Goal: Information Seeking & Learning: Learn about a topic

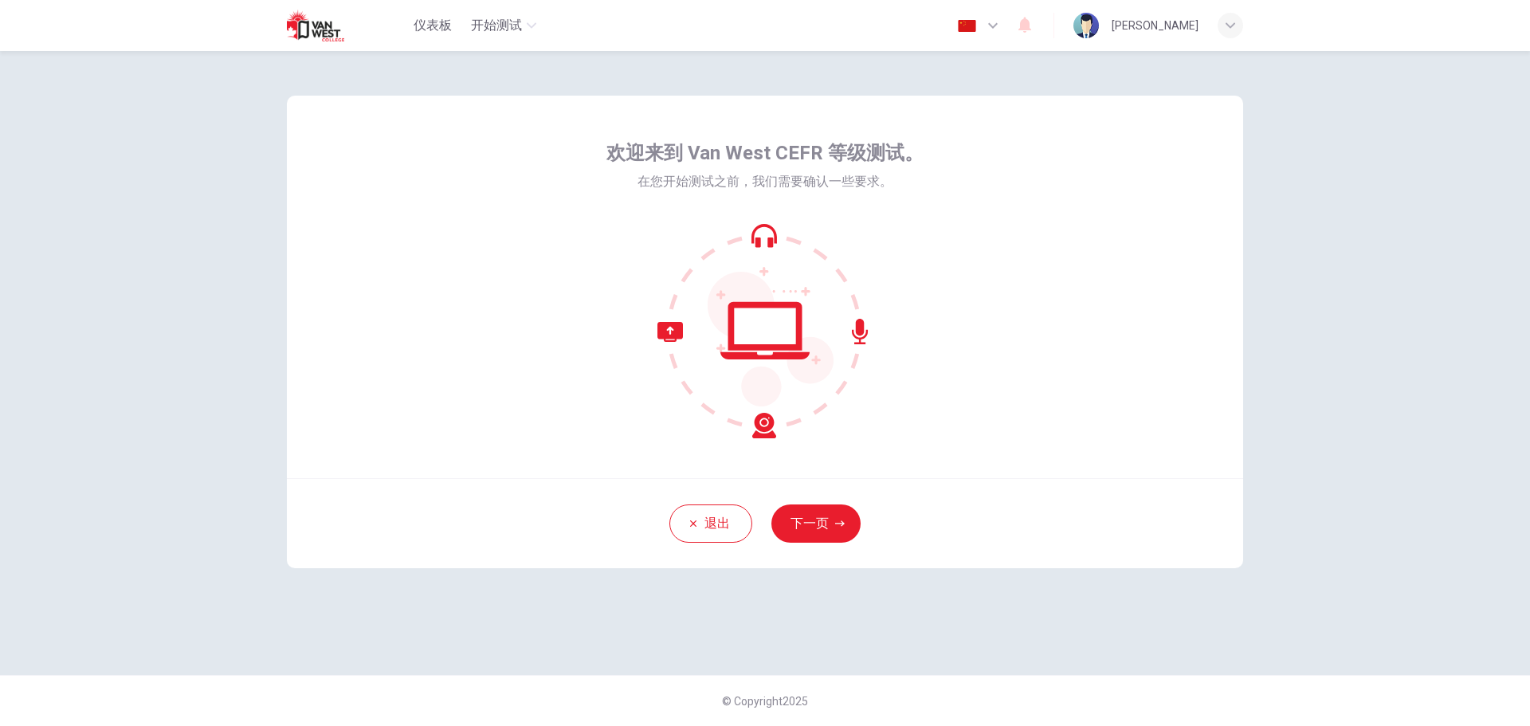
click at [865, 324] on icon at bounding box center [765, 330] width 215 height 215
click at [806, 519] on button "下一页" at bounding box center [816, 524] width 89 height 38
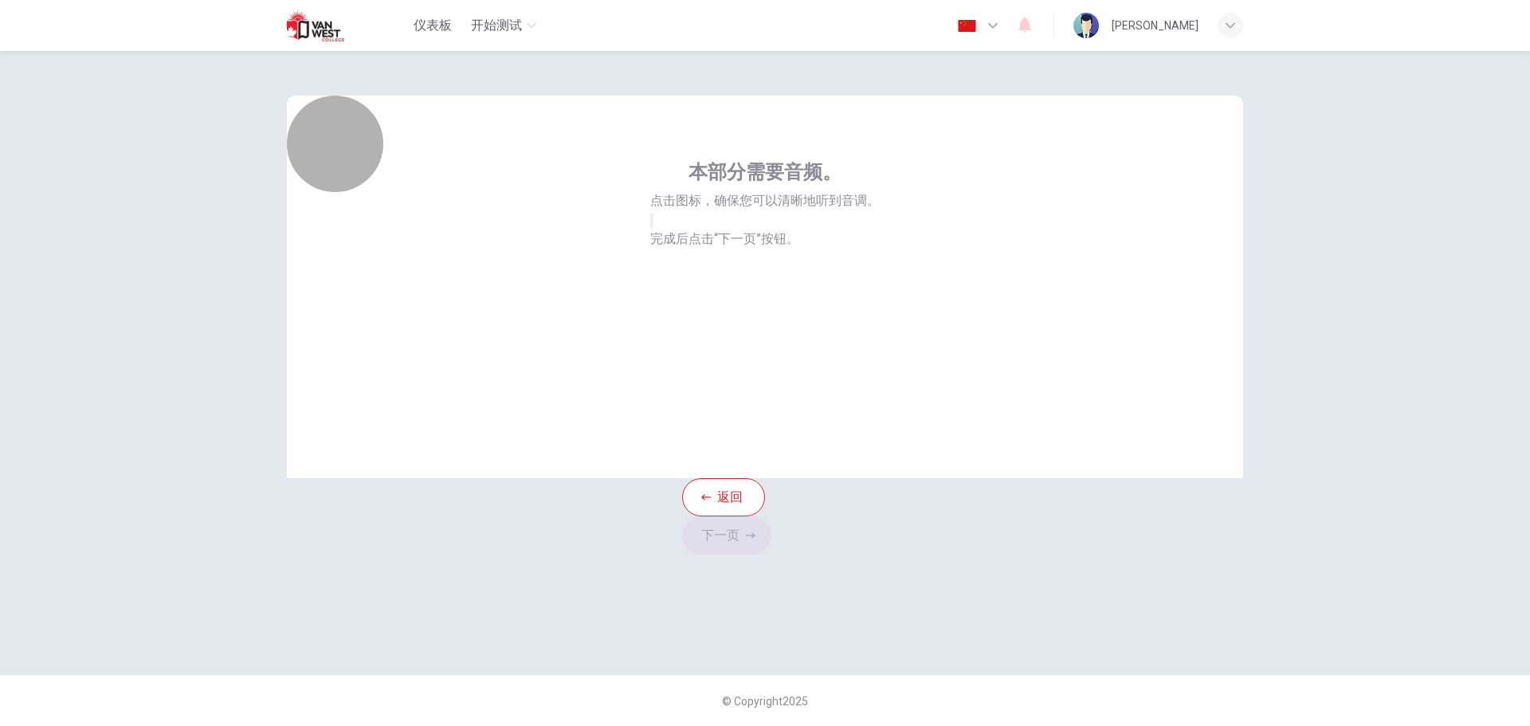
click at [654, 228] on button "button" at bounding box center [651, 220] width 3 height 15
click at [756, 531] on icon "button" at bounding box center [751, 536] width 10 height 10
click at [609, 239] on div "录音" at bounding box center [602, 225] width 14 height 27
click at [609, 308] on div "停止" at bounding box center [602, 276] width 14 height 129
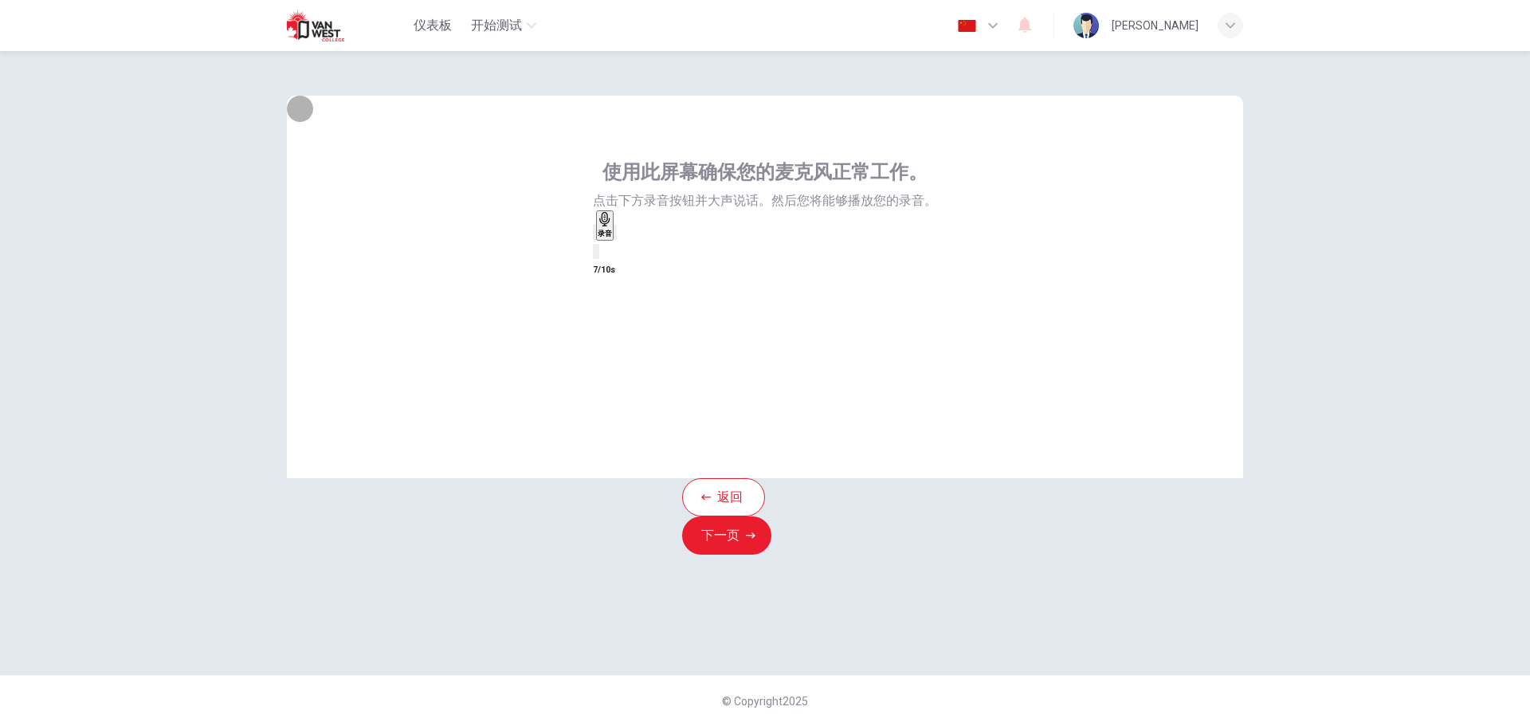
click at [630, 251] on icon "button" at bounding box center [626, 245] width 9 height 11
click at [772, 516] on button "下一页" at bounding box center [726, 535] width 89 height 38
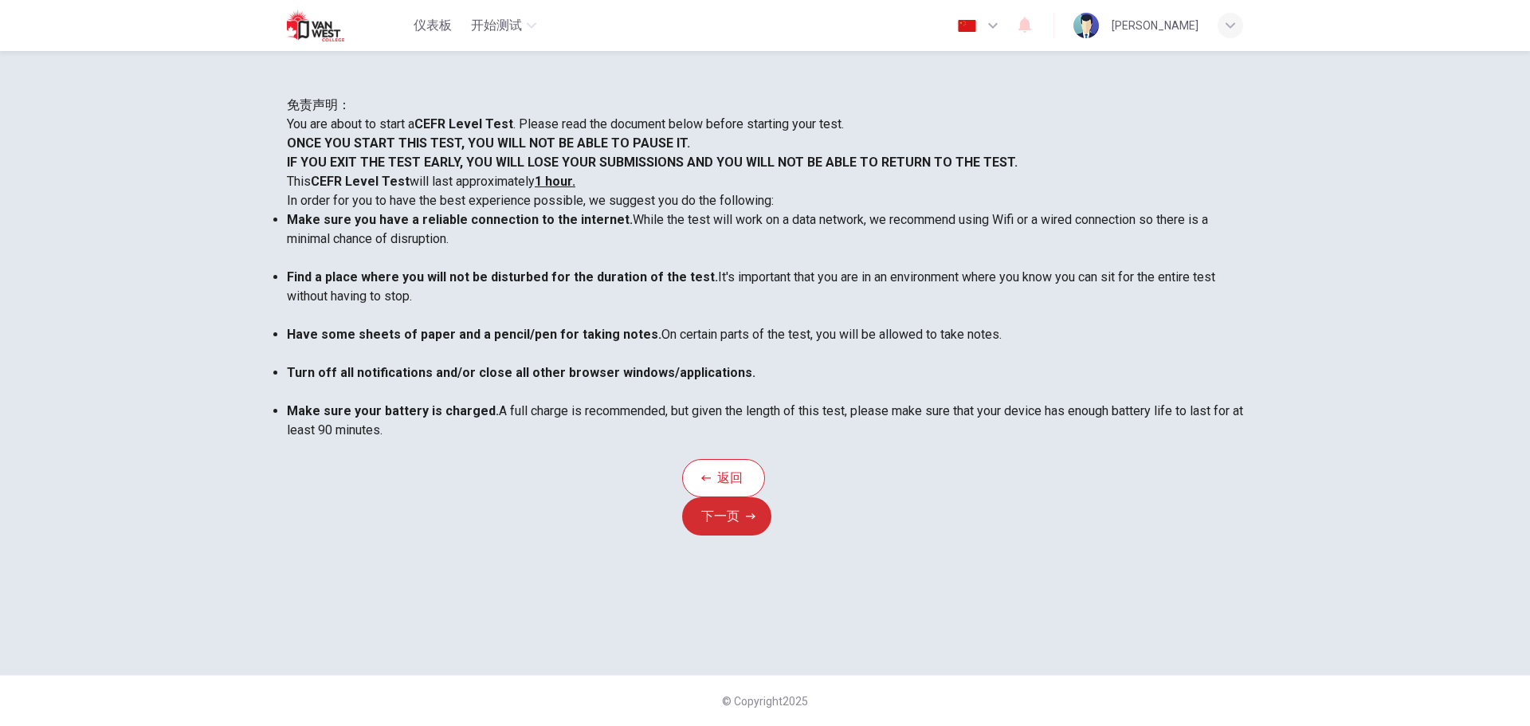
scroll to position [106, 0]
click at [772, 536] on button "下一页" at bounding box center [726, 516] width 89 height 38
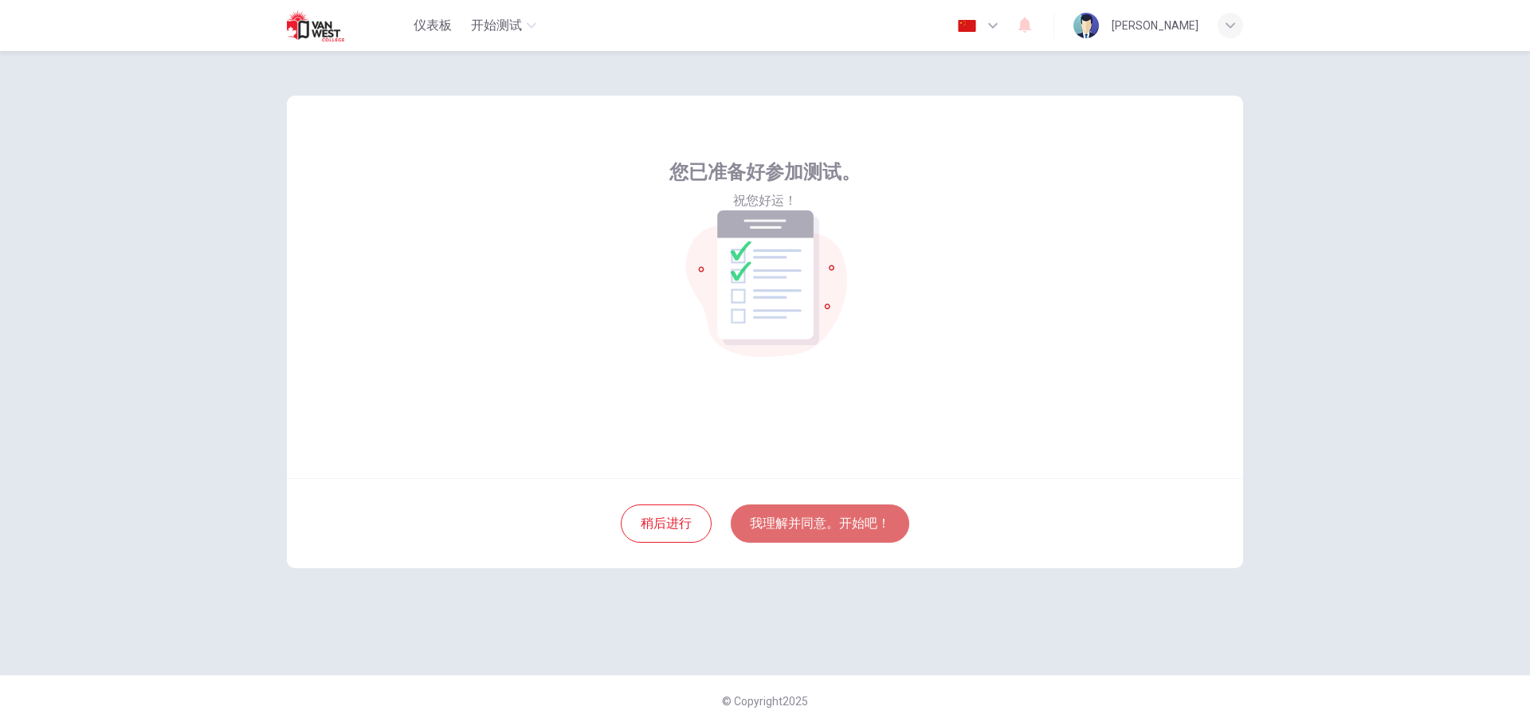
click at [847, 528] on button "我理解并同意。开始吧！" at bounding box center [820, 524] width 179 height 38
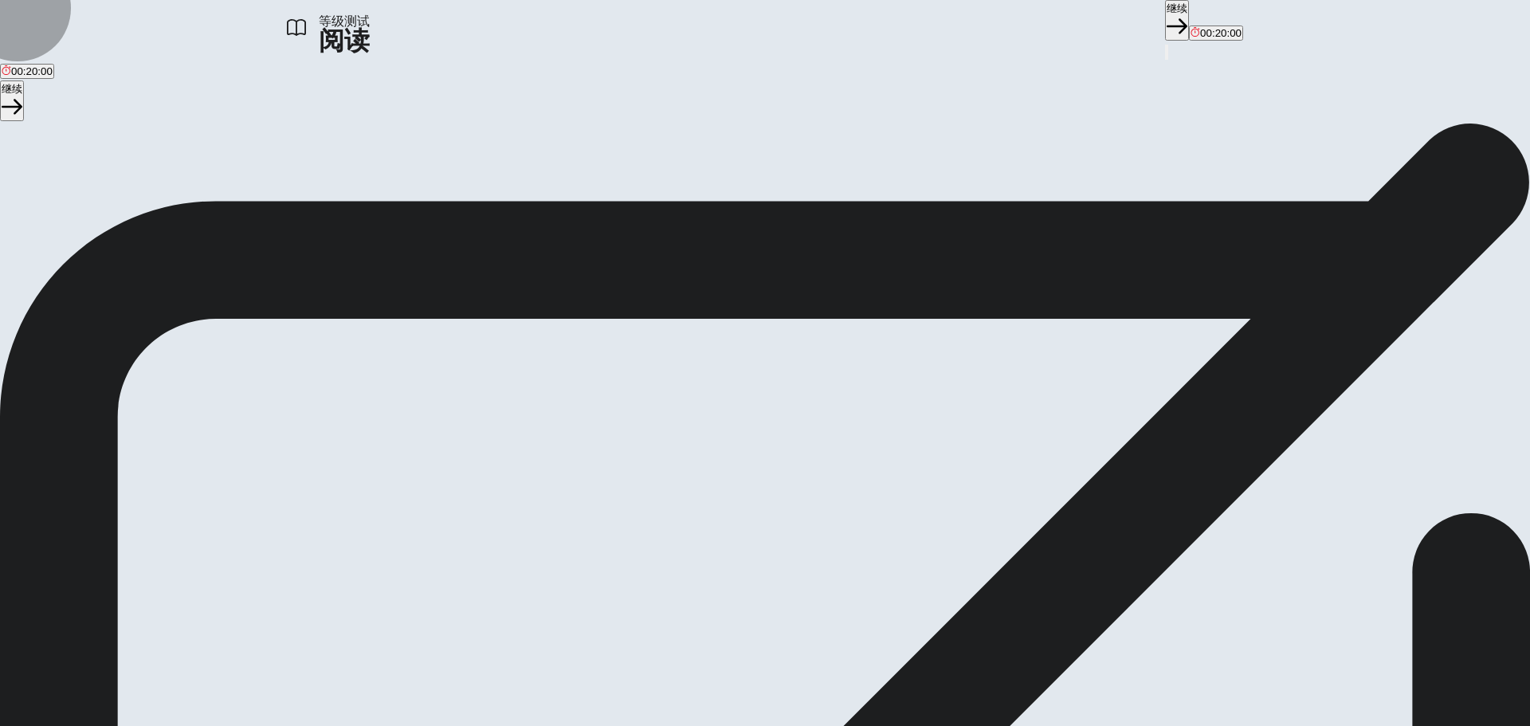
click at [1165, 19] on button "继续" at bounding box center [1177, 20] width 24 height 41
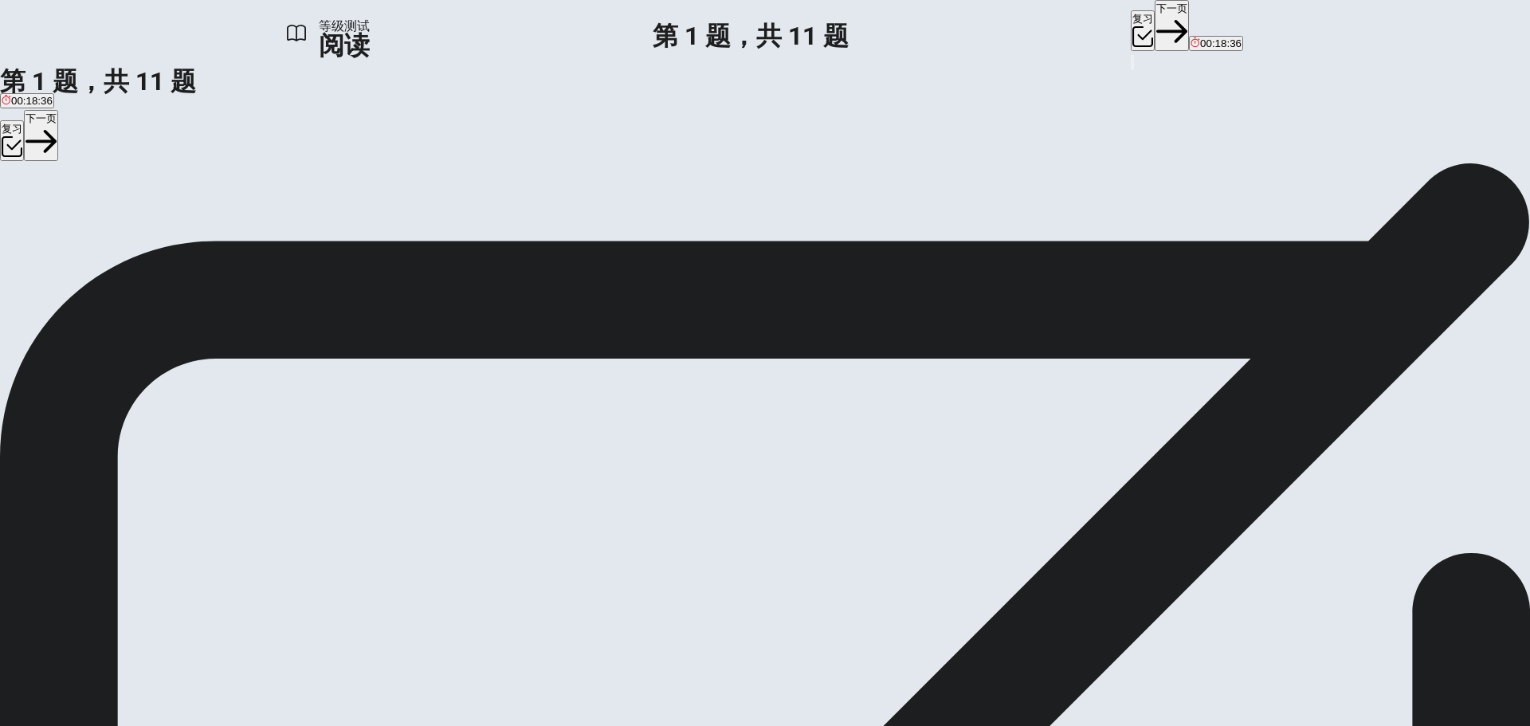
scroll to position [474, 0]
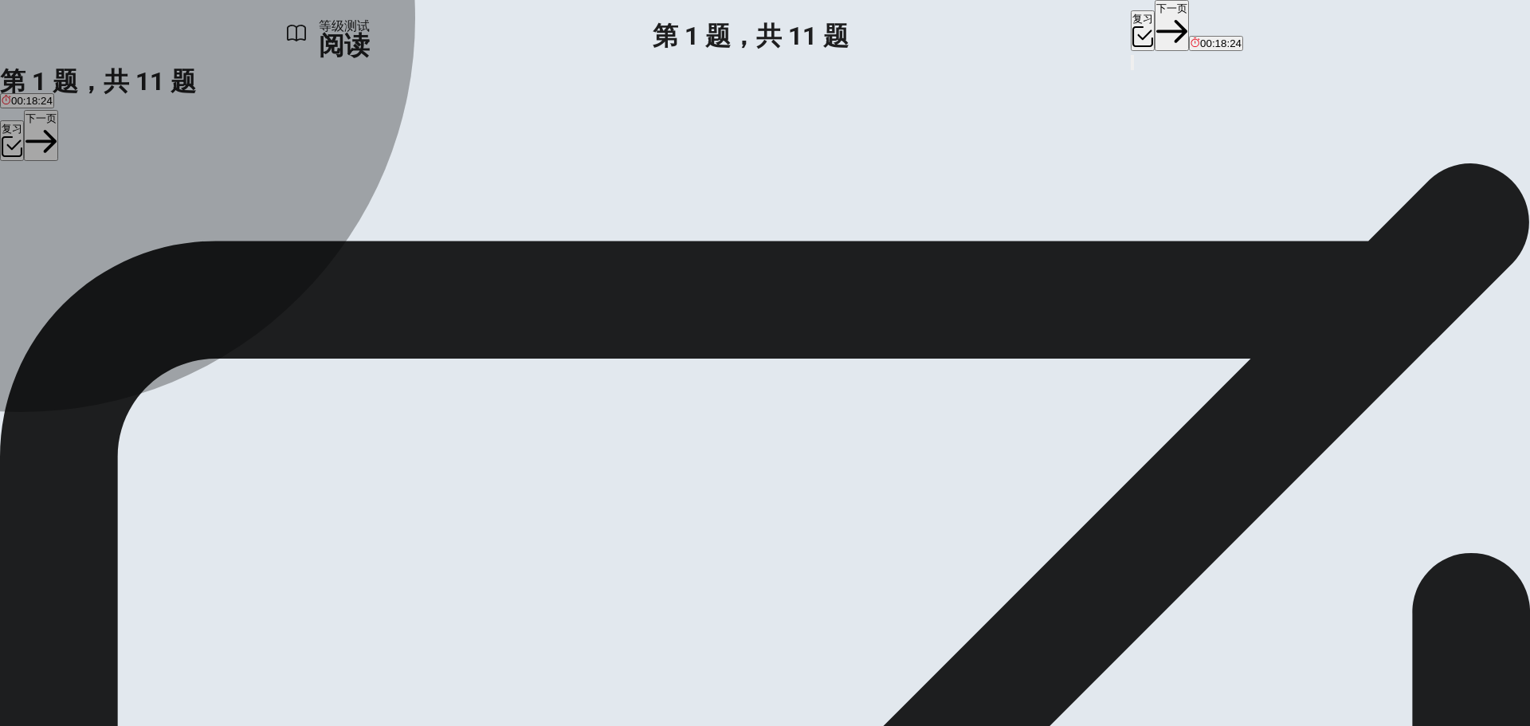
click at [320, 214] on div "A" at bounding box center [161, 208] width 318 height 12
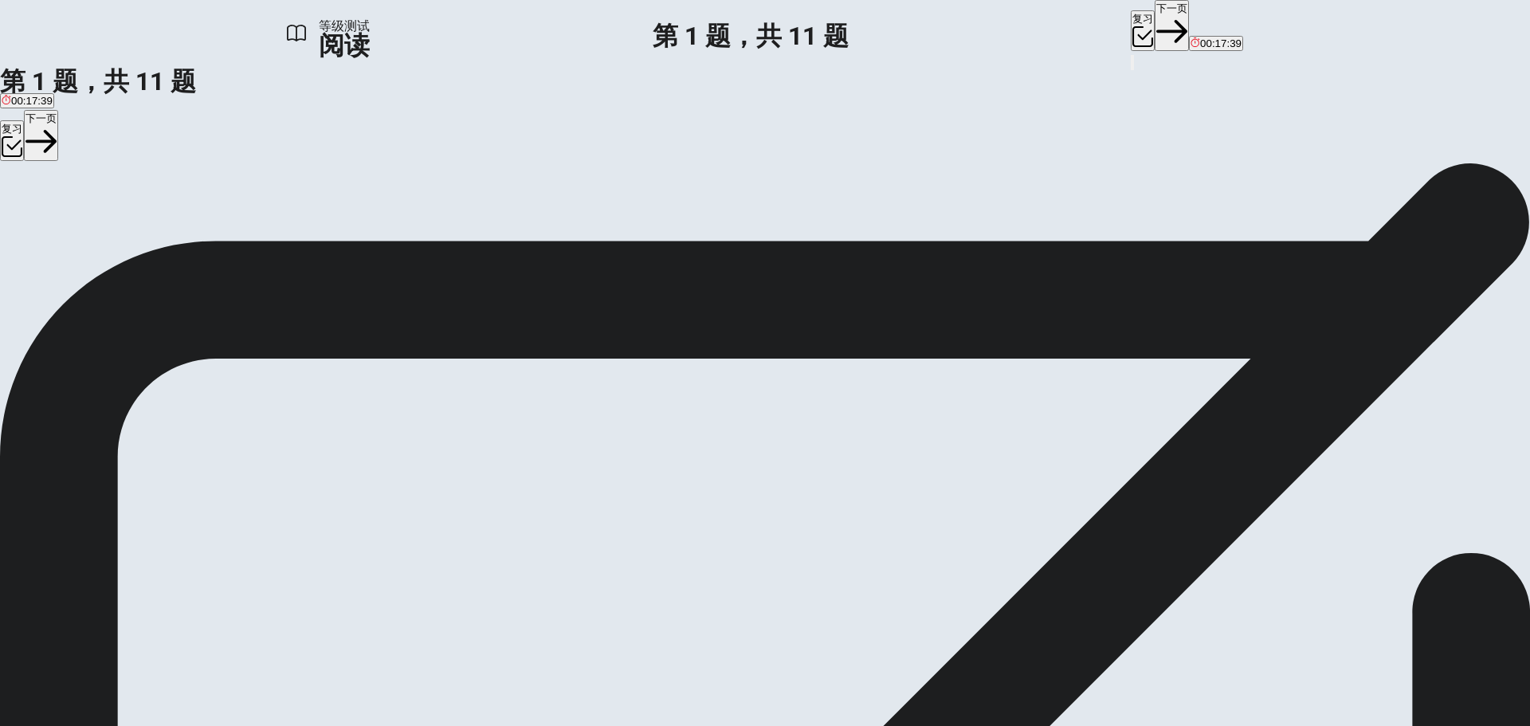
click at [1155, 27] on button "下一页" at bounding box center [1172, 25] width 34 height 51
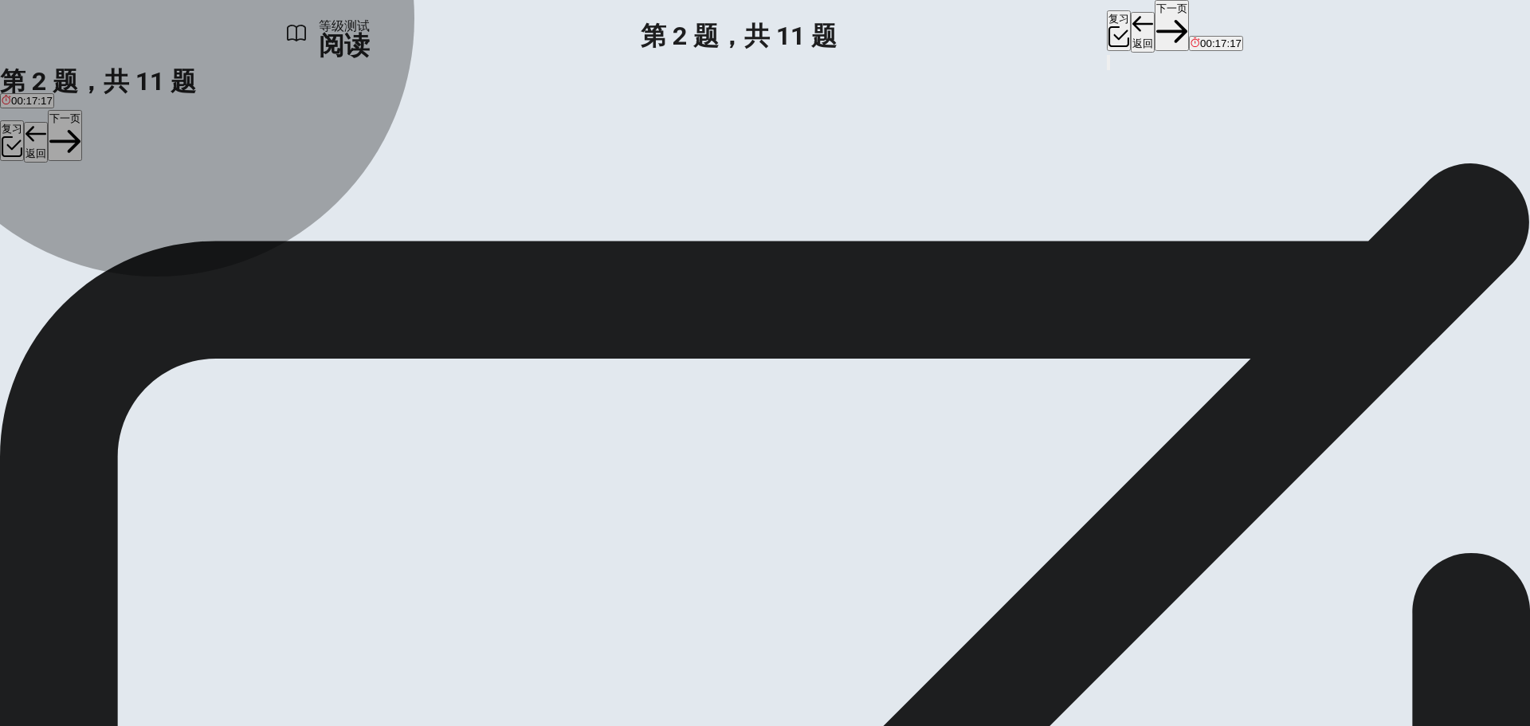
click at [476, 226] on span "AI could lead to job loss in some sectors." at bounding box center [430, 220] width 193 height 12
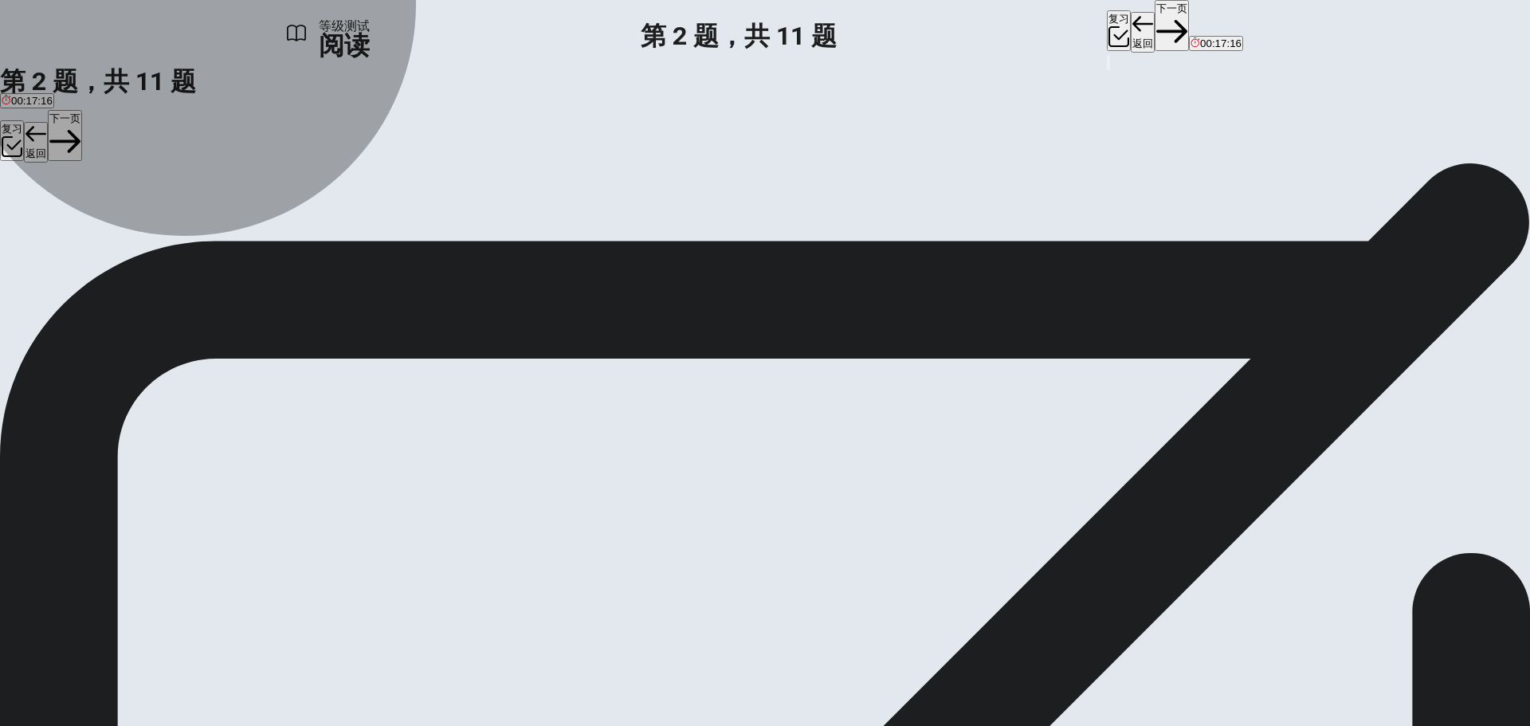
click at [332, 228] on button "B AI will create too many jobs in manufacturing." at bounding box center [224, 214] width 217 height 27
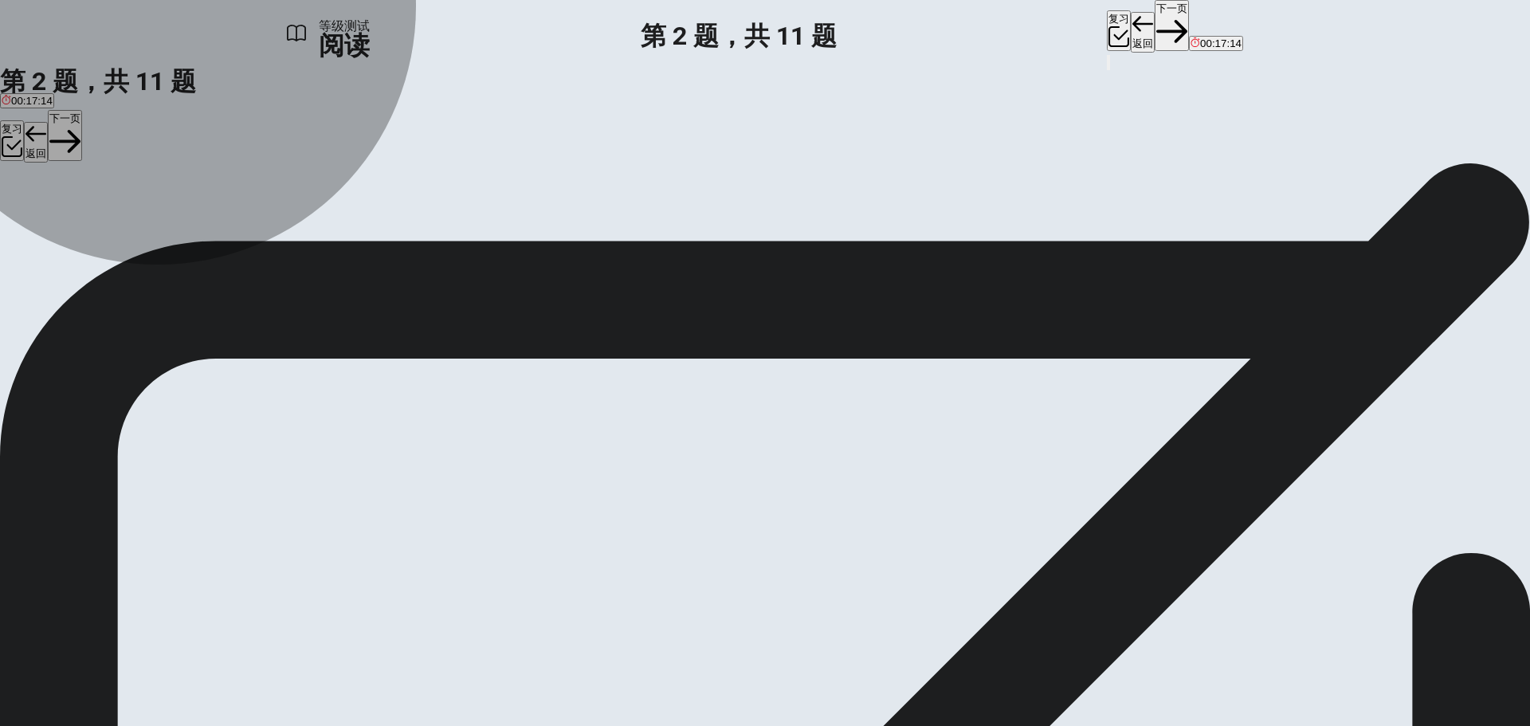
click at [477, 228] on button "C AI could lead to job loss in some sectors." at bounding box center [430, 214] width 196 height 27
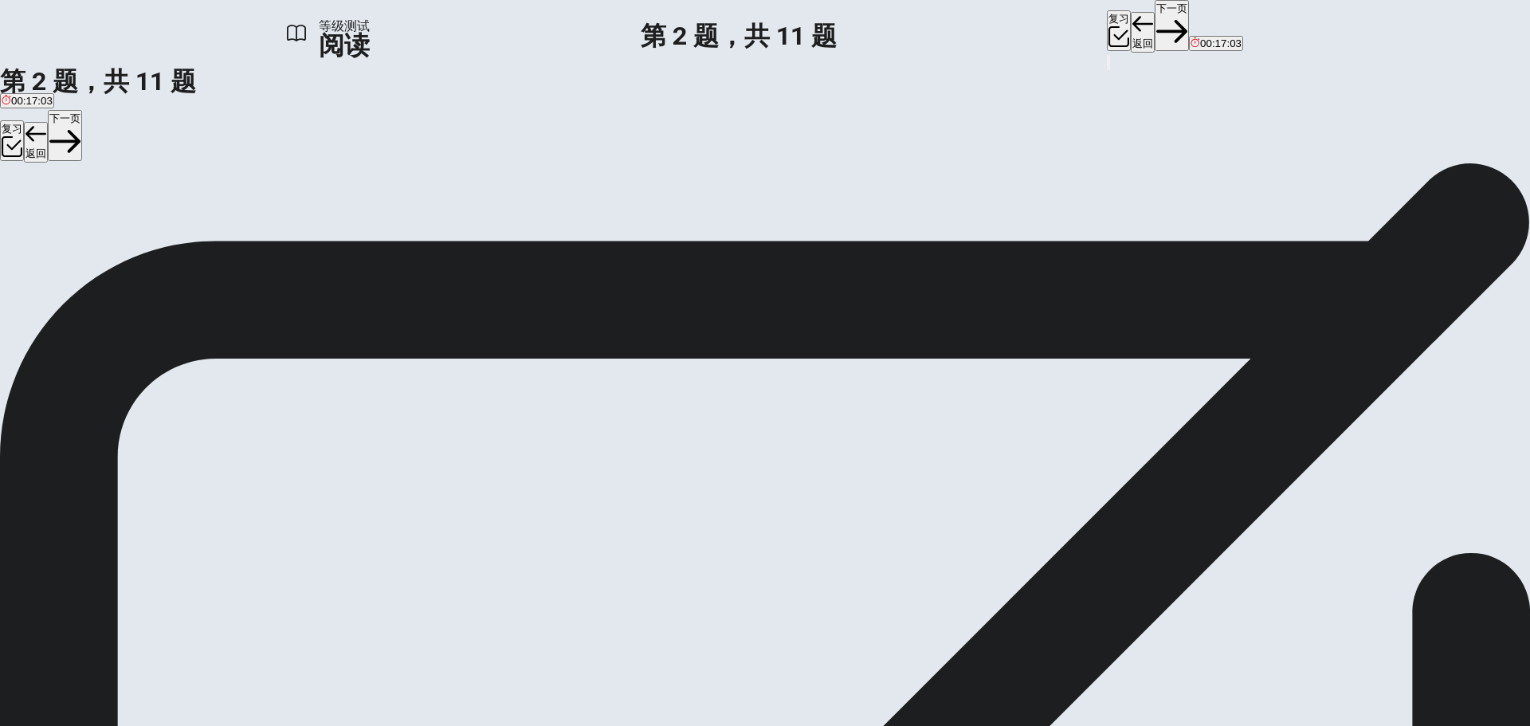
click at [1155, 28] on button "下一页" at bounding box center [1172, 25] width 34 height 51
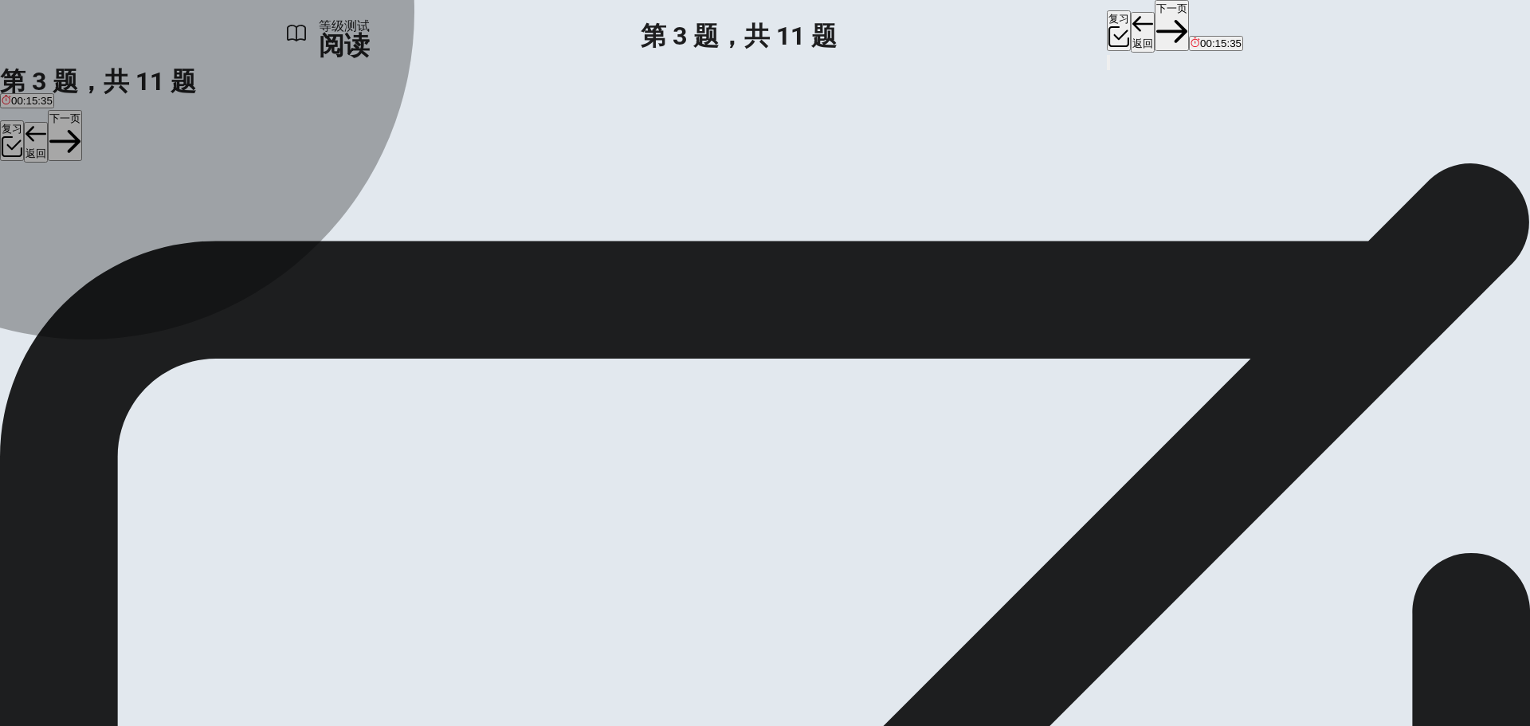
click at [106, 226] on span "Replacement" at bounding box center [74, 220] width 63 height 12
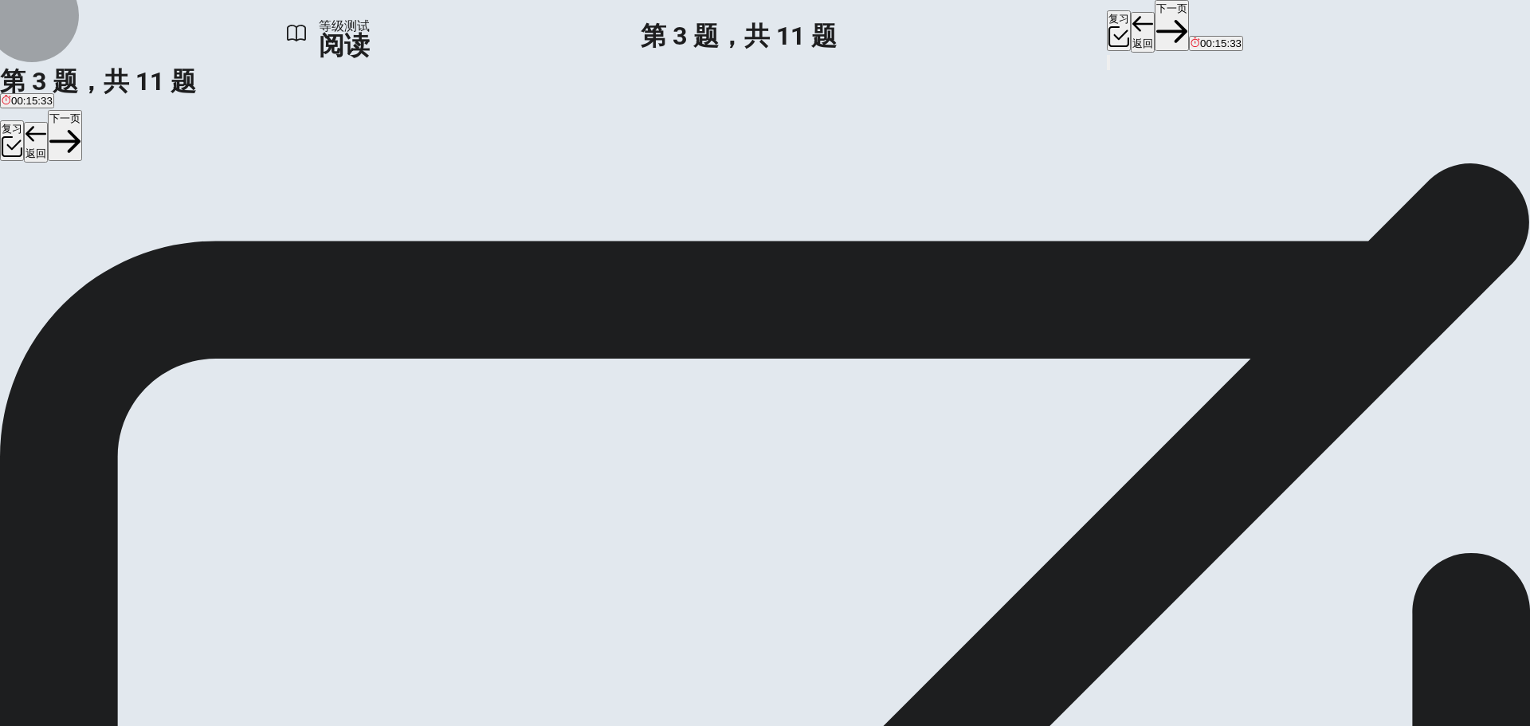
click at [1155, 26] on button "下一页" at bounding box center [1172, 25] width 34 height 51
click at [405, 509] on input at bounding box center [336, 516] width 138 height 15
click at [1155, 33] on button "下一页" at bounding box center [1172, 25] width 34 height 51
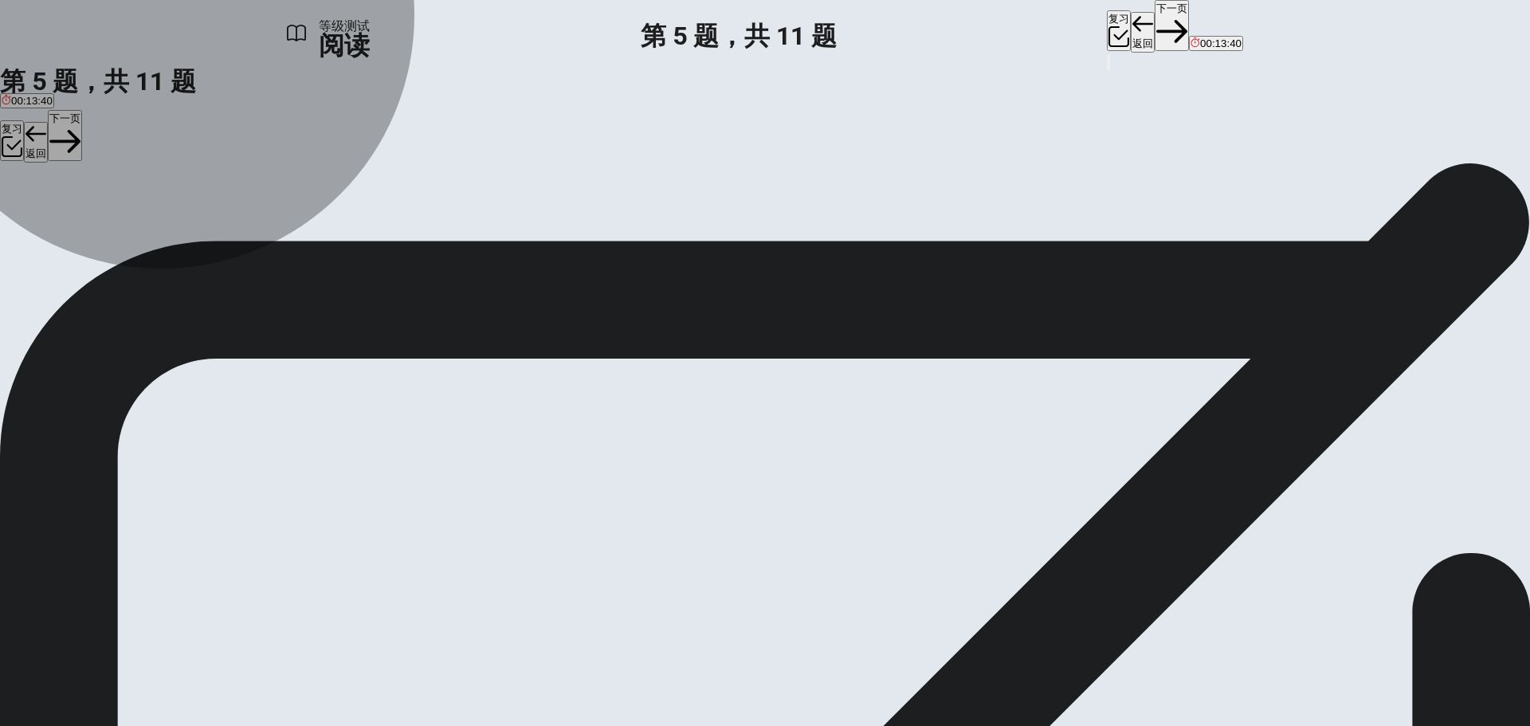
click at [334, 226] on span "AI could create too many new jobs." at bounding box center [251, 220] width 165 height 12
click at [461, 226] on span "AI systems may produce biased outcomes." at bounding box center [438, 220] width 202 height 12
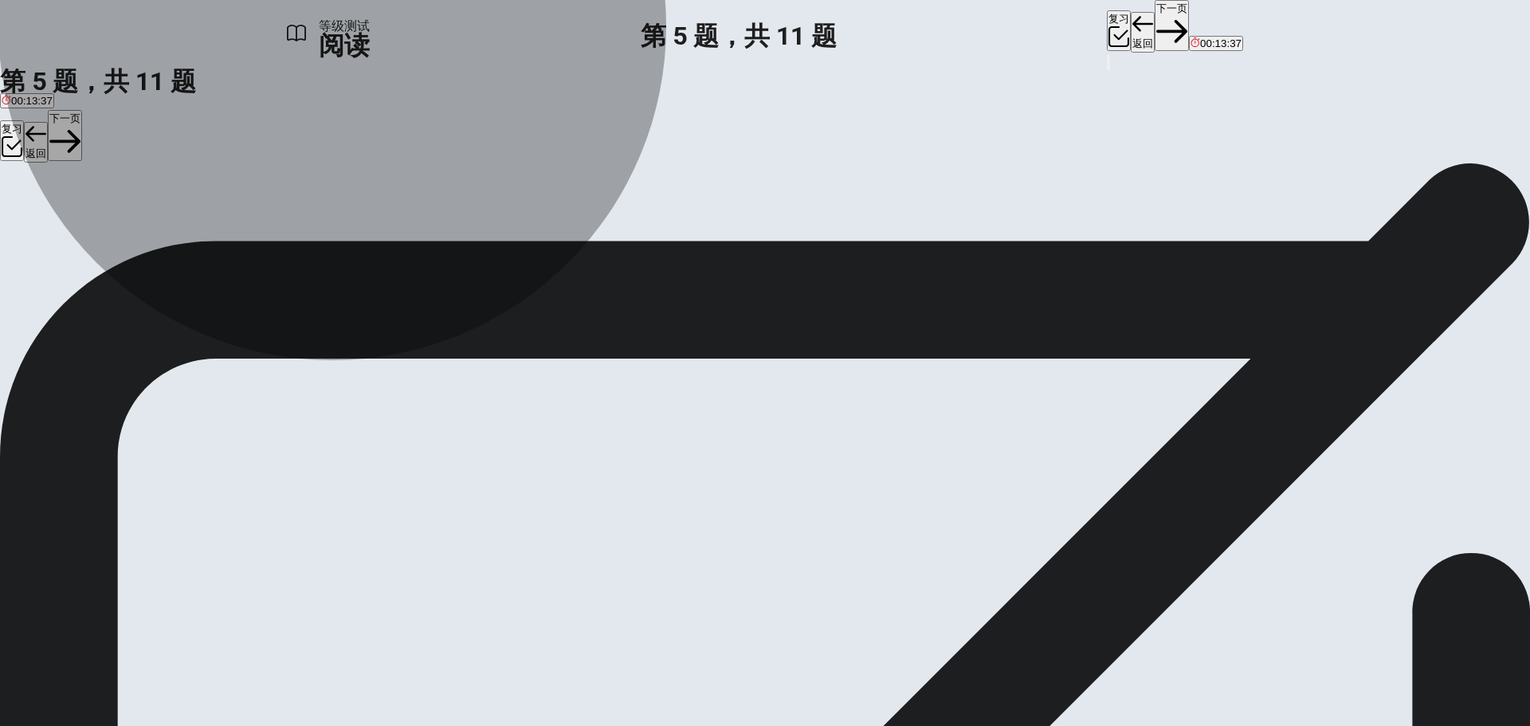
click at [167, 225] on button "A AI systems cannot learn from data." at bounding box center [83, 214] width 167 height 27
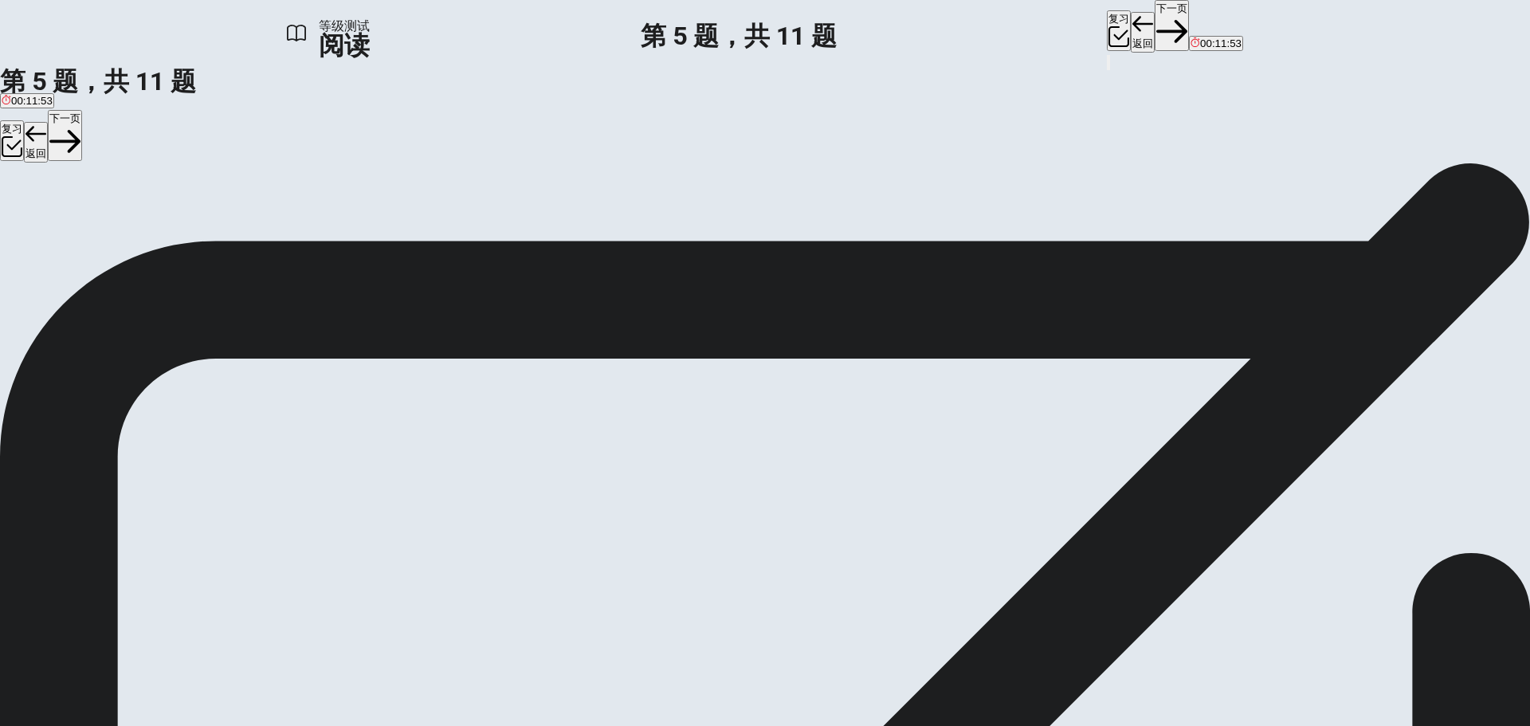
scroll to position [474, 0]
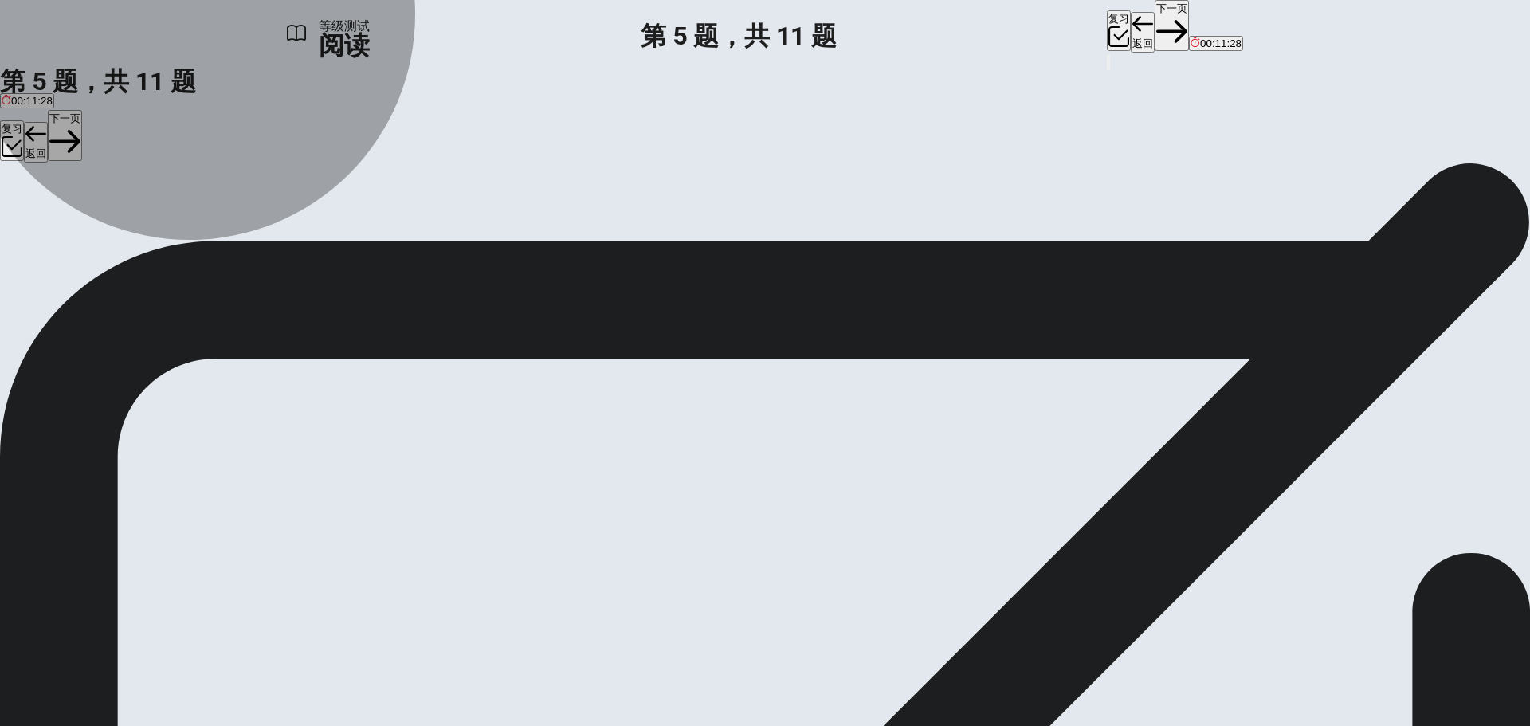
click at [543, 226] on span "AI is not useful in decision-making." at bounding box center [624, 220] width 163 height 12
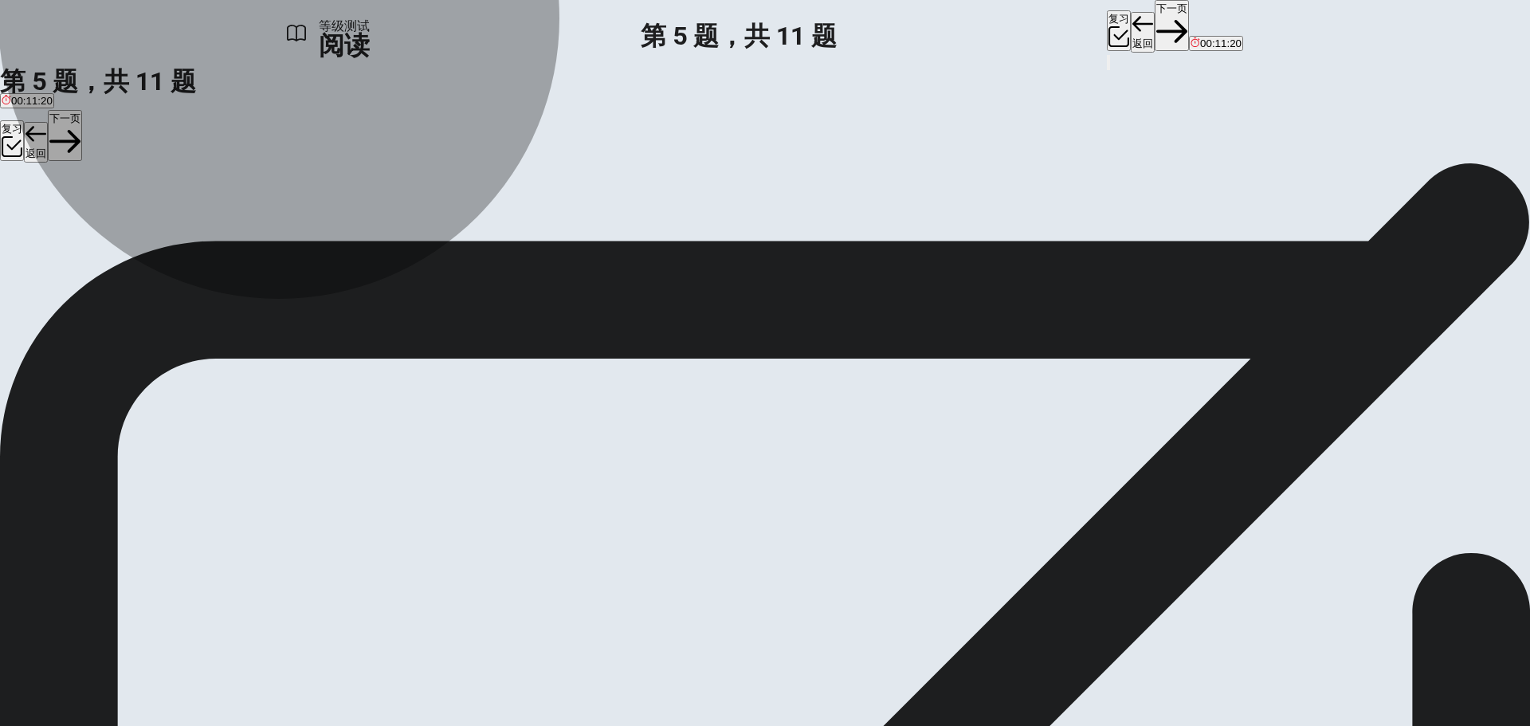
click at [540, 226] on span "AI systems may produce biased outcomes." at bounding box center [438, 220] width 202 height 12
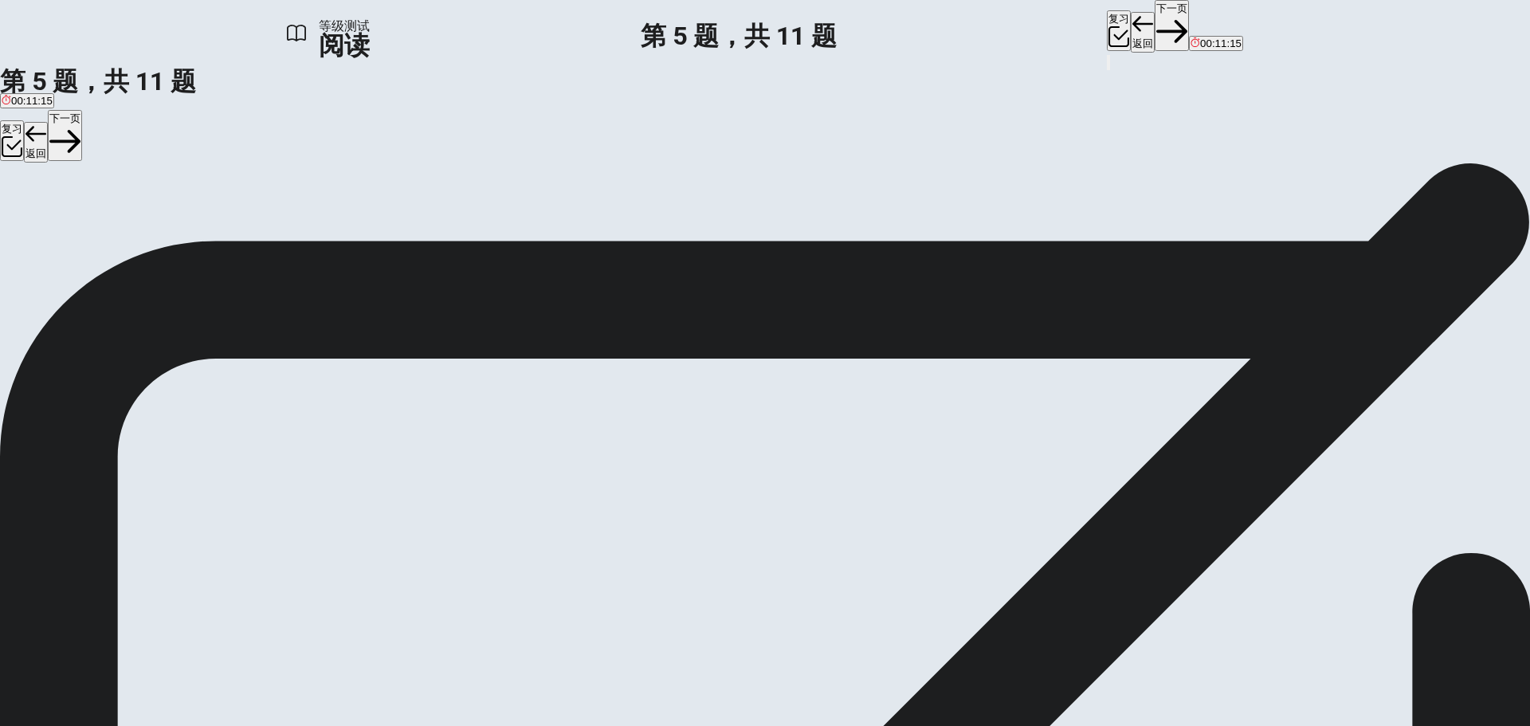
click at [1155, 26] on button "下一页" at bounding box center [1172, 25] width 34 height 51
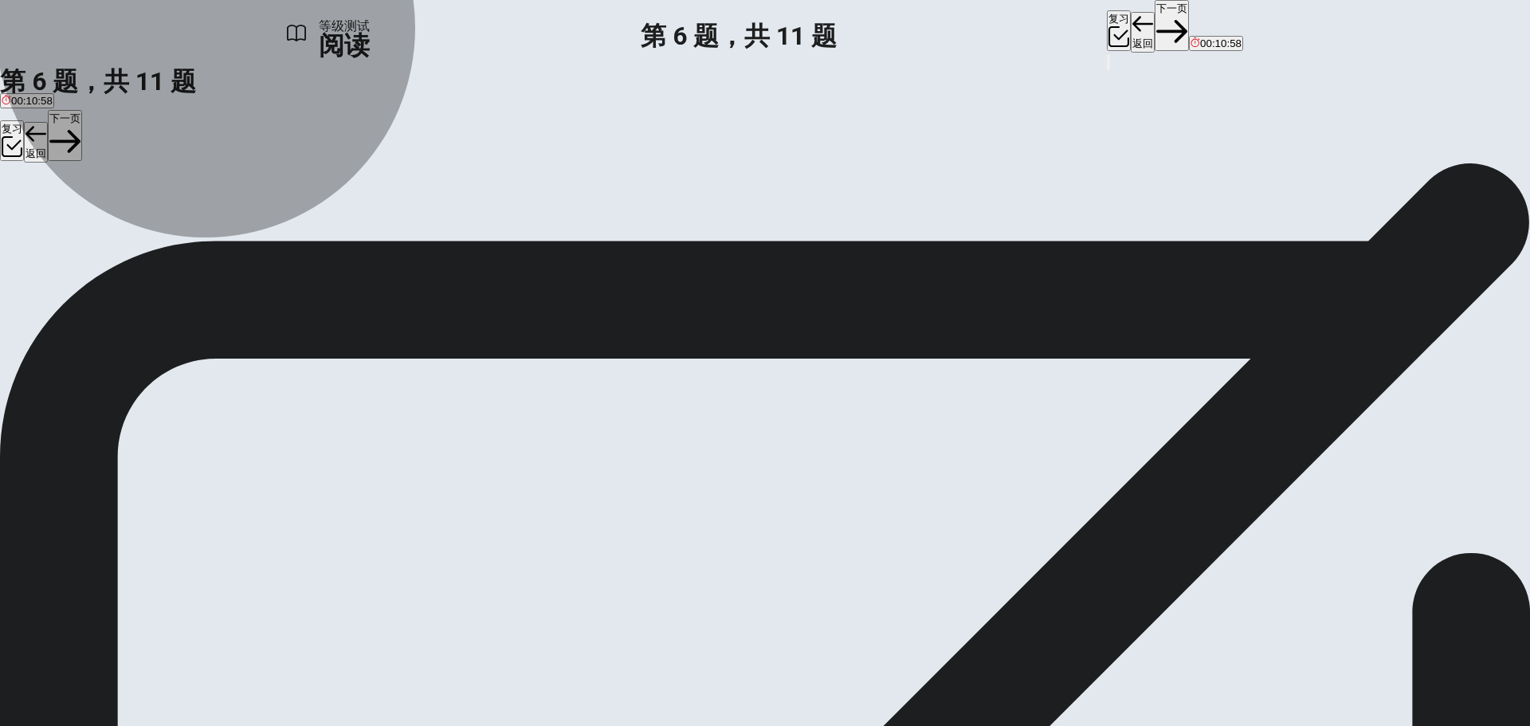
click at [432, 226] on span "B) AI systems may make unfair or biased decisions." at bounding box center [310, 220] width 243 height 12
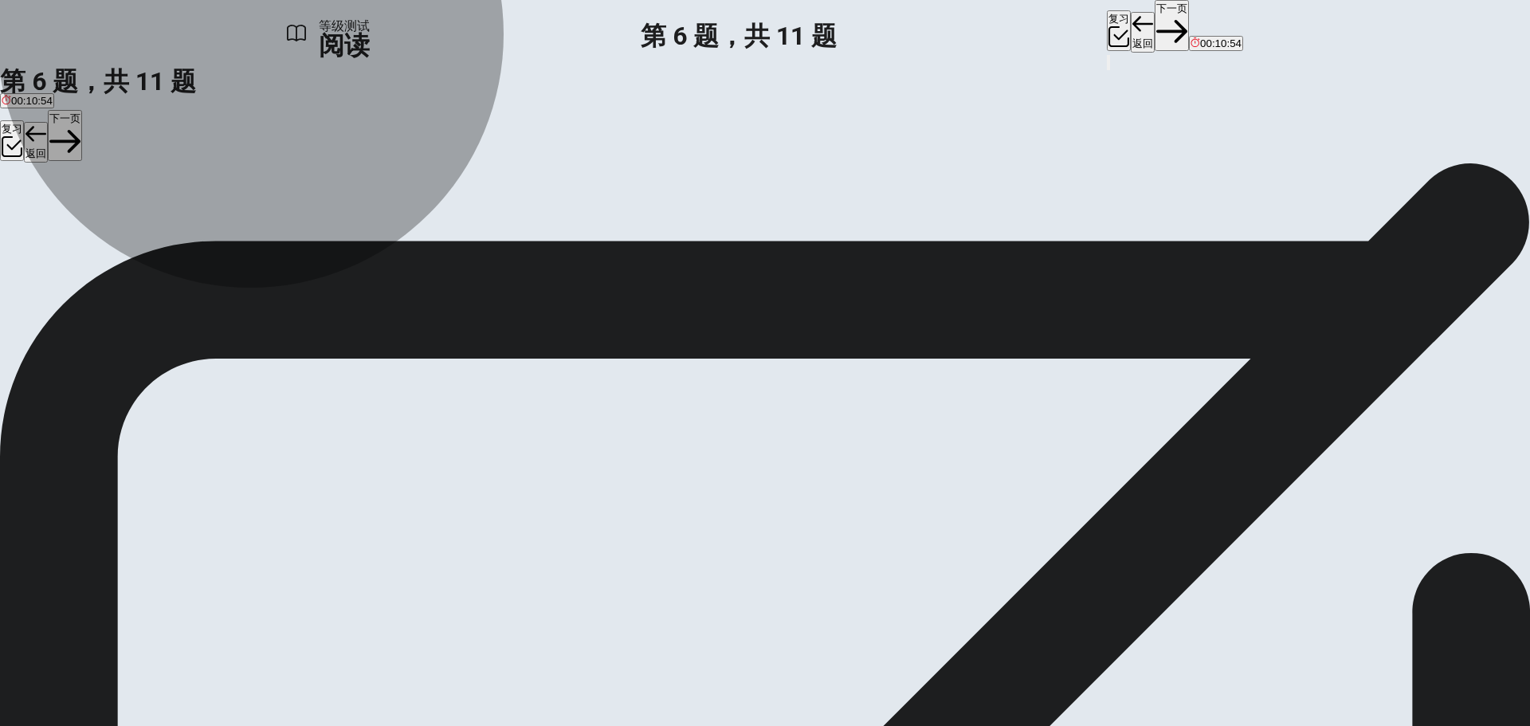
click at [570, 228] on button "C C) AI systems will stop learning from data." at bounding box center [534, 214] width 201 height 27
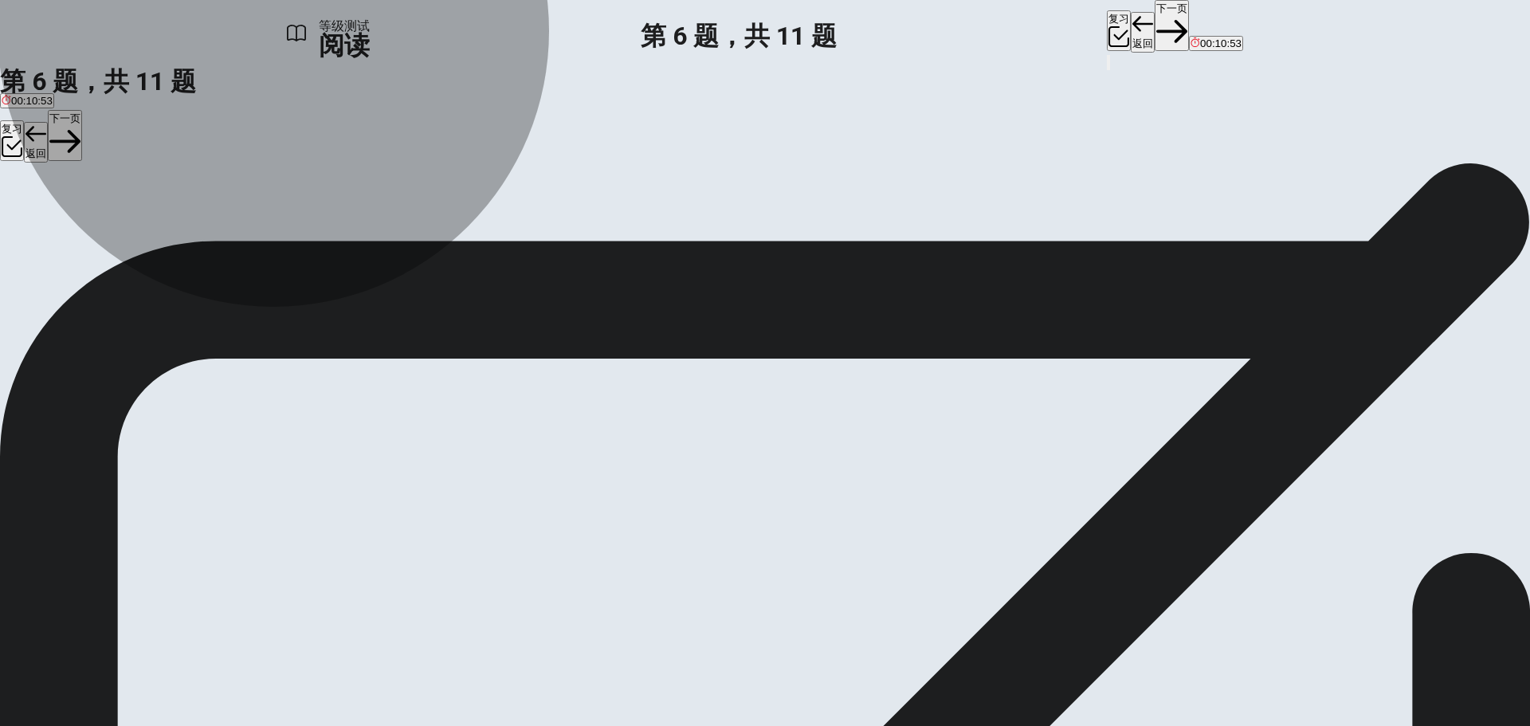
click at [434, 228] on button "B B) AI systems may make unfair or biased decisions." at bounding box center [310, 214] width 246 height 27
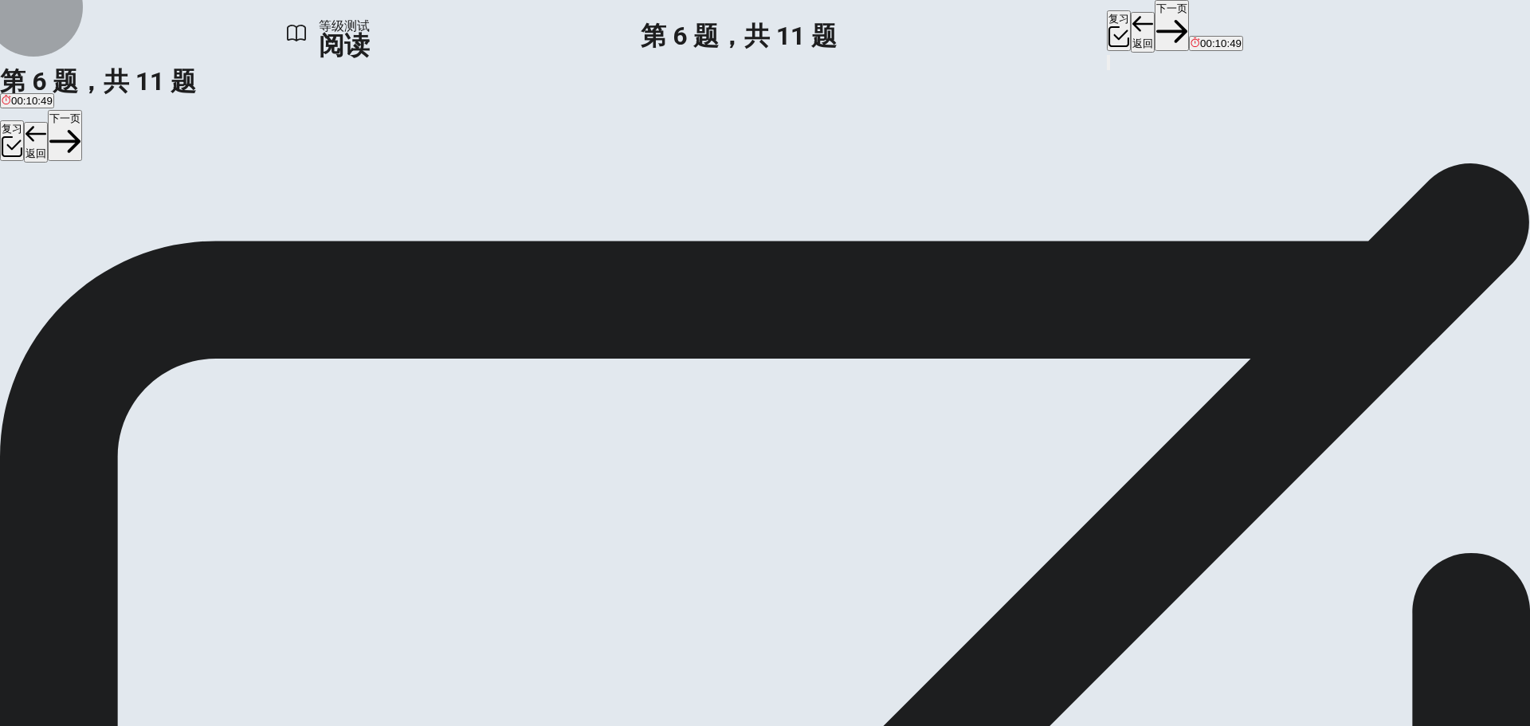
click at [1155, 18] on button "下一页" at bounding box center [1172, 25] width 34 height 51
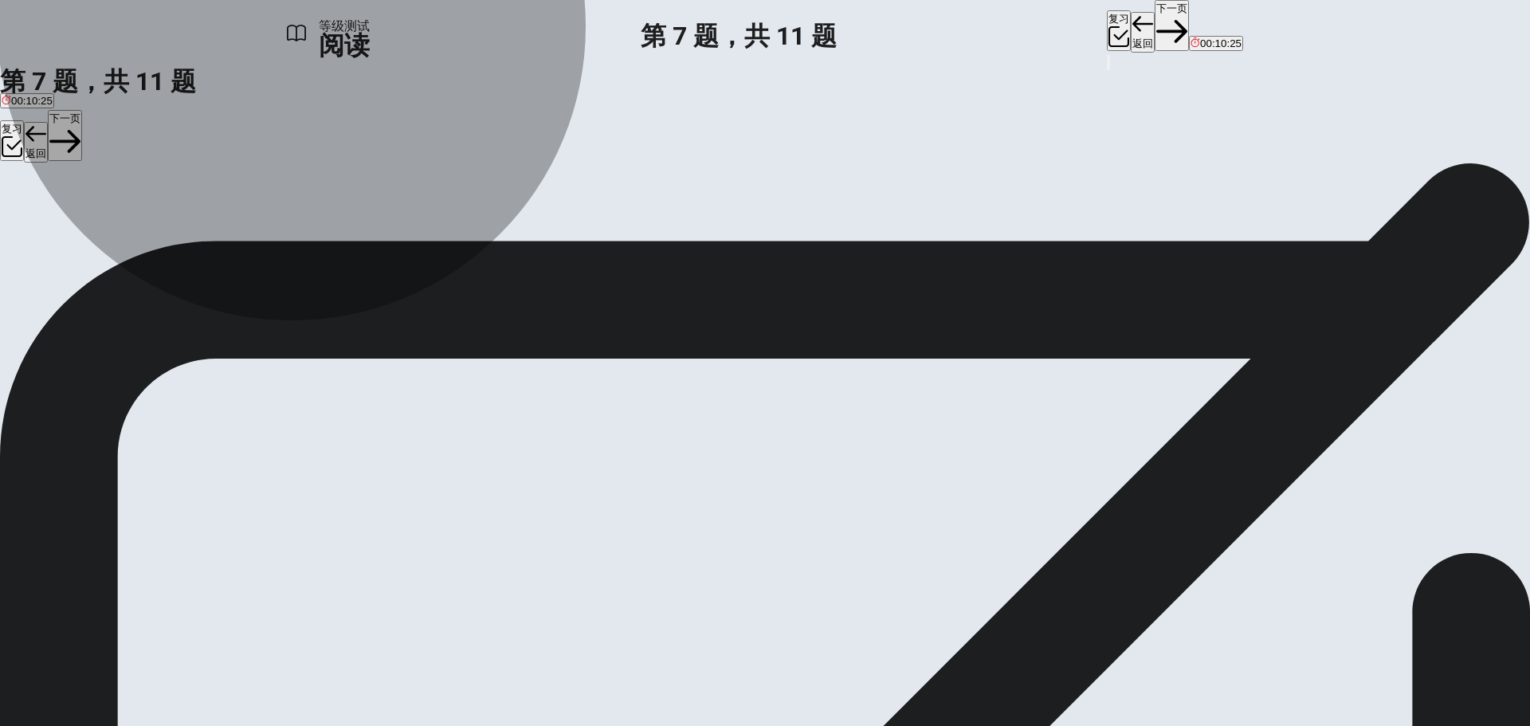
click at [312, 225] on span "AI systems use data to make decisions and improve performance." at bounding box center [157, 220] width 311 height 12
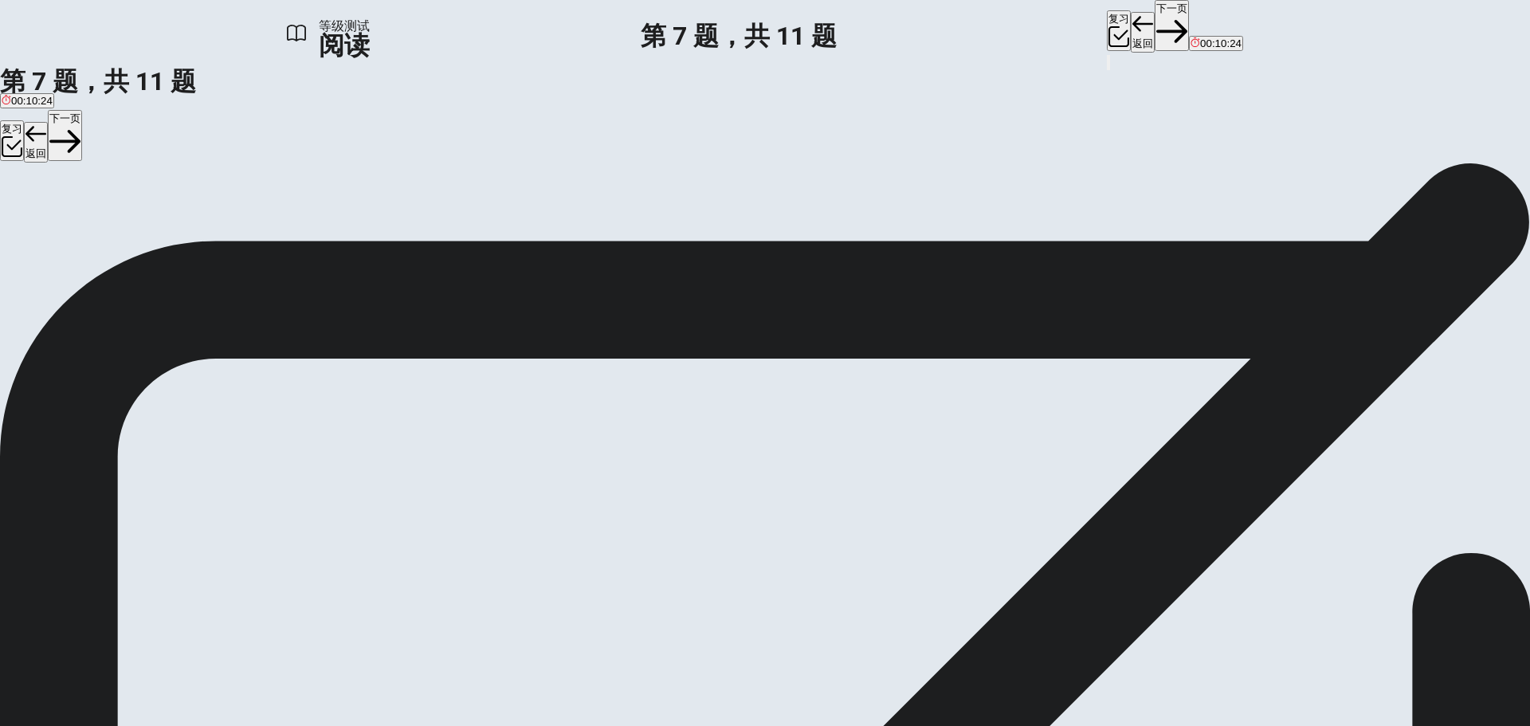
click at [586, 226] on span "AI systems rely on data to be programmed for every task." at bounding box center [451, 220] width 270 height 12
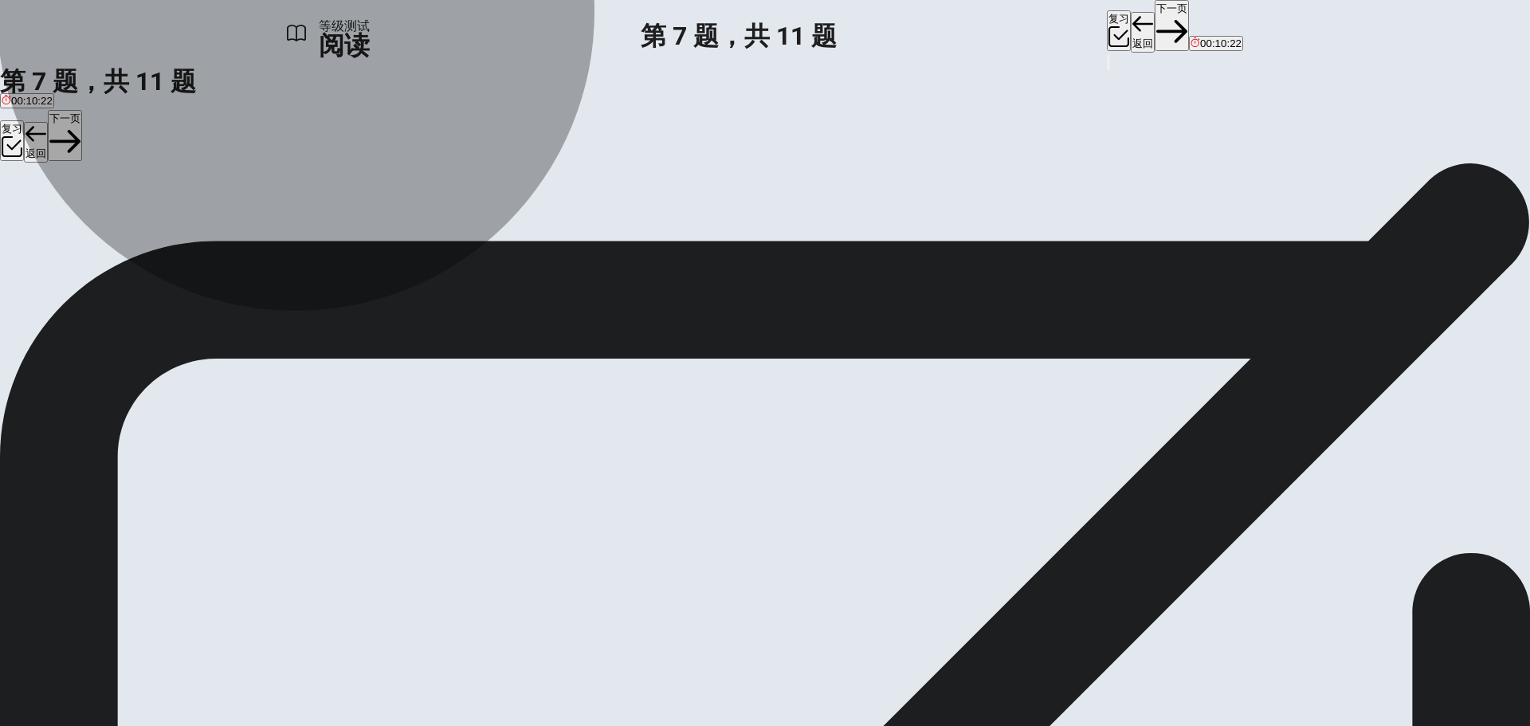
click at [312, 214] on span "AI systems use data to make decisions and improve performance." at bounding box center [157, 220] width 311 height 12
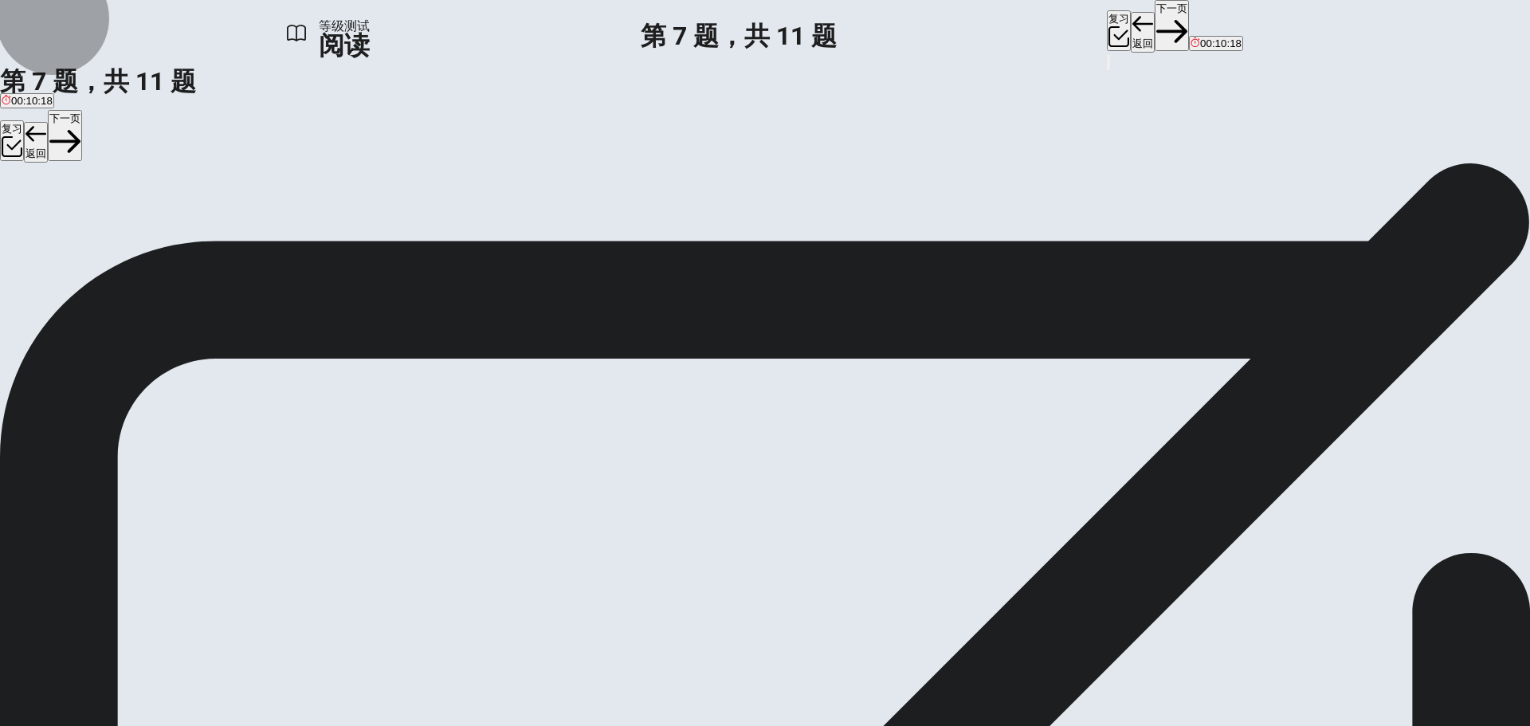
click at [1156, 29] on icon "button" at bounding box center [1171, 31] width 31 height 31
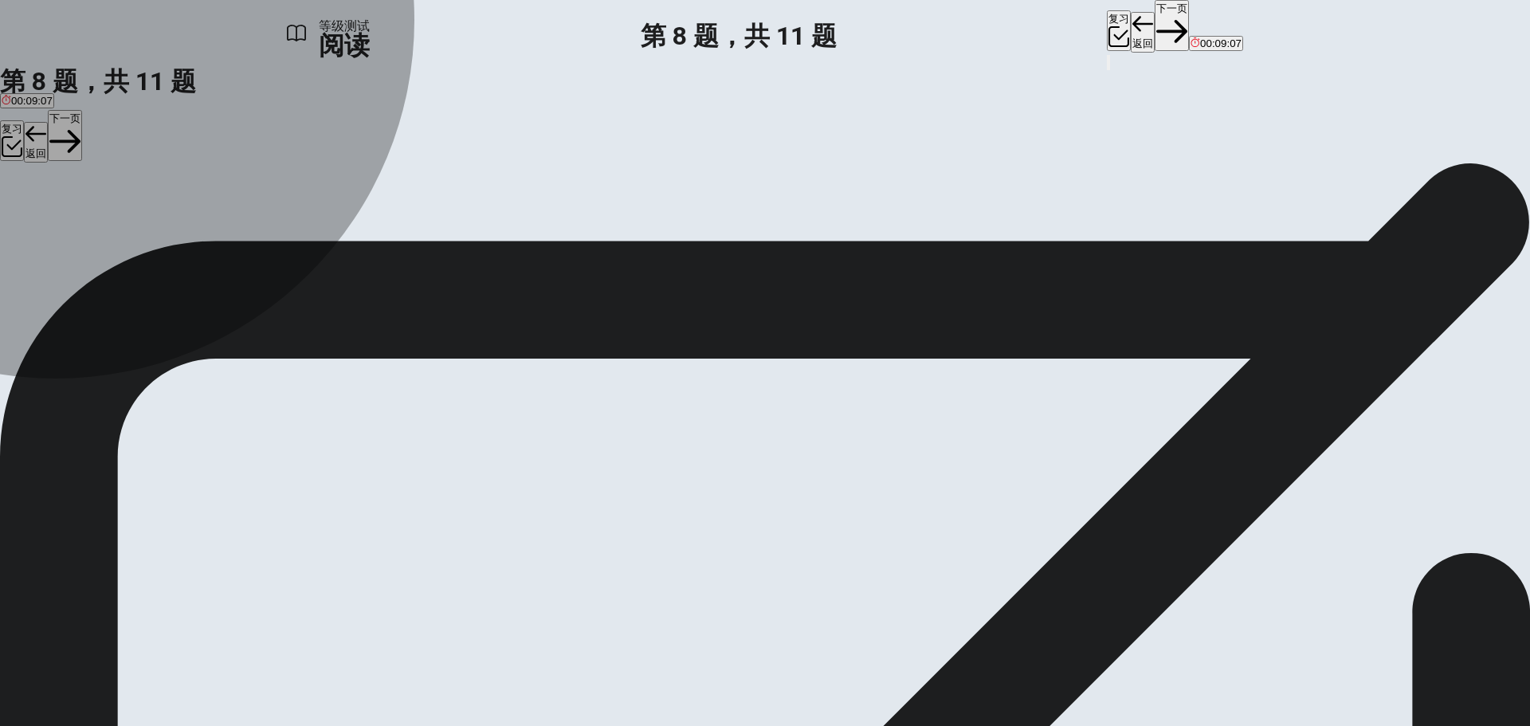
click at [227, 226] on span "Agriculture" at bounding box center [201, 220] width 51 height 12
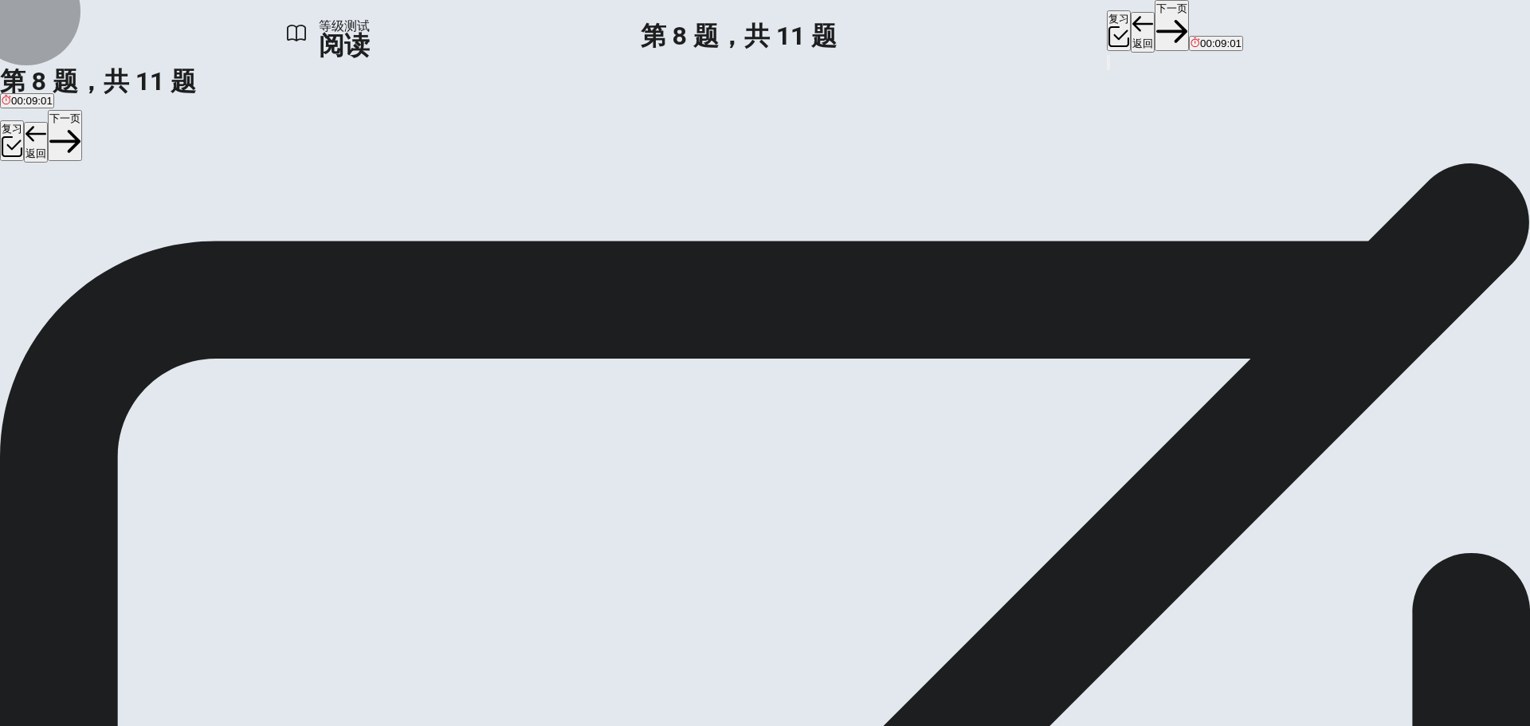
click at [1155, 22] on button "下一页" at bounding box center [1172, 25] width 34 height 51
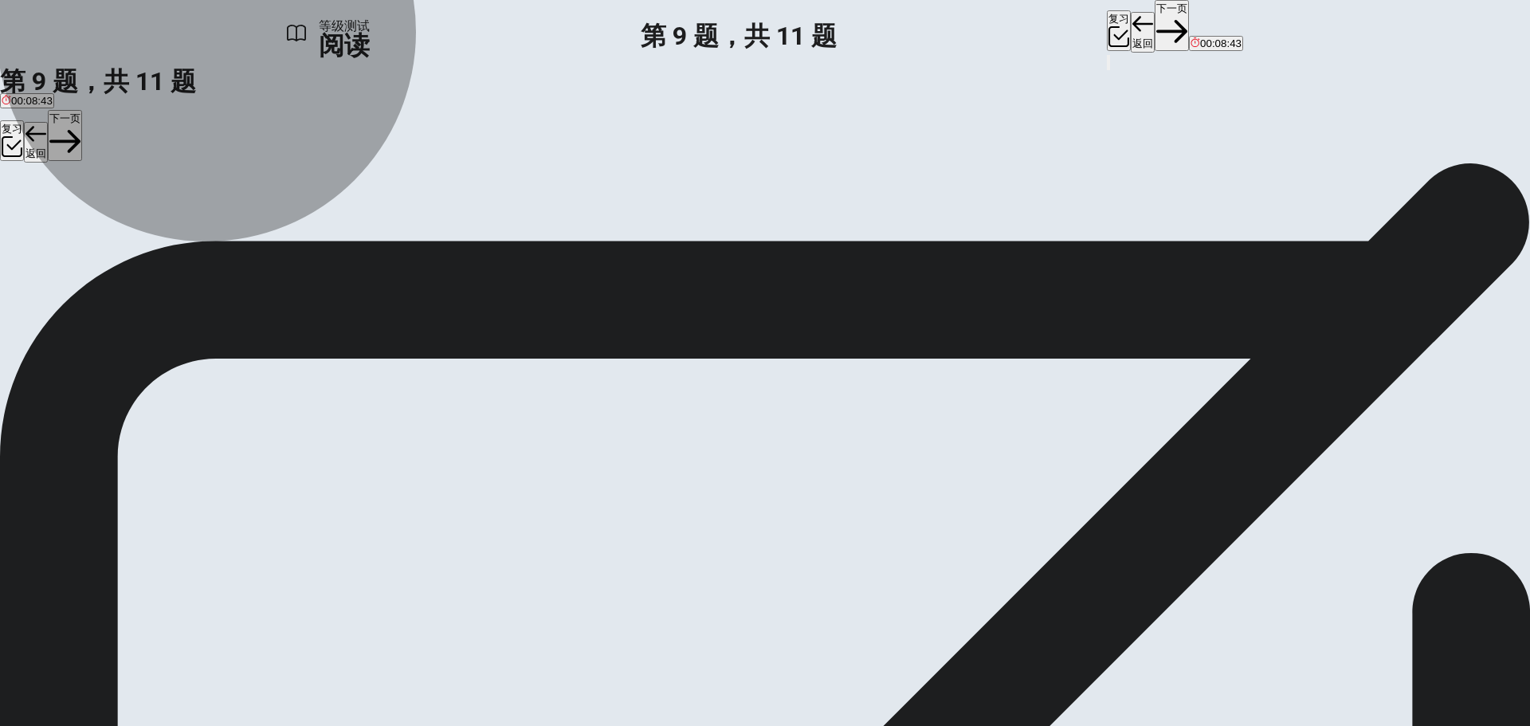
click at [556, 226] on span "They believe AI will create new jobs in fields like AI development and cybersec…" at bounding box center [751, 220] width 390 height 12
click at [949, 226] on span "They argue that AI will not affect the job market." at bounding box center [1061, 220] width 224 height 12
click at [556, 226] on span "They believe AI will create new jobs in fields like AI development and cybersec…" at bounding box center [751, 220] width 390 height 12
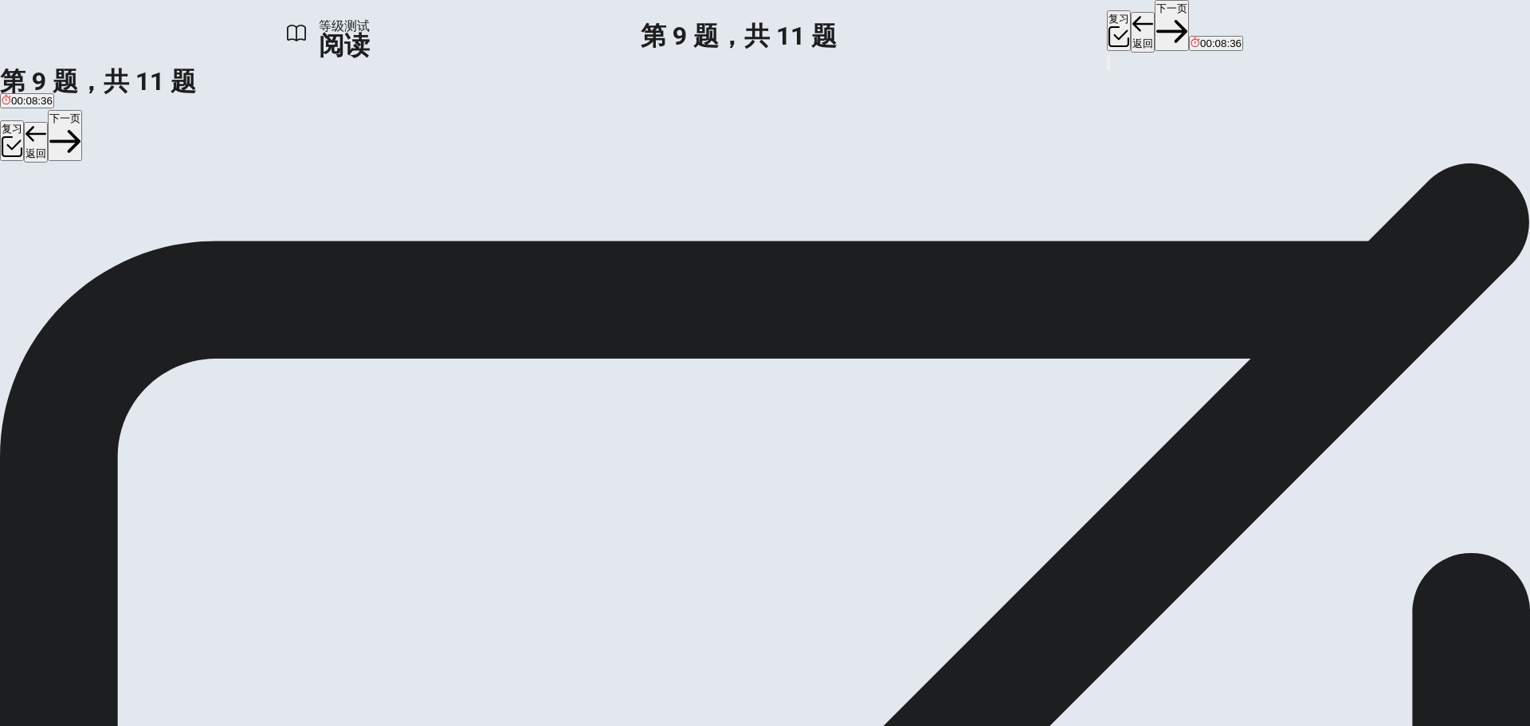
click at [1155, 32] on button "下一页" at bounding box center [1172, 25] width 34 height 51
click at [627, 281] on div "将您的答案选项拖到它们所属的空格中。要删除答案选项，请单击它。要查看文章，请单击 查看文本。 点击下面的答案选项选择您的答案。要删除答案选项，请转到“答案”选…" at bounding box center [765, 300] width 1530 height 38
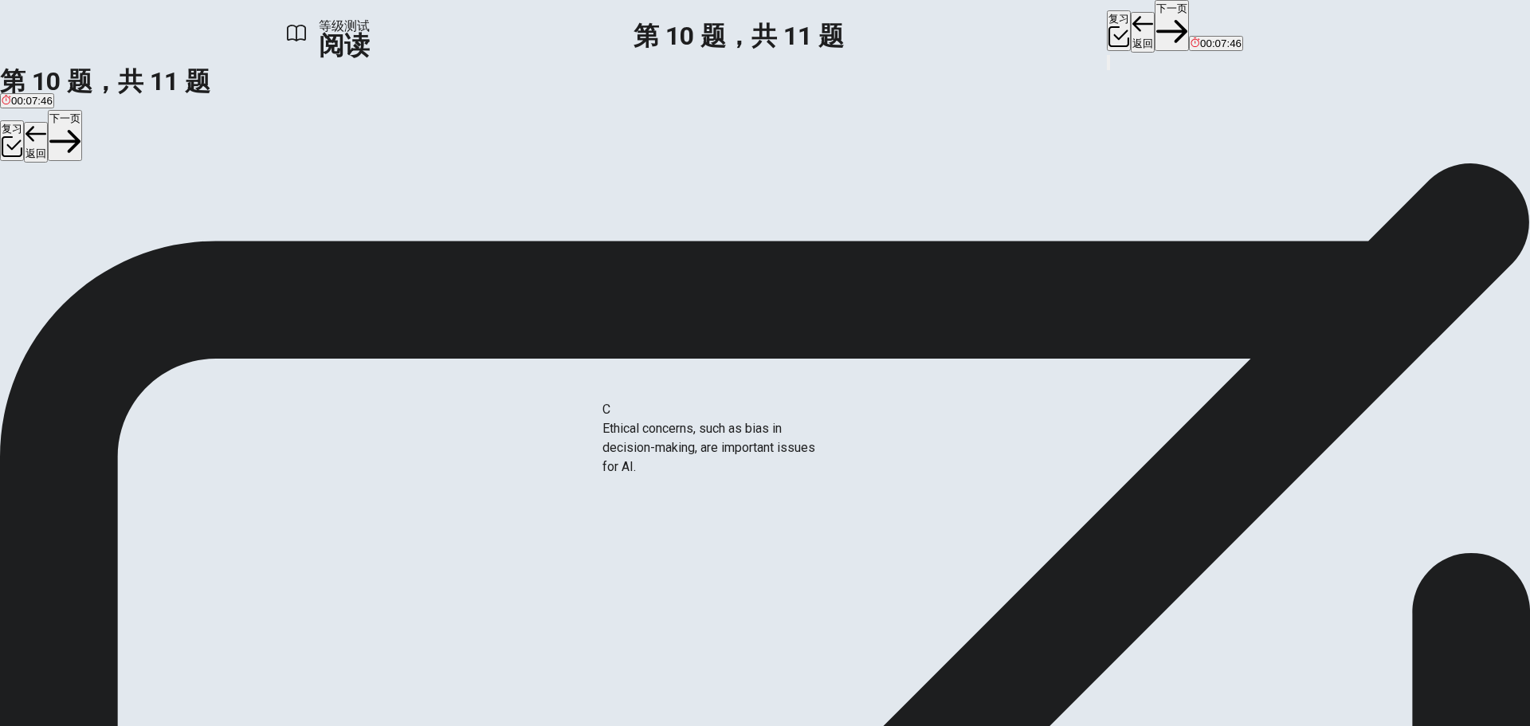
drag, startPoint x: 350, startPoint y: 412, endPoint x: 702, endPoint y: 457, distance: 355.1
drag, startPoint x: 345, startPoint y: 447, endPoint x: 683, endPoint y: 473, distance: 338.9
click at [1131, 36] on button "返回" at bounding box center [1143, 32] width 24 height 41
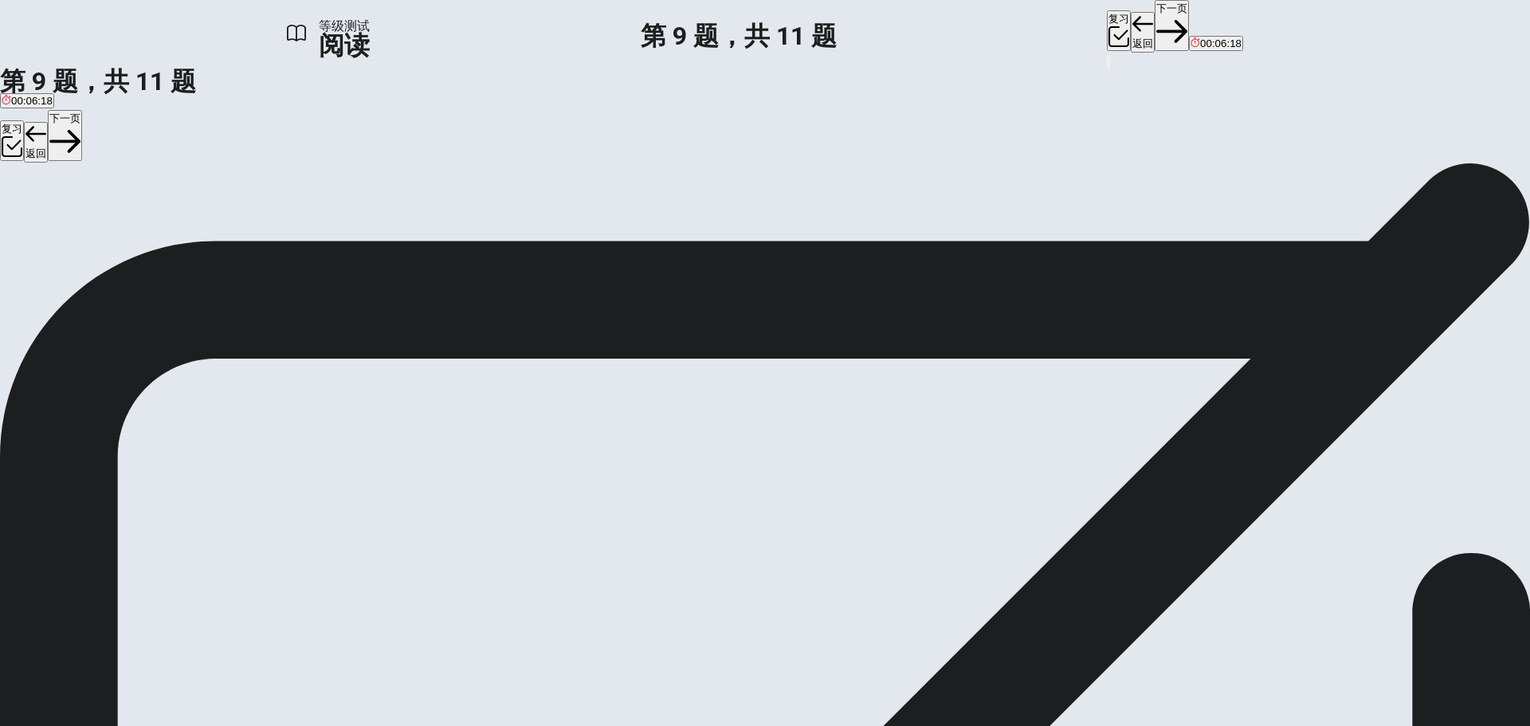
click at [1155, 28] on button "下一页" at bounding box center [1172, 25] width 34 height 51
click at [45, 201] on button "查看文本" at bounding box center [22, 231] width 45 height 61
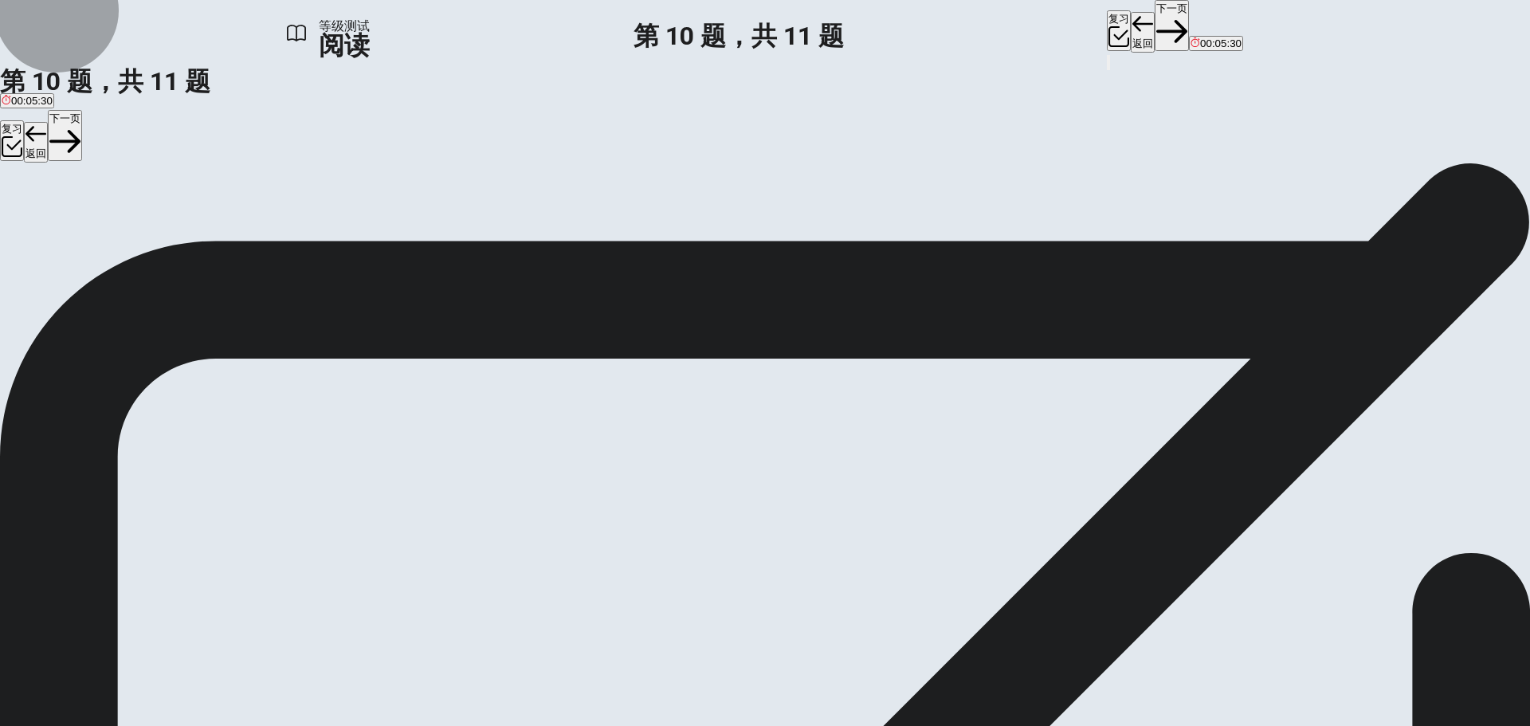
click at [45, 201] on button "查看问题" at bounding box center [22, 231] width 45 height 61
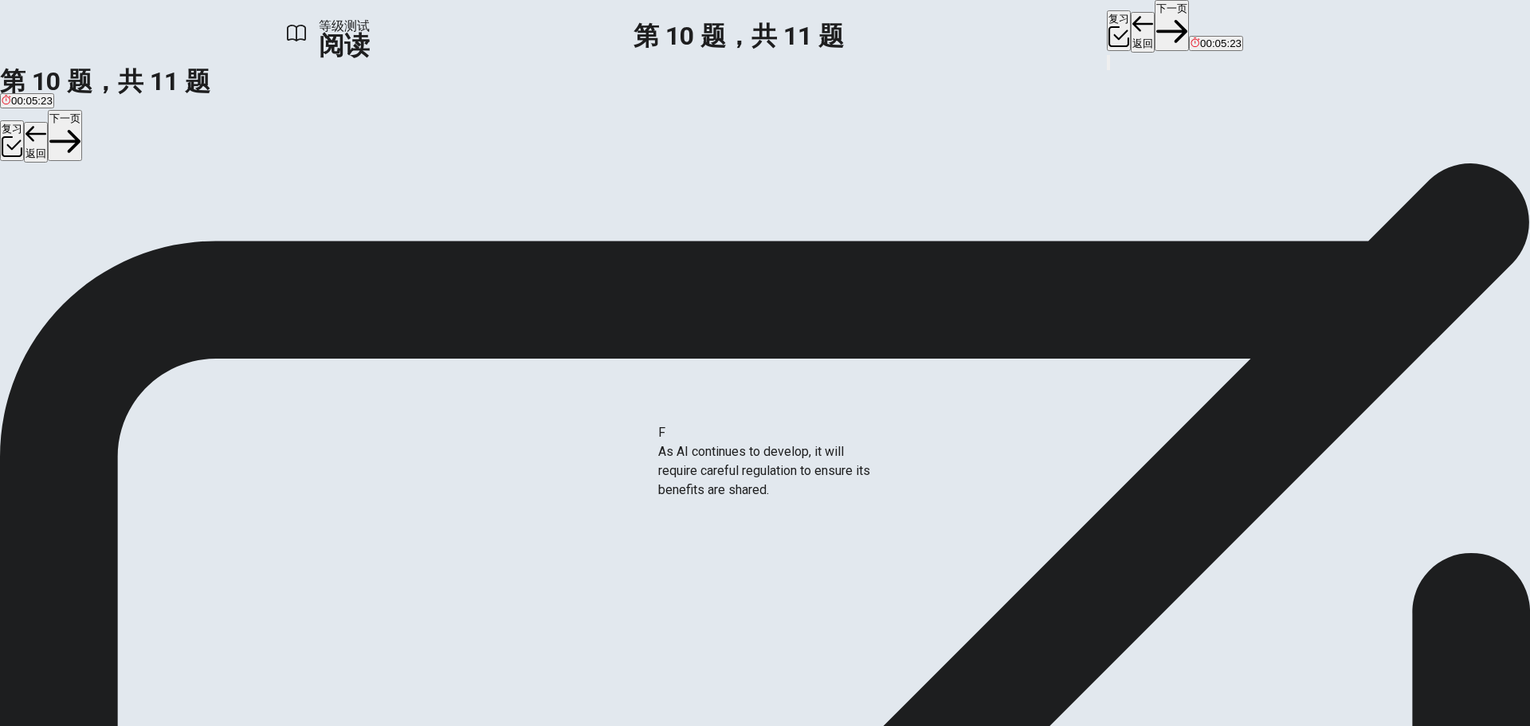
drag, startPoint x: 379, startPoint y: 546, endPoint x: 728, endPoint y: 468, distance: 357.0
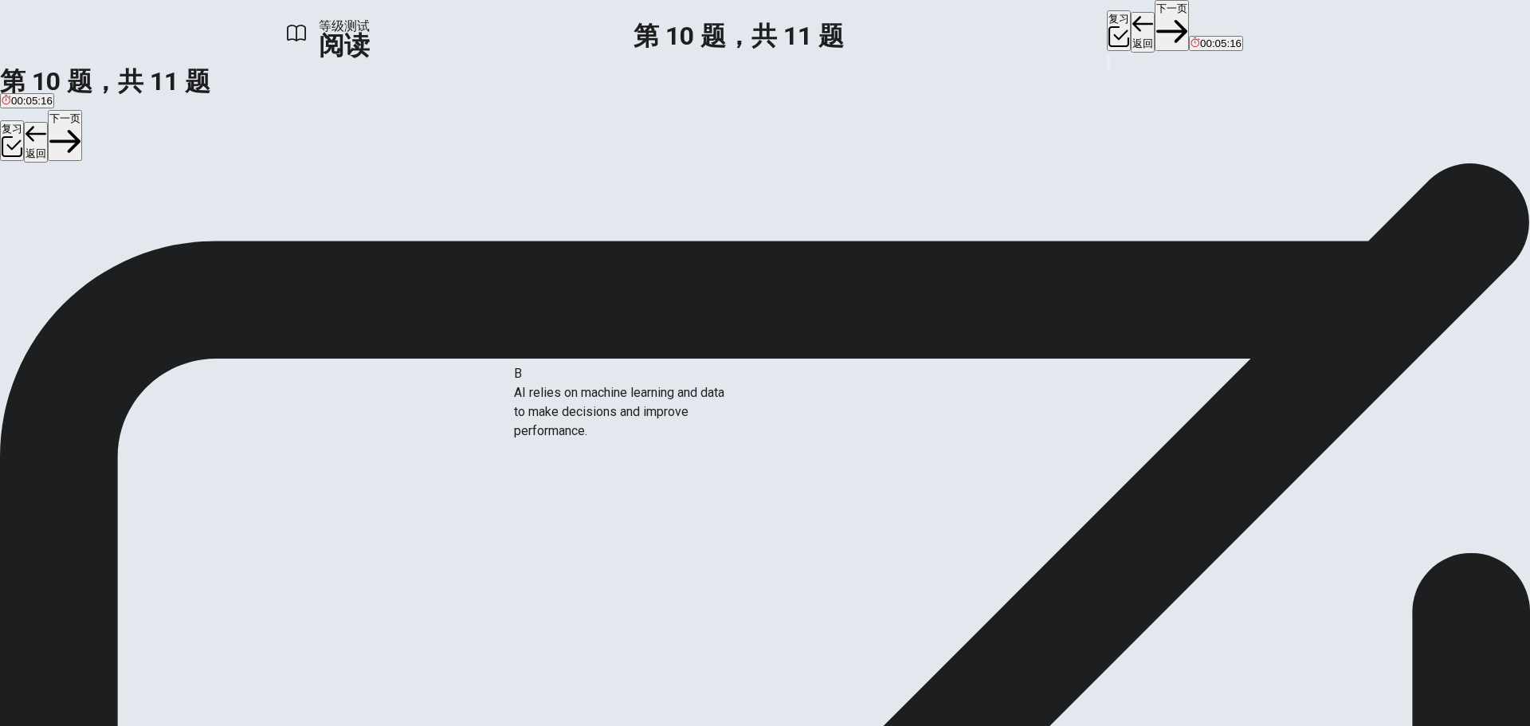
scroll to position [90, 0]
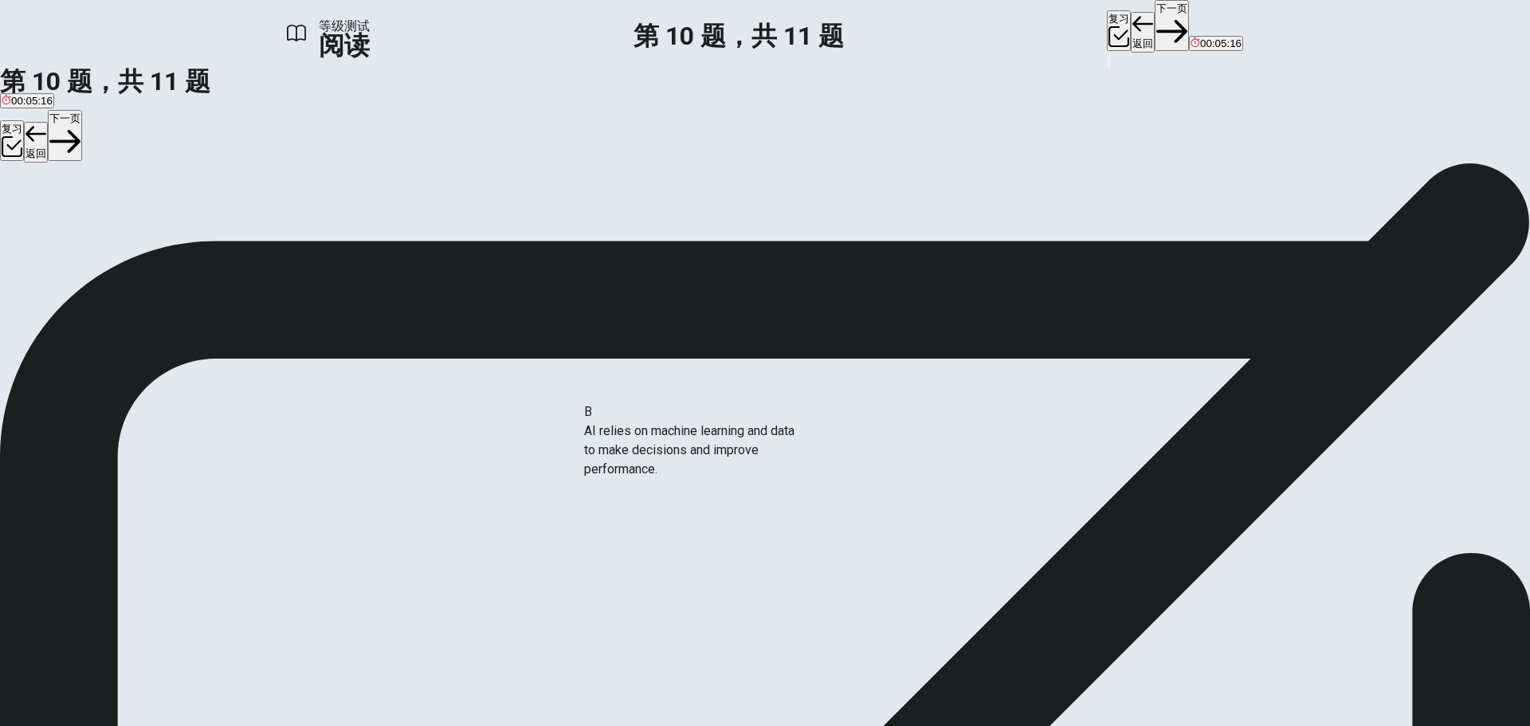
drag, startPoint x: 383, startPoint y: 418, endPoint x: 661, endPoint y: 457, distance: 280.9
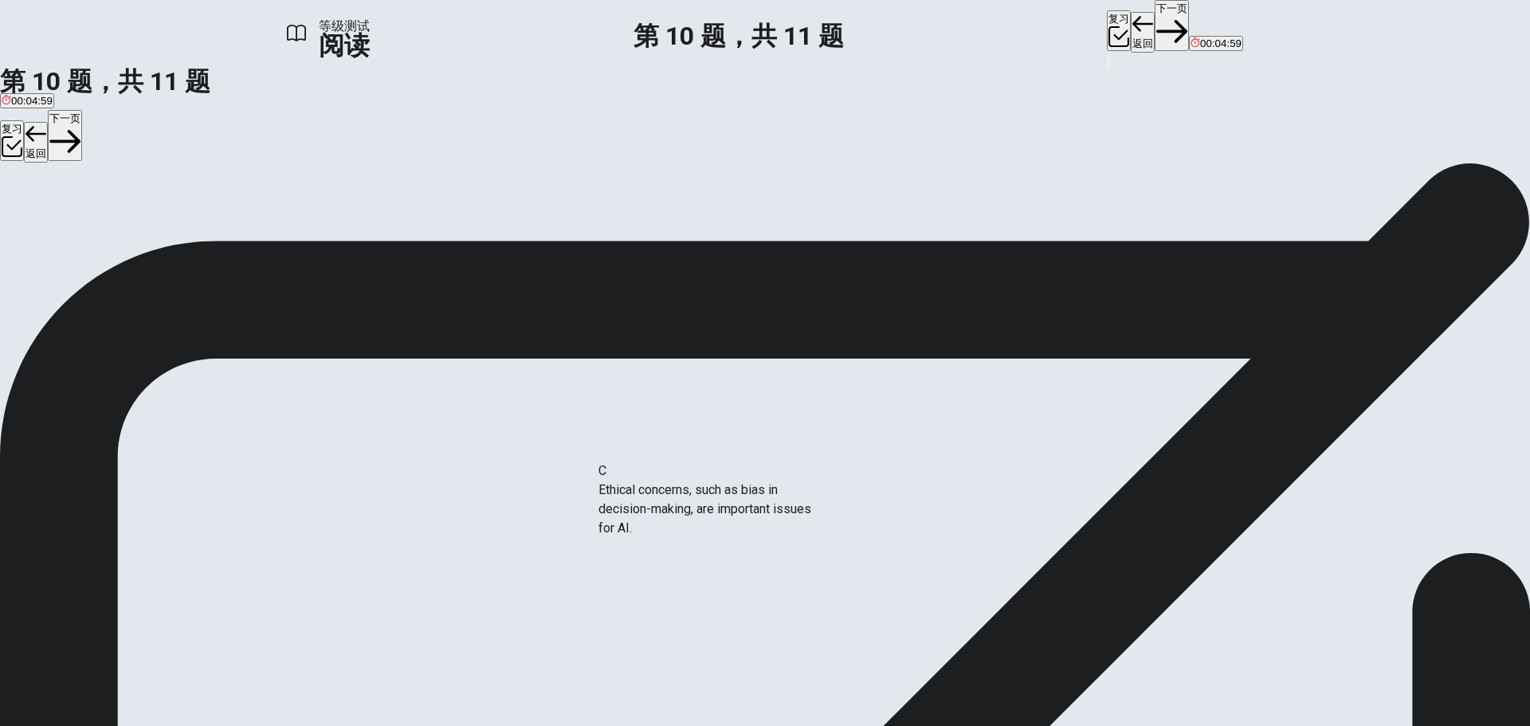
drag, startPoint x: 367, startPoint y: 422, endPoint x: 654, endPoint y: 527, distance: 304.6
click at [1155, 18] on button "下一页" at bounding box center [1172, 25] width 34 height 51
drag, startPoint x: 414, startPoint y: 366, endPoint x: 666, endPoint y: 384, distance: 251.7
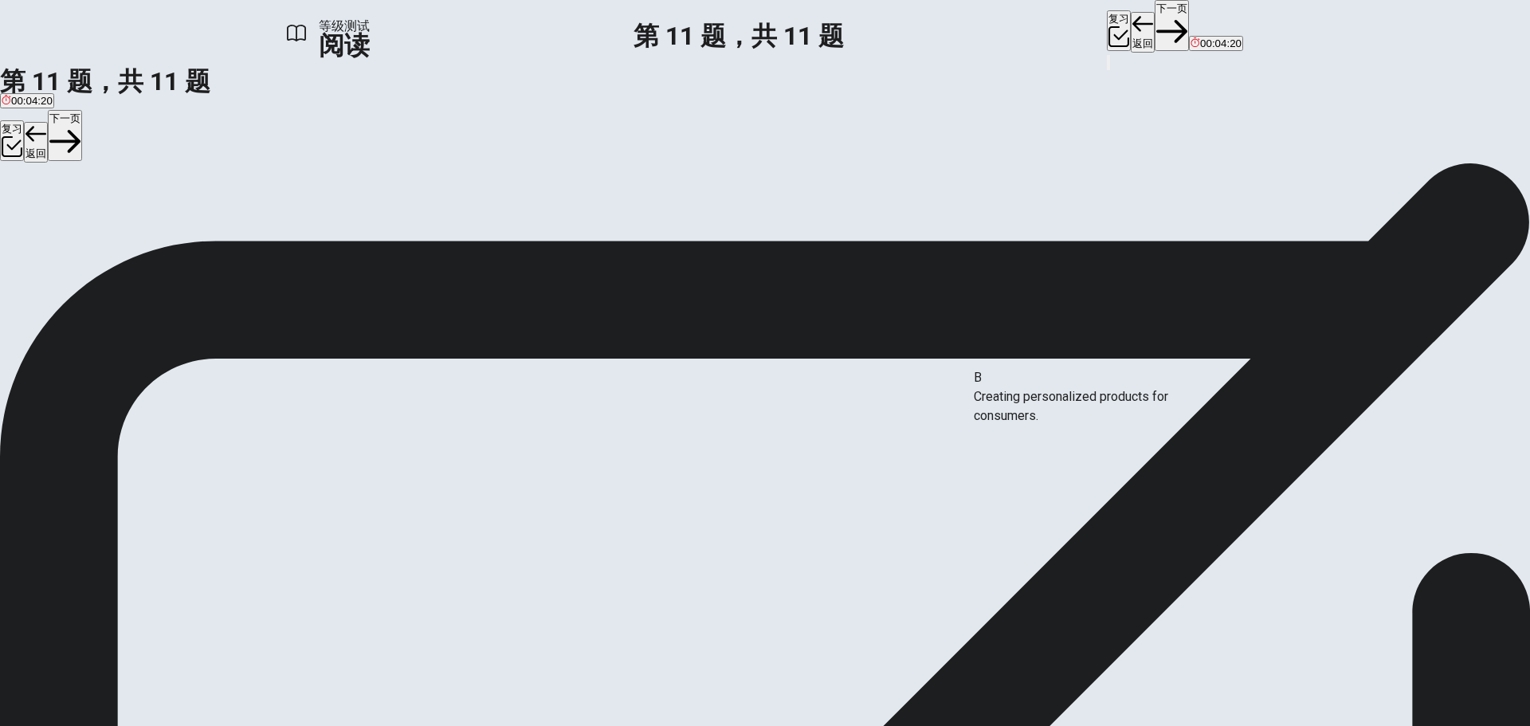
drag, startPoint x: 406, startPoint y: 363, endPoint x: 1075, endPoint y: 401, distance: 669.8
drag, startPoint x: 441, startPoint y: 366, endPoint x: 733, endPoint y: 450, distance: 304.2
drag, startPoint x: 724, startPoint y: 447, endPoint x: 426, endPoint y: 494, distance: 301.8
drag, startPoint x: 405, startPoint y: 447, endPoint x: 1062, endPoint y: 461, distance: 657.7
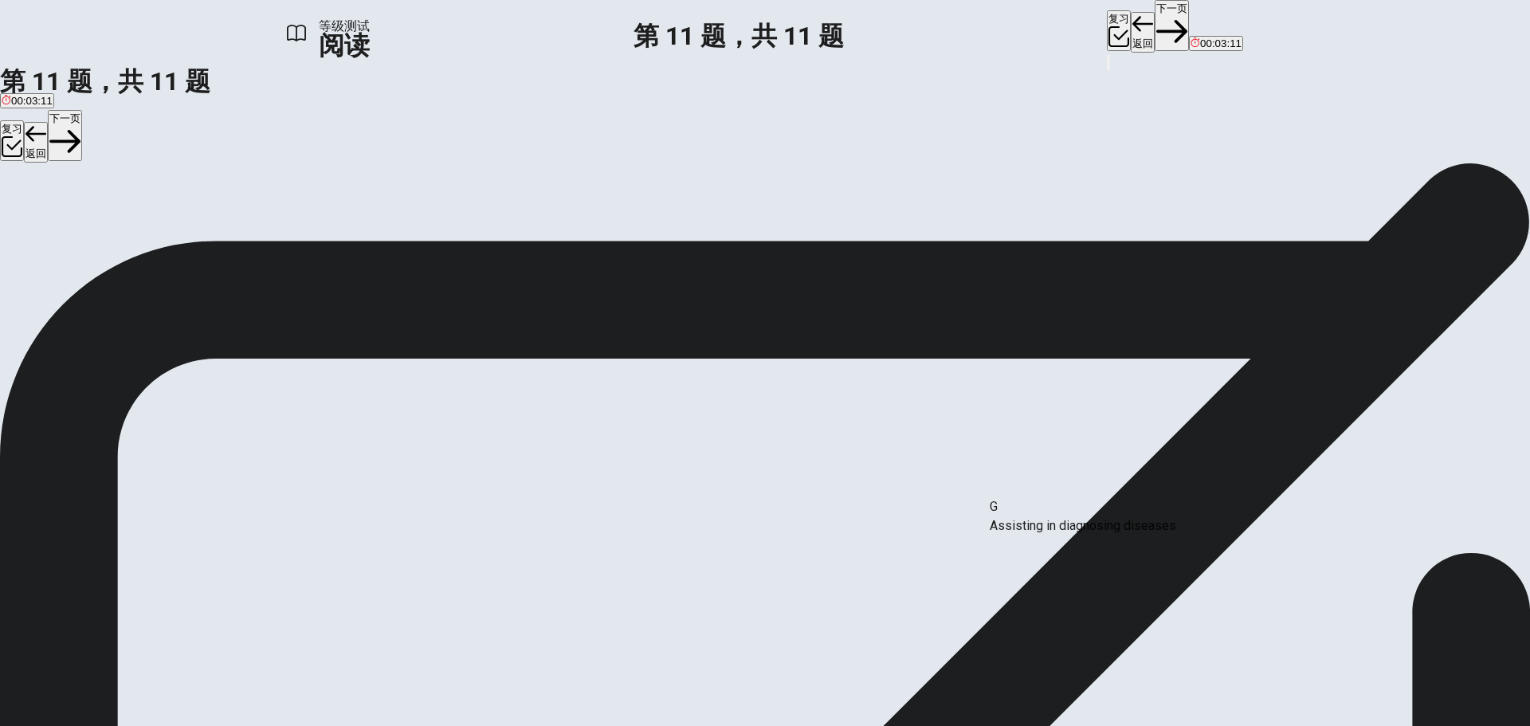
drag, startPoint x: 364, startPoint y: 555, endPoint x: 1068, endPoint y: 547, distance: 703.8
drag, startPoint x: 363, startPoint y: 375, endPoint x: 617, endPoint y: 475, distance: 273.1
click at [1155, 25] on button "下一页" at bounding box center [1172, 25] width 34 height 51
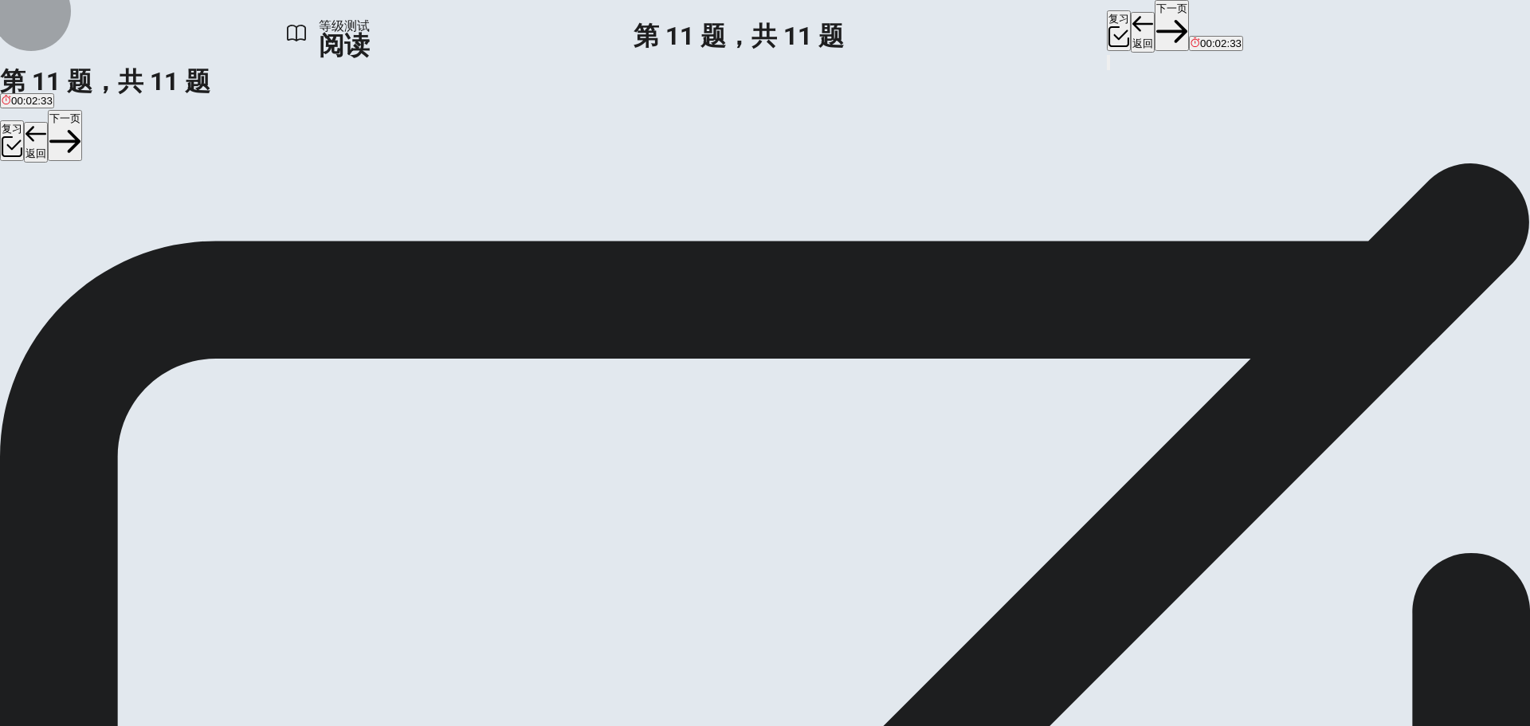
click at [1131, 22] on button "返回" at bounding box center [1143, 32] width 24 height 41
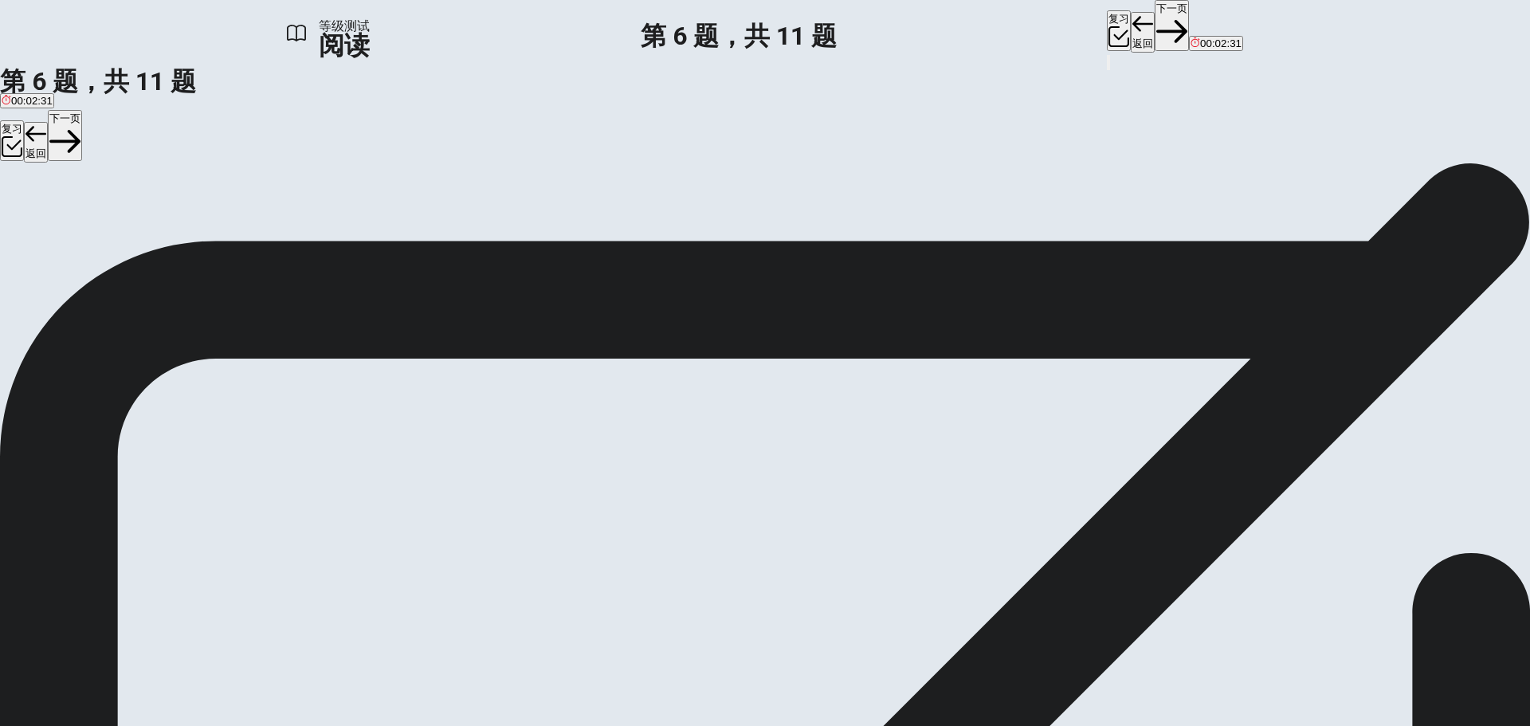
click at [1131, 22] on button "返回" at bounding box center [1143, 32] width 24 height 41
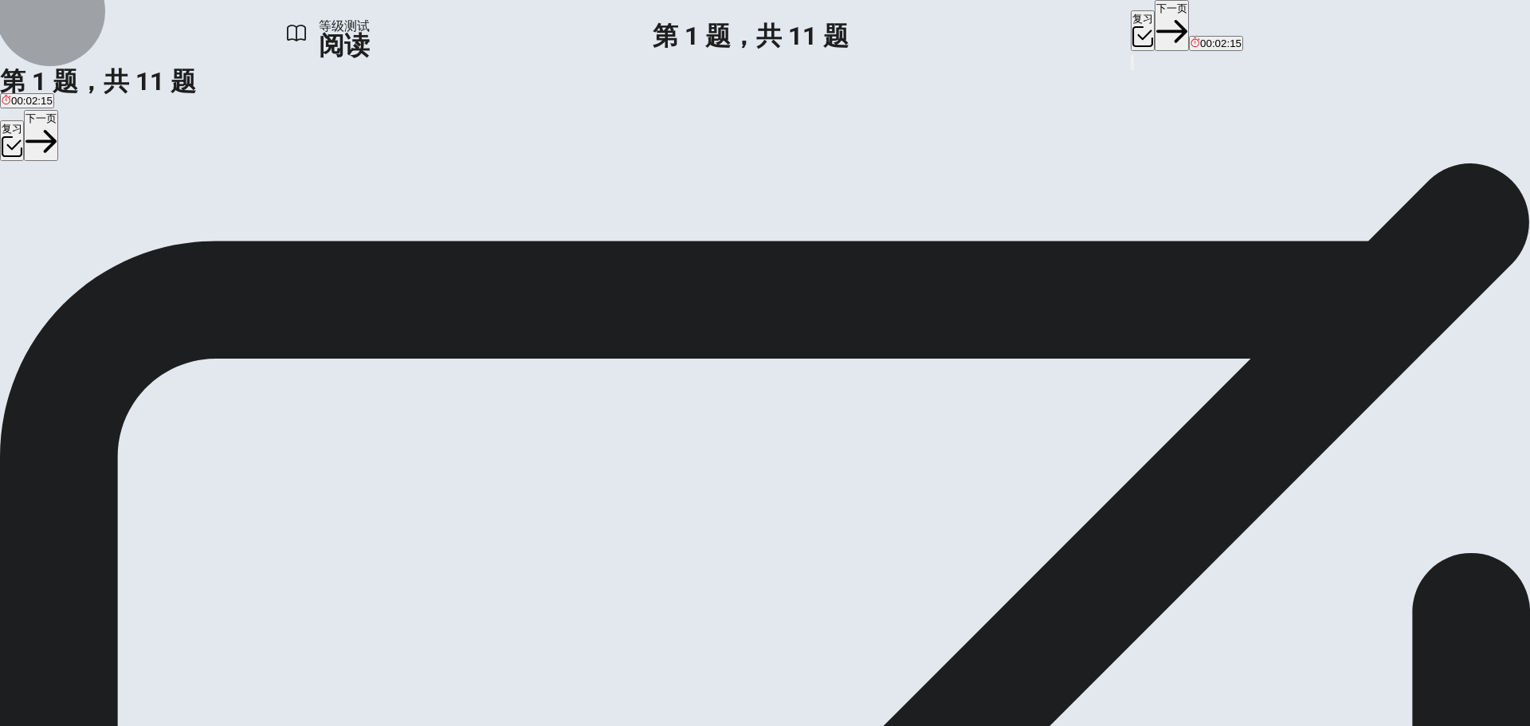
click at [1155, 22] on button "下一页" at bounding box center [1172, 25] width 34 height 51
click at [1155, 28] on button "下一页" at bounding box center [1172, 25] width 34 height 51
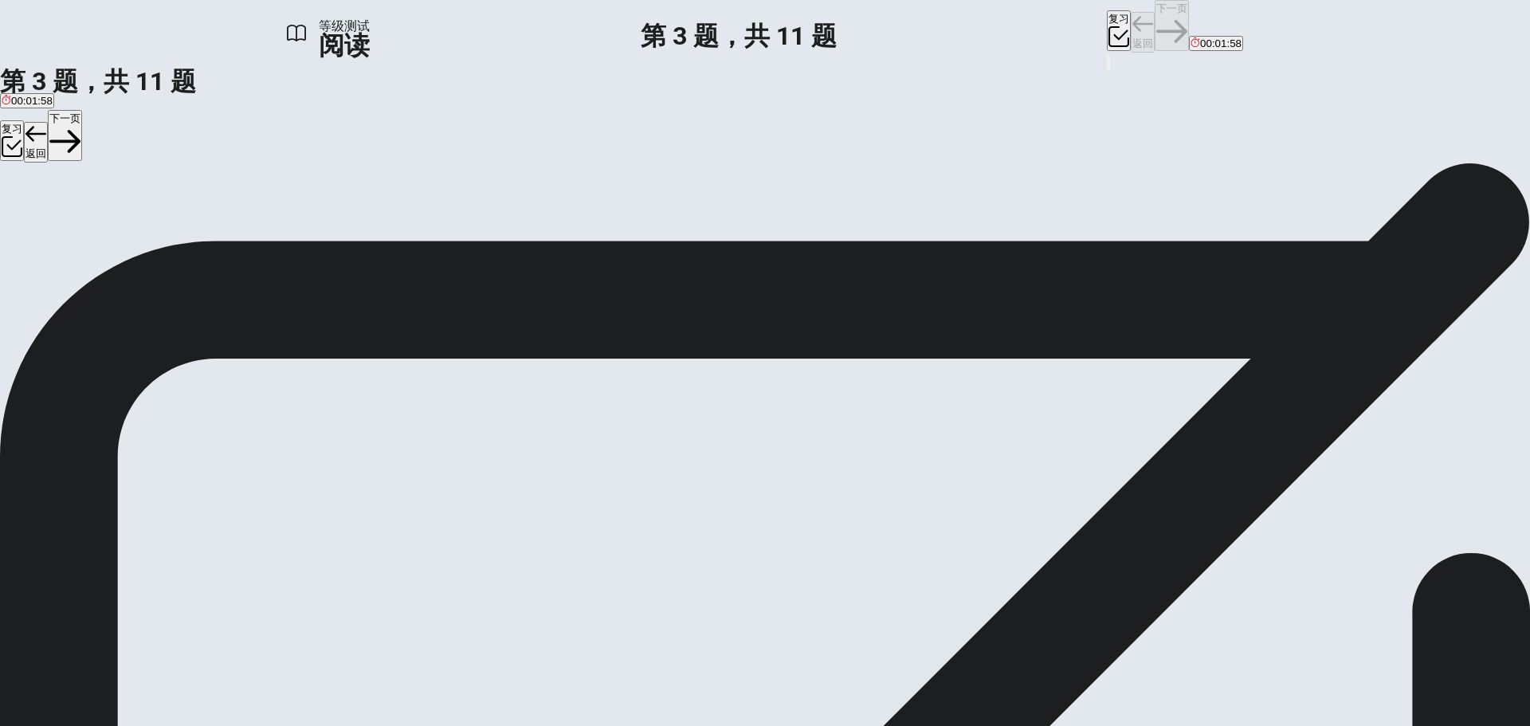
scroll to position [257, 0]
click at [1155, 28] on button "下一页" at bounding box center [1172, 25] width 34 height 51
click at [847, 490] on input at bounding box center [916, 497] width 138 height 15
click at [1155, 19] on button "下一页" at bounding box center [1172, 25] width 34 height 51
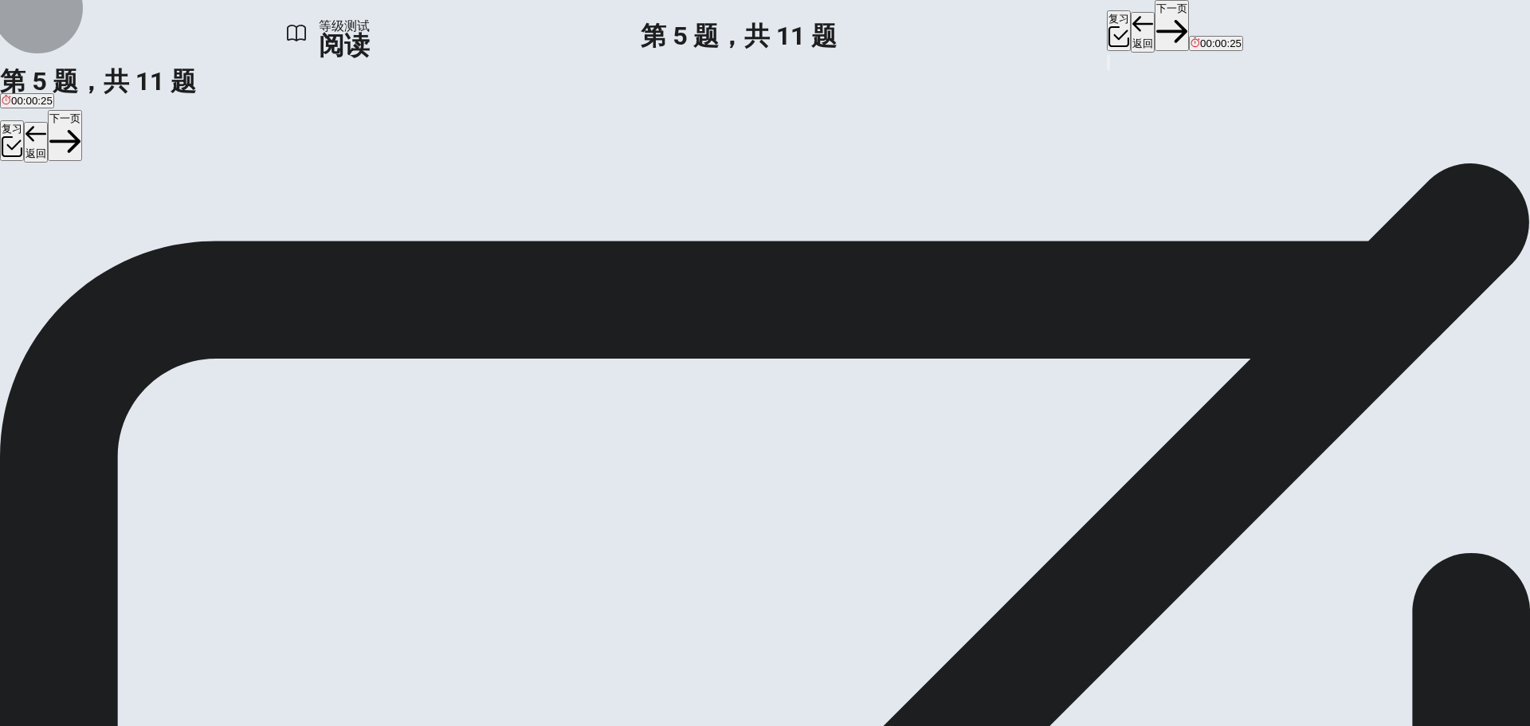
click at [1155, 19] on button "下一页" at bounding box center [1172, 25] width 34 height 51
click at [1107, 19] on div "复习 返回 下一页 00:00:24" at bounding box center [1175, 26] width 136 height 53
click at [1155, 26] on button "下一页" at bounding box center [1172, 25] width 34 height 51
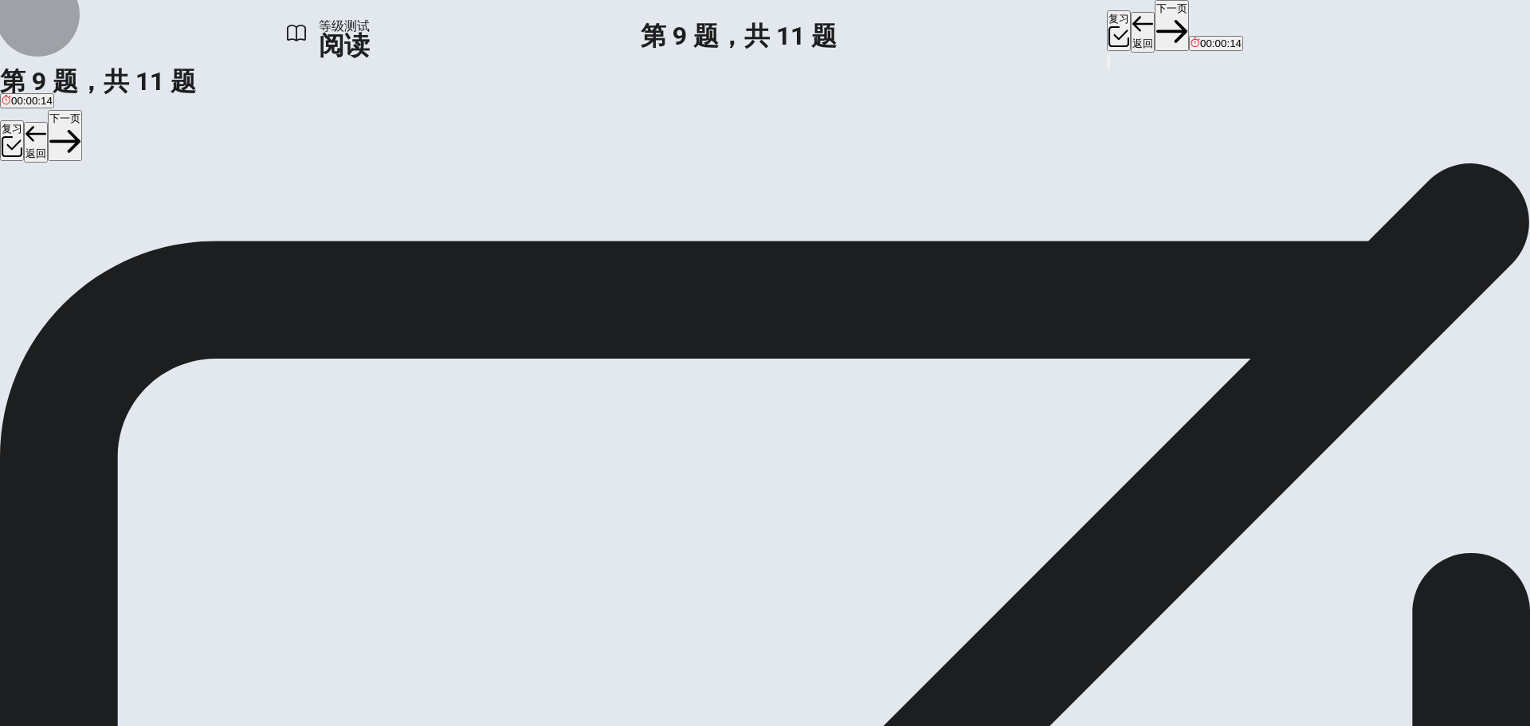
click at [1155, 26] on button "下一页" at bounding box center [1172, 25] width 34 height 51
click at [1155, 25] on button "下一页" at bounding box center [1172, 25] width 34 height 51
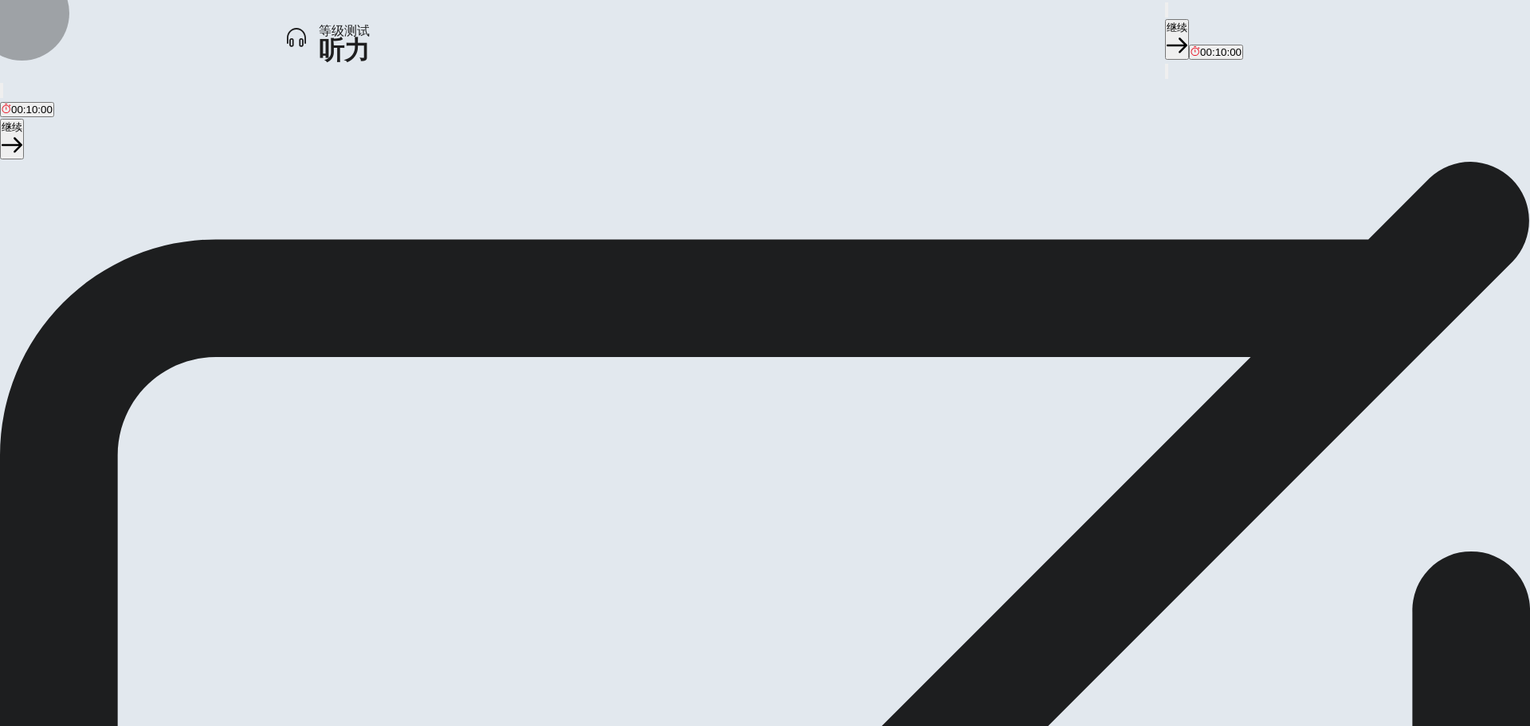
click at [1165, 24] on button "继续" at bounding box center [1177, 39] width 24 height 41
click at [3, 393] on button "button" at bounding box center [1, 400] width 3 height 15
click at [1165, 28] on button "继续" at bounding box center [1177, 39] width 24 height 41
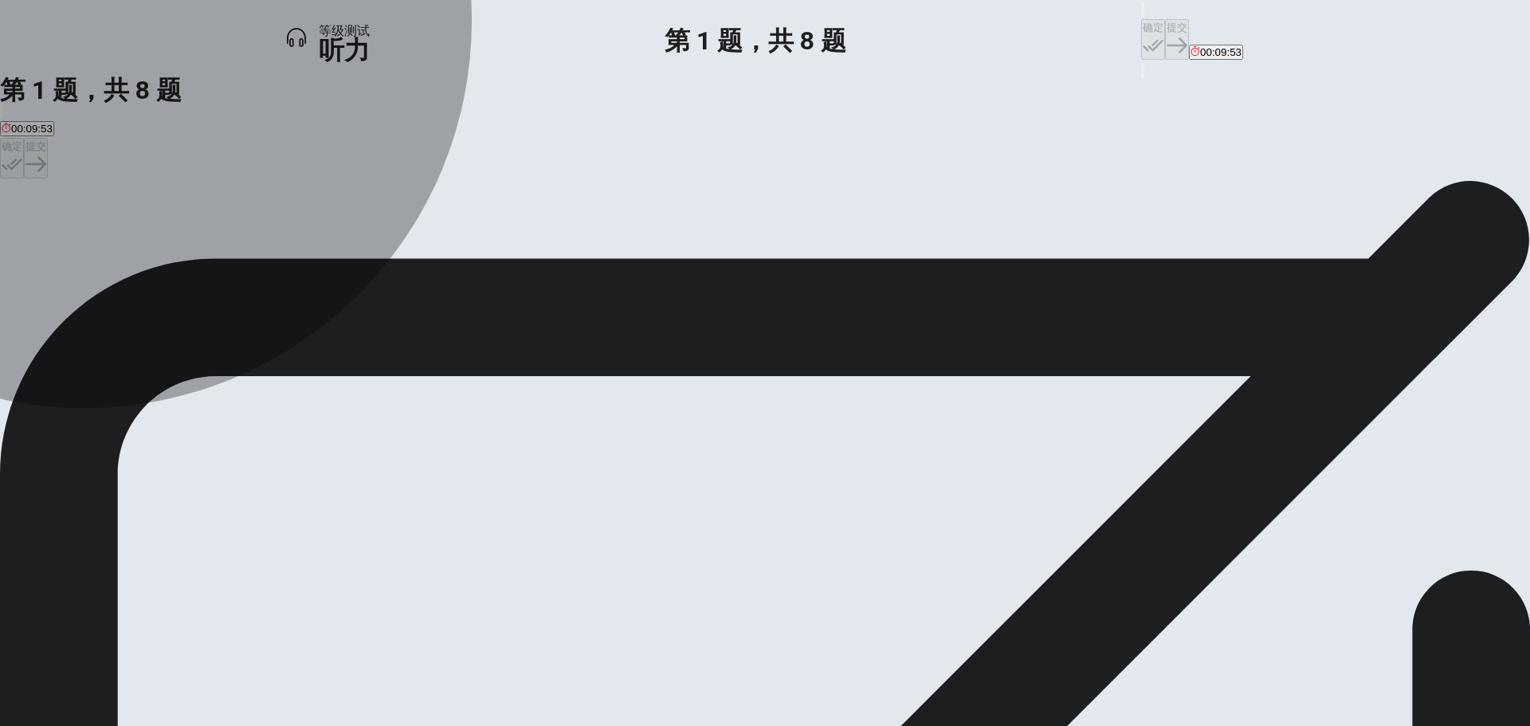
click at [229, 244] on span "A concert in which [PERSON_NAME] performed" at bounding box center [115, 238] width 227 height 12
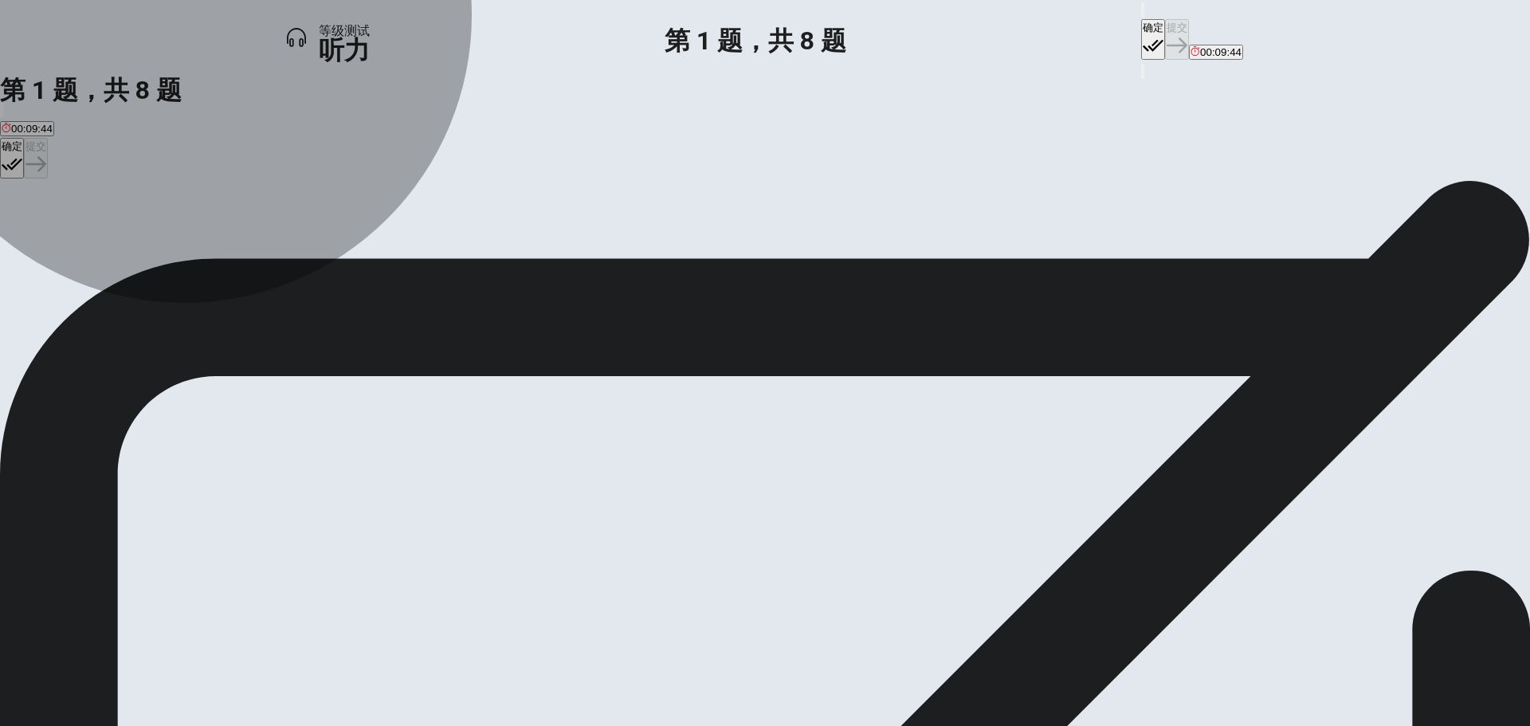
click at [714, 244] on span "A concert in which all of his students performed" at bounding box center [768, 238] width 222 height 12
click at [229, 244] on span "A concert in which [PERSON_NAME] performed" at bounding box center [115, 238] width 227 height 12
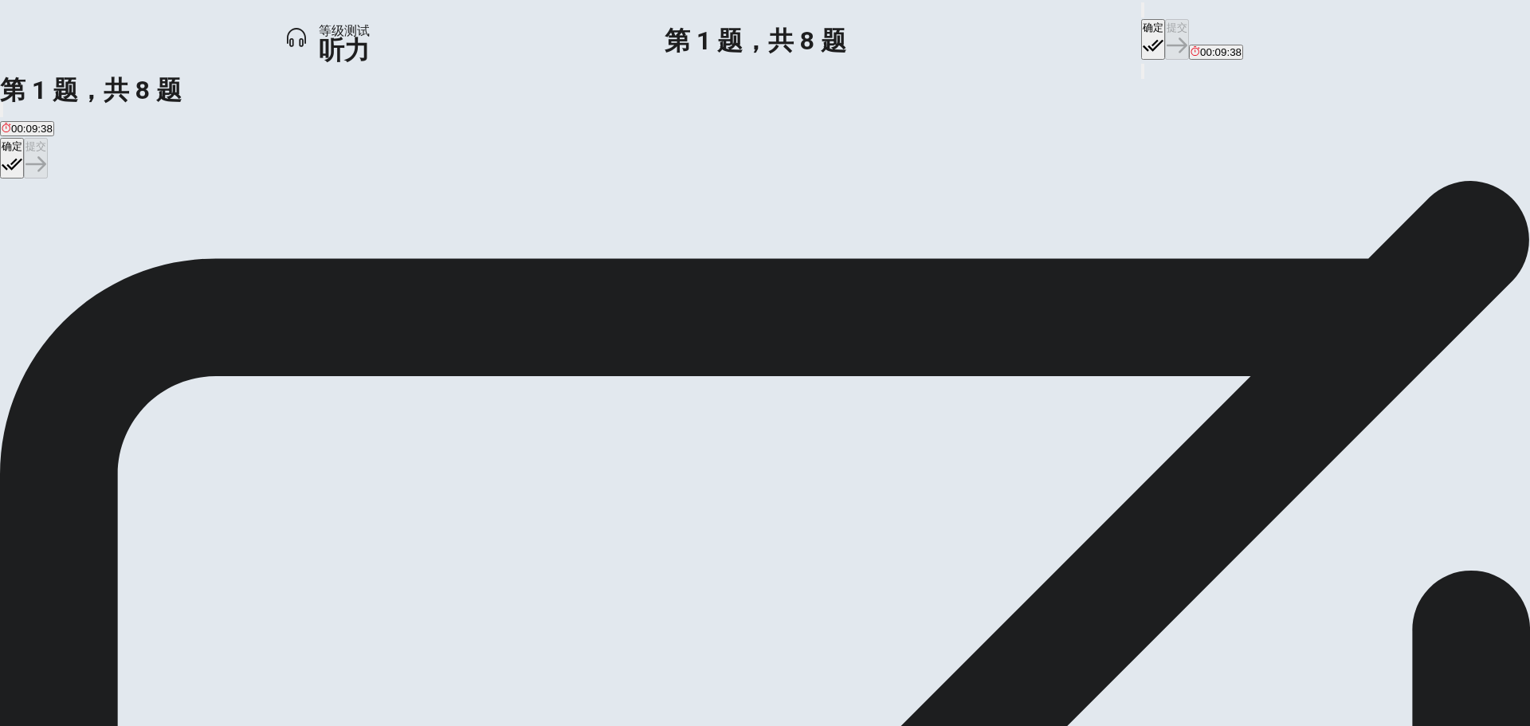
click at [1141, 31] on button "确定" at bounding box center [1153, 39] width 24 height 41
click at [1165, 28] on button "提交" at bounding box center [1177, 39] width 24 height 41
click at [214, 244] on span "Job security and passion should be balanced" at bounding box center [108, 238] width 212 height 12
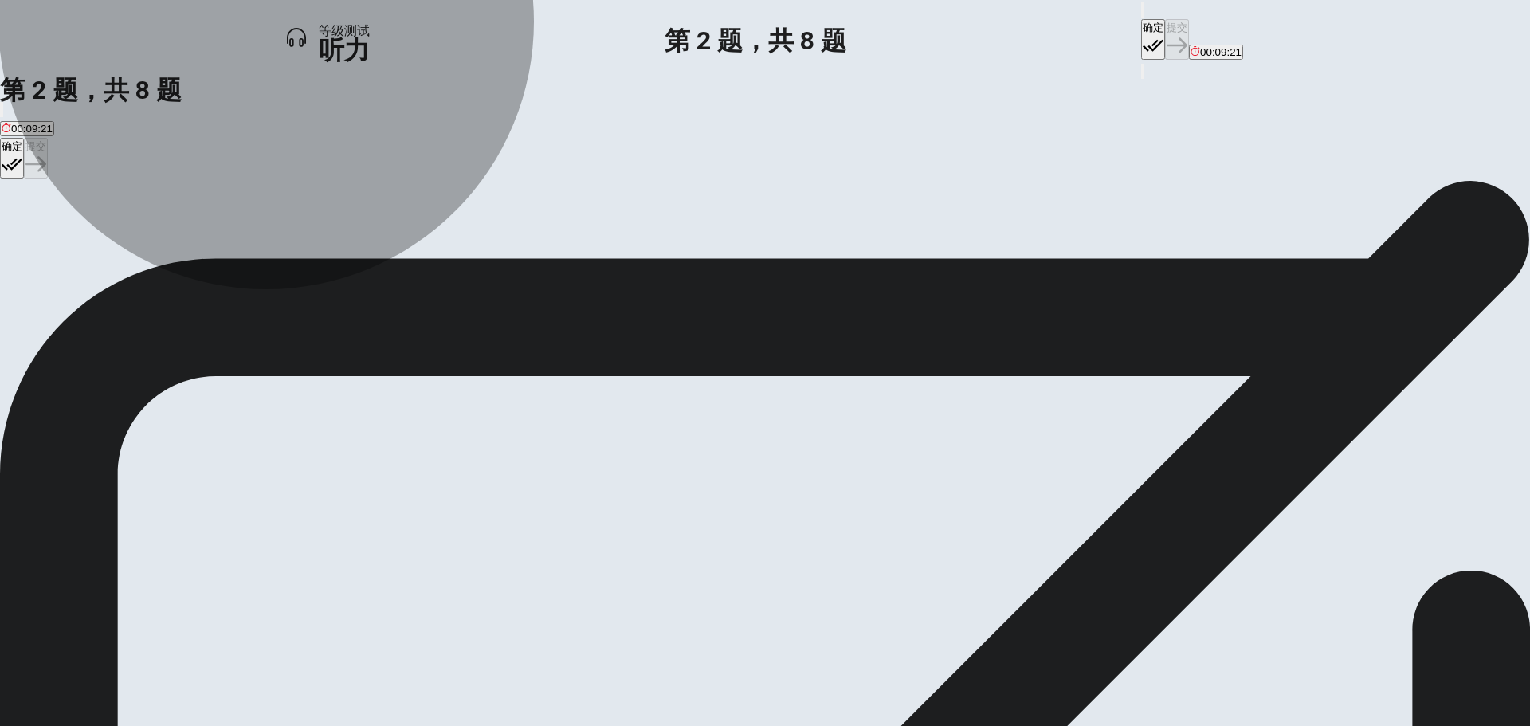
click at [420, 244] on span "Passion is more important than job security" at bounding box center [318, 238] width 203 height 12
click at [214, 244] on span "Job security and passion should be balanced" at bounding box center [108, 238] width 212 height 12
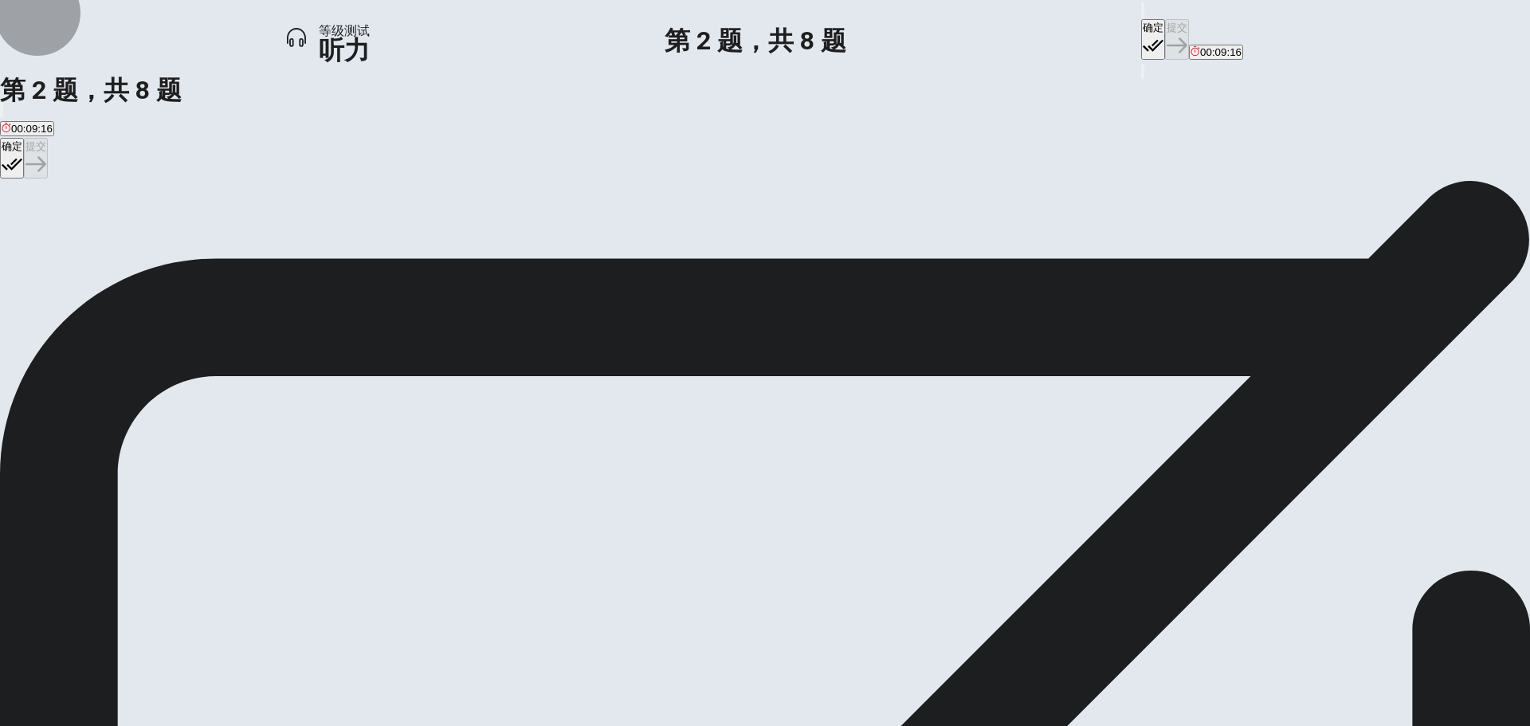
click at [1141, 24] on button "确定" at bounding box center [1153, 39] width 24 height 41
click at [1165, 25] on button "提交" at bounding box center [1177, 39] width 24 height 41
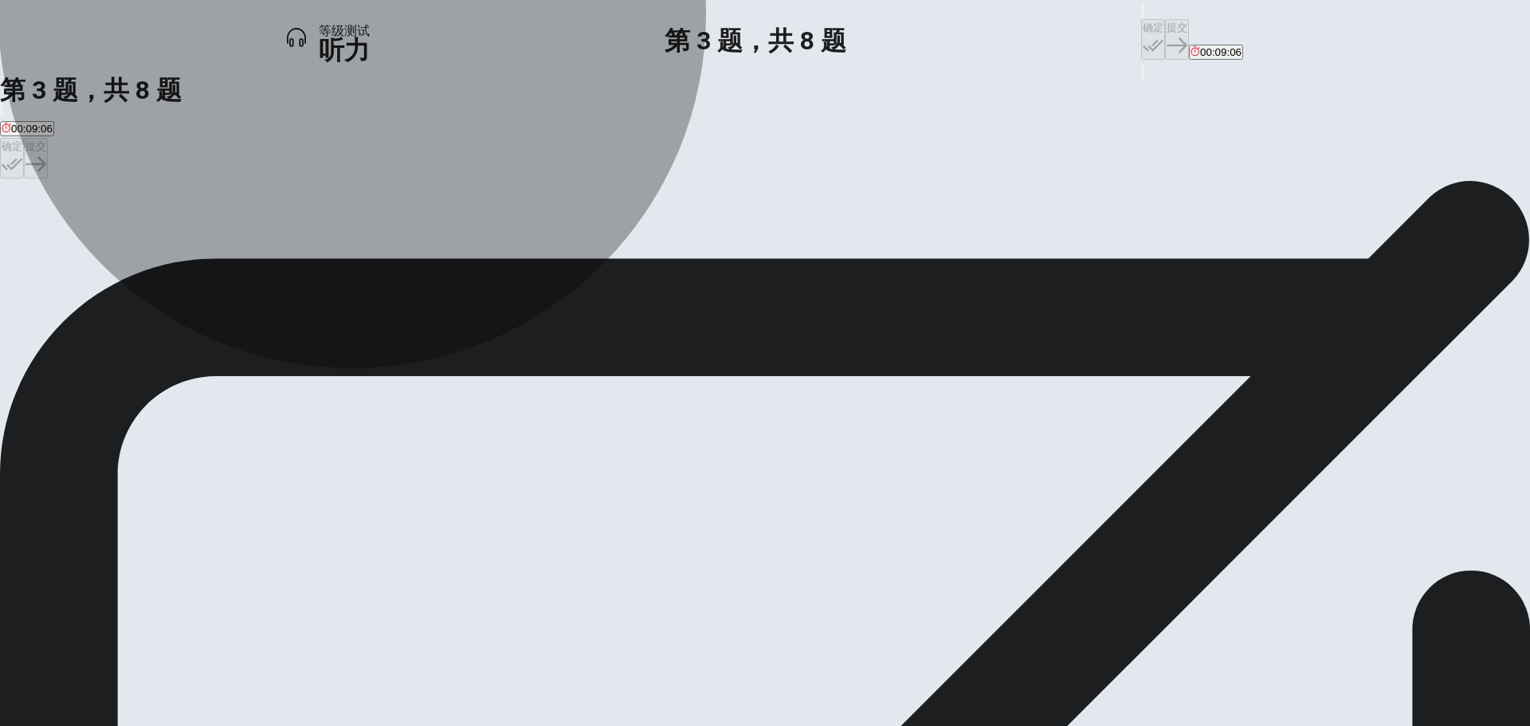
click at [278, 244] on span "That she takes singing classes and participates in contests" at bounding box center [140, 238] width 277 height 12
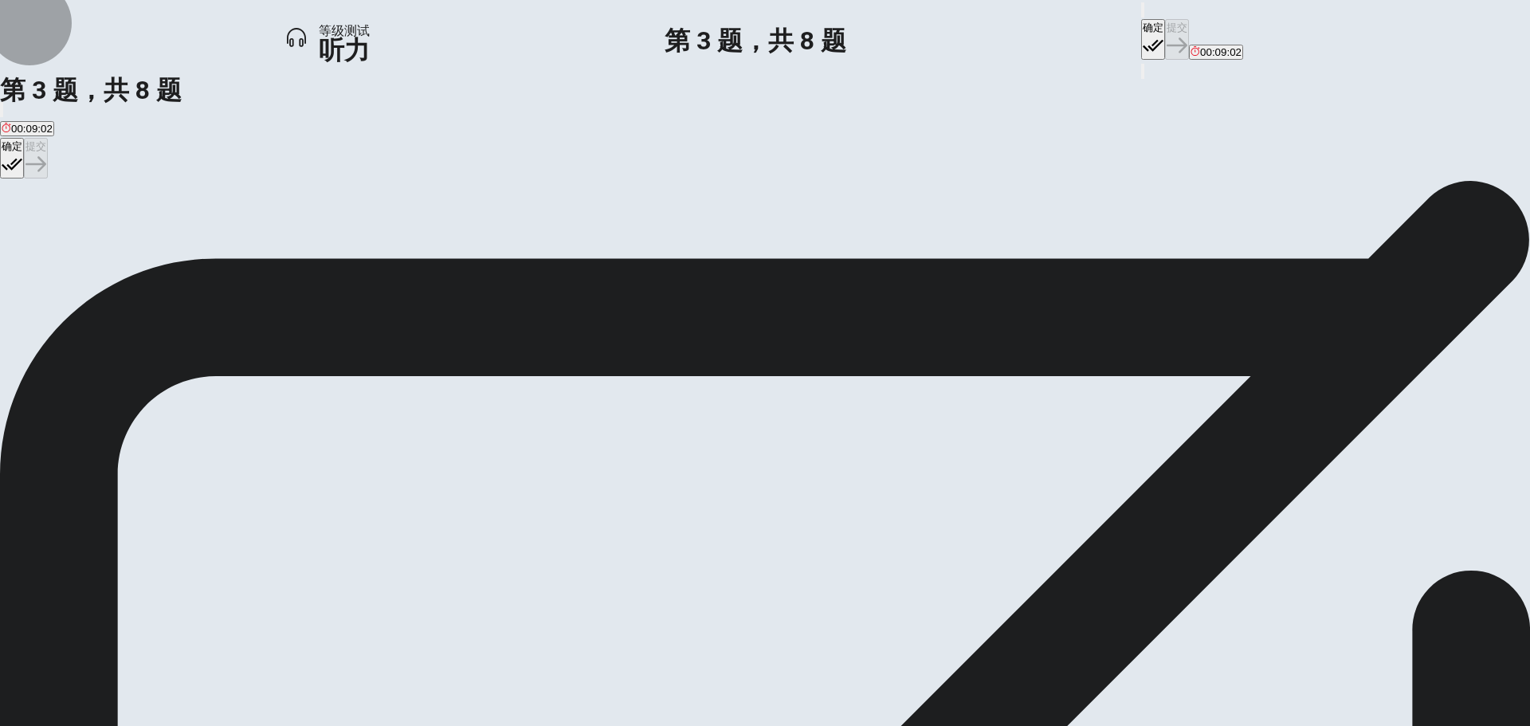
click at [1141, 34] on button "确定" at bounding box center [1153, 39] width 24 height 41
click at [1165, 30] on button "提交" at bounding box center [1177, 39] width 24 height 41
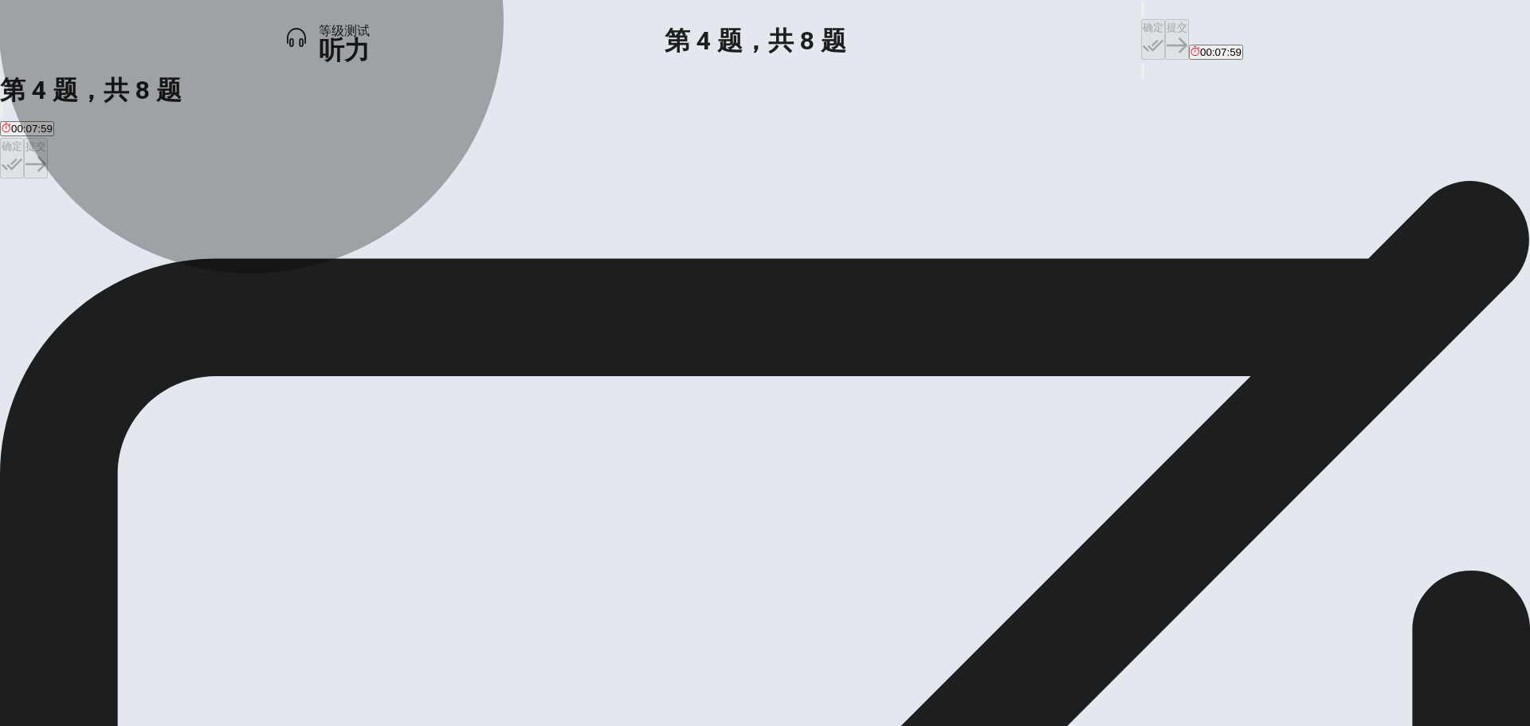
click at [781, 244] on span "It has given her new ideas about how to strengthen her singing" at bounding box center [837, 238] width 295 height 12
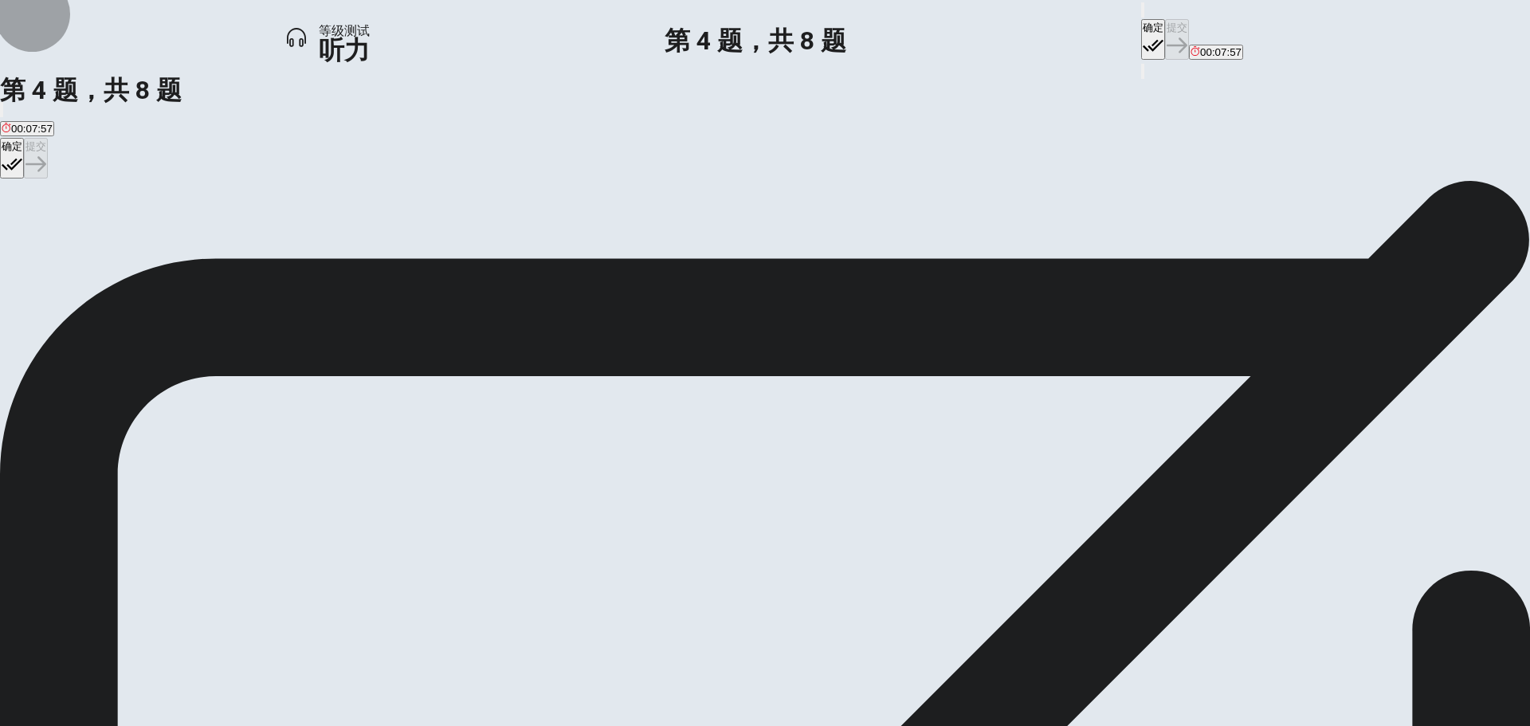
click at [1141, 25] on button "确定" at bounding box center [1153, 39] width 24 height 41
click at [1165, 19] on button "提交" at bounding box center [1177, 39] width 24 height 41
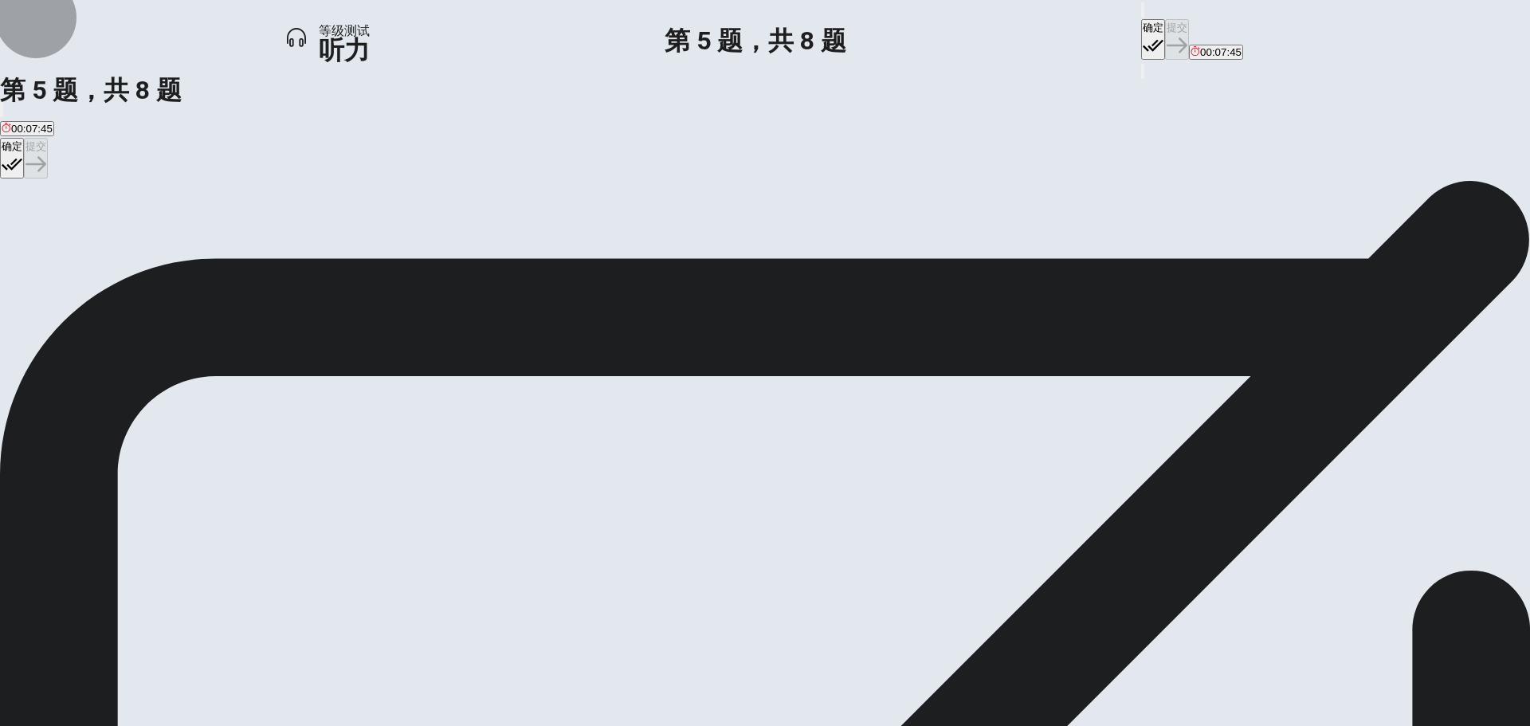
click at [1141, 29] on button "确定" at bounding box center [1153, 39] width 24 height 41
click at [1165, 26] on button "提交" at bounding box center [1177, 39] width 24 height 41
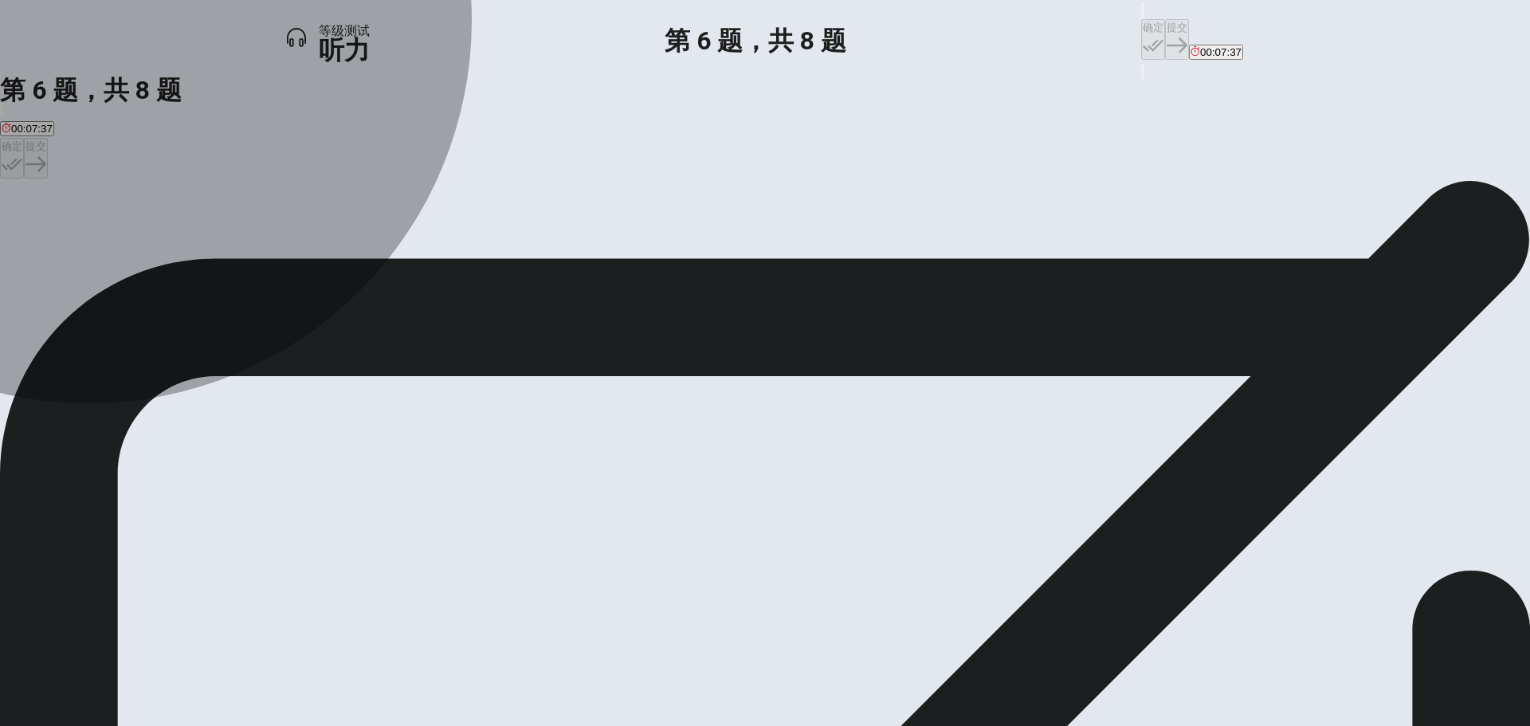
click at [82, 244] on span "Positively" at bounding box center [59, 238] width 45 height 12
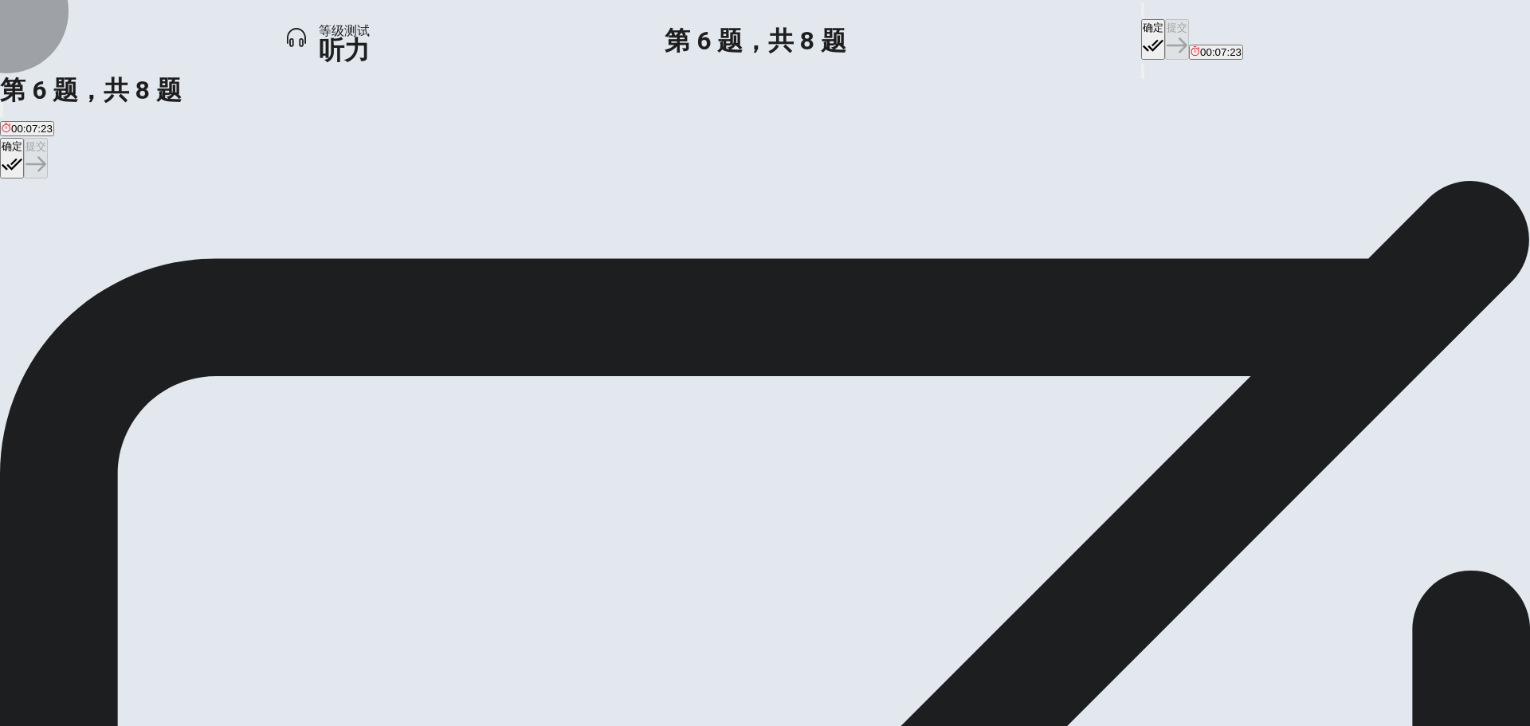
click at [1141, 22] on button "确定" at bounding box center [1153, 39] width 24 height 41
click at [1165, 26] on button "提交" at bounding box center [1177, 39] width 24 height 41
click at [596, 244] on span "Because she loves singing" at bounding box center [533, 238] width 126 height 12
click at [1141, 24] on button "确定" at bounding box center [1153, 39] width 24 height 41
click at [1165, 22] on button "提交" at bounding box center [1177, 39] width 24 height 41
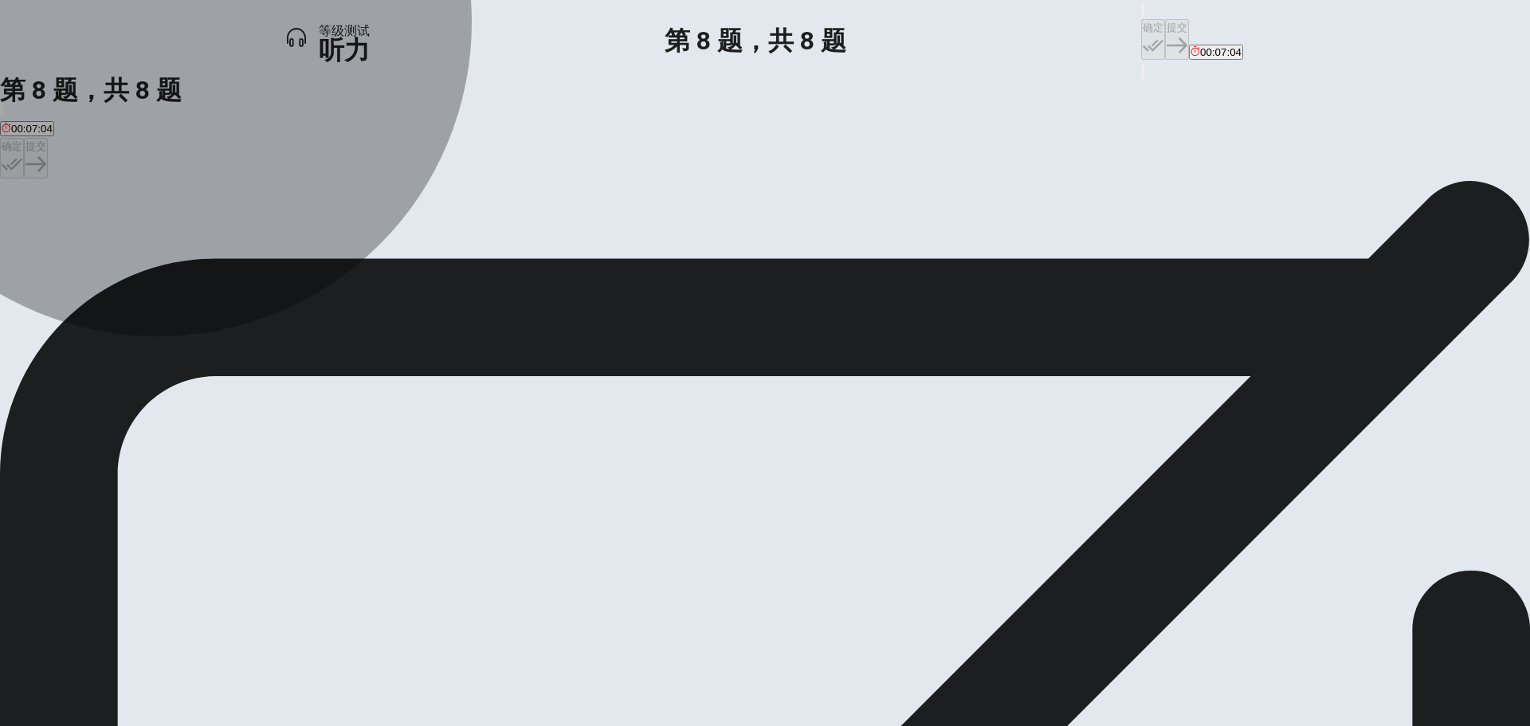
click at [334, 244] on span "She is concerned about job security" at bounding box center [250, 238] width 168 height 12
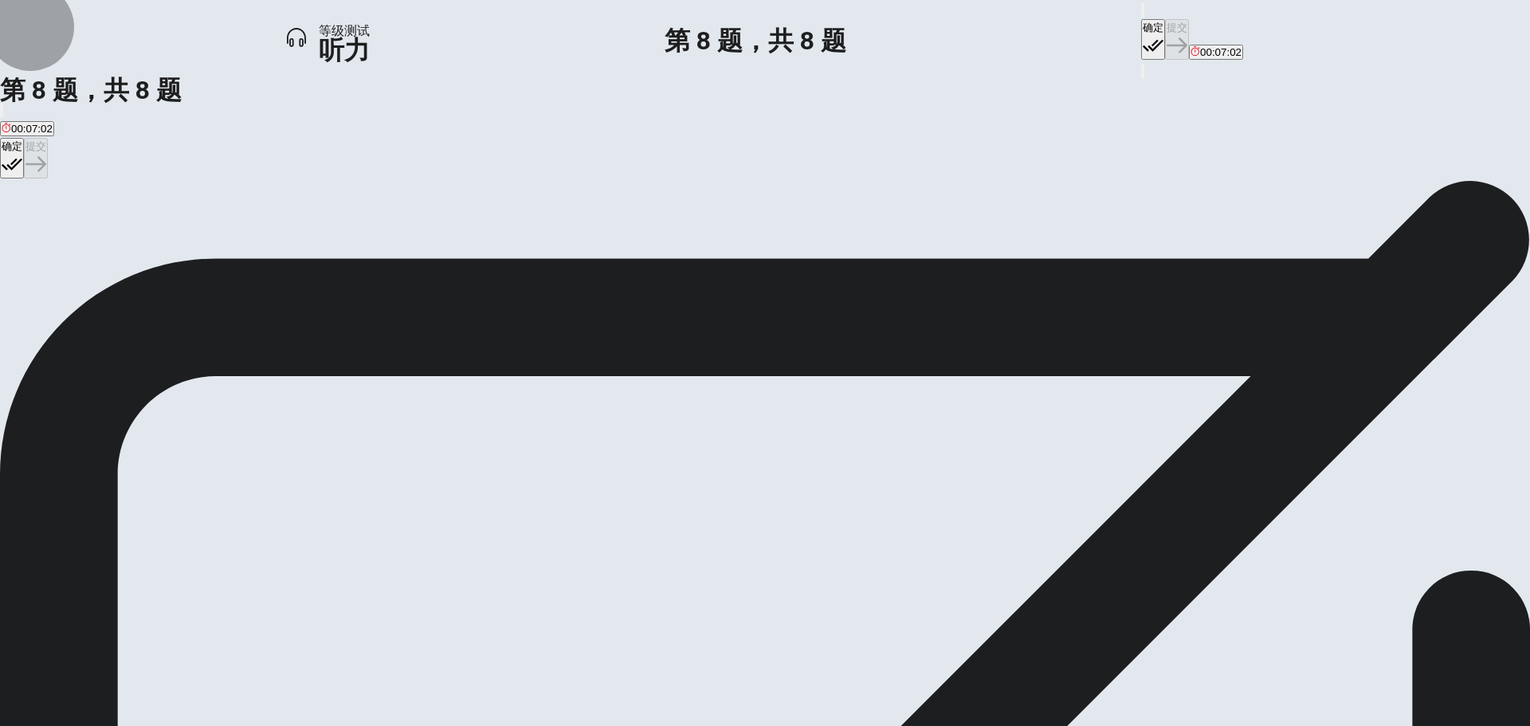
click at [1141, 38] on button "确定" at bounding box center [1153, 39] width 24 height 41
click at [1165, 28] on button "提交" at bounding box center [1177, 39] width 24 height 41
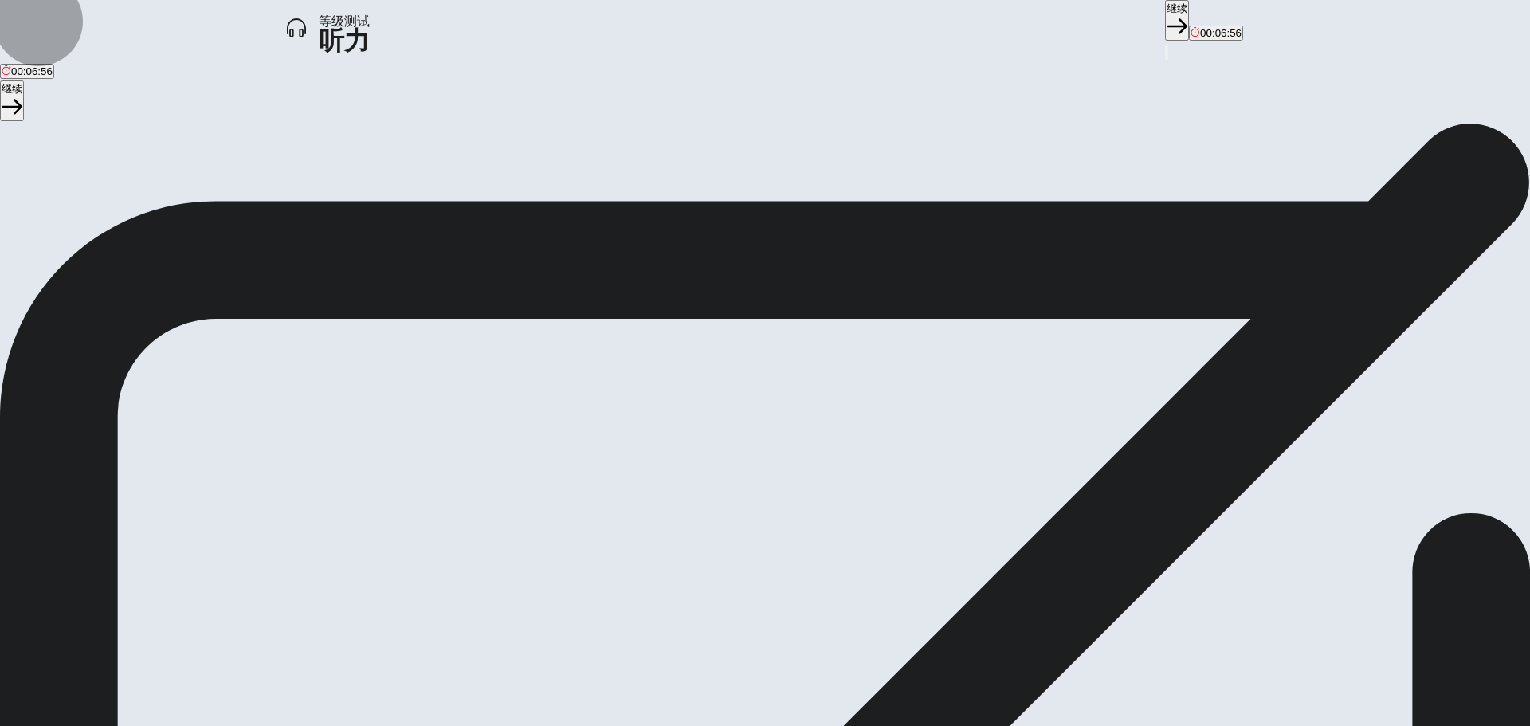
click at [1165, 33] on button "继续" at bounding box center [1177, 20] width 24 height 41
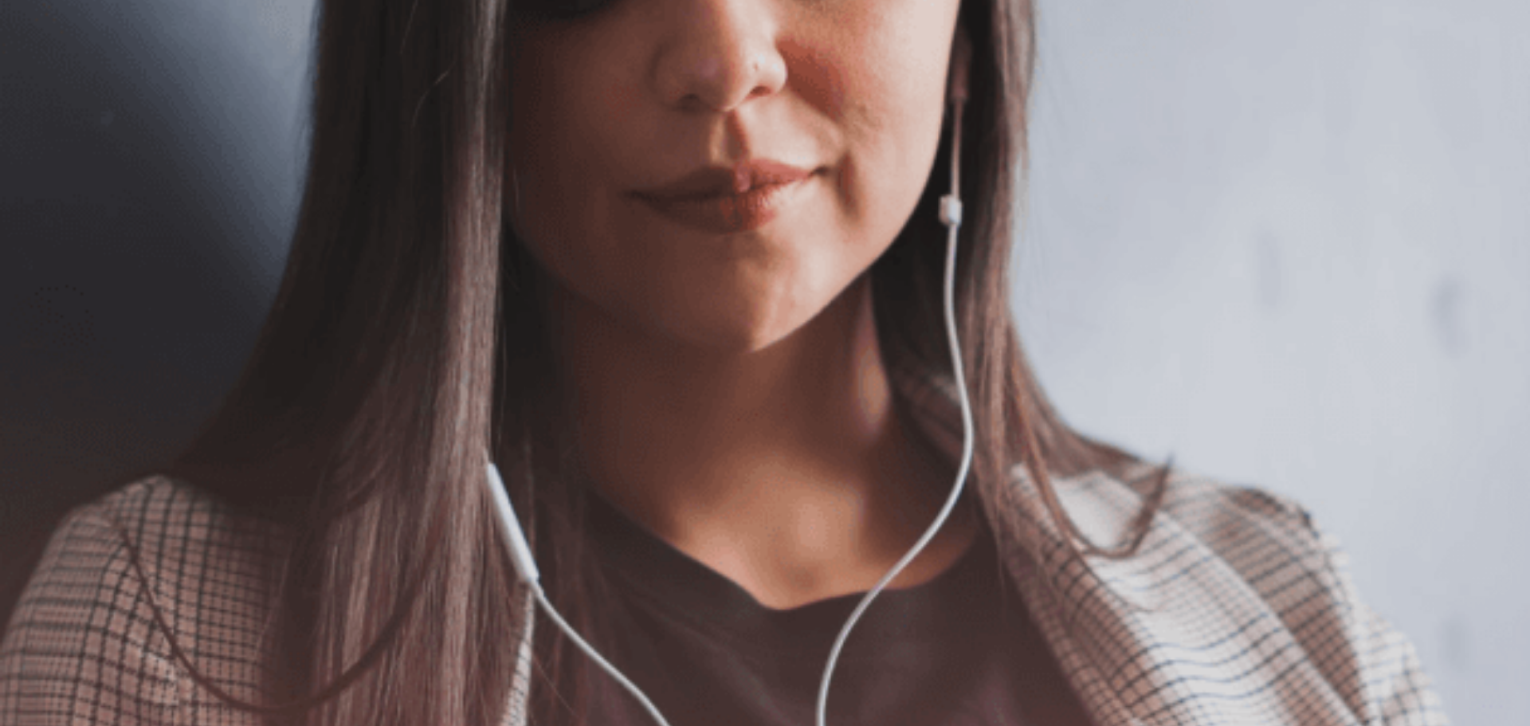
click at [1219, 22] on button "继续" at bounding box center [1231, 39] width 24 height 41
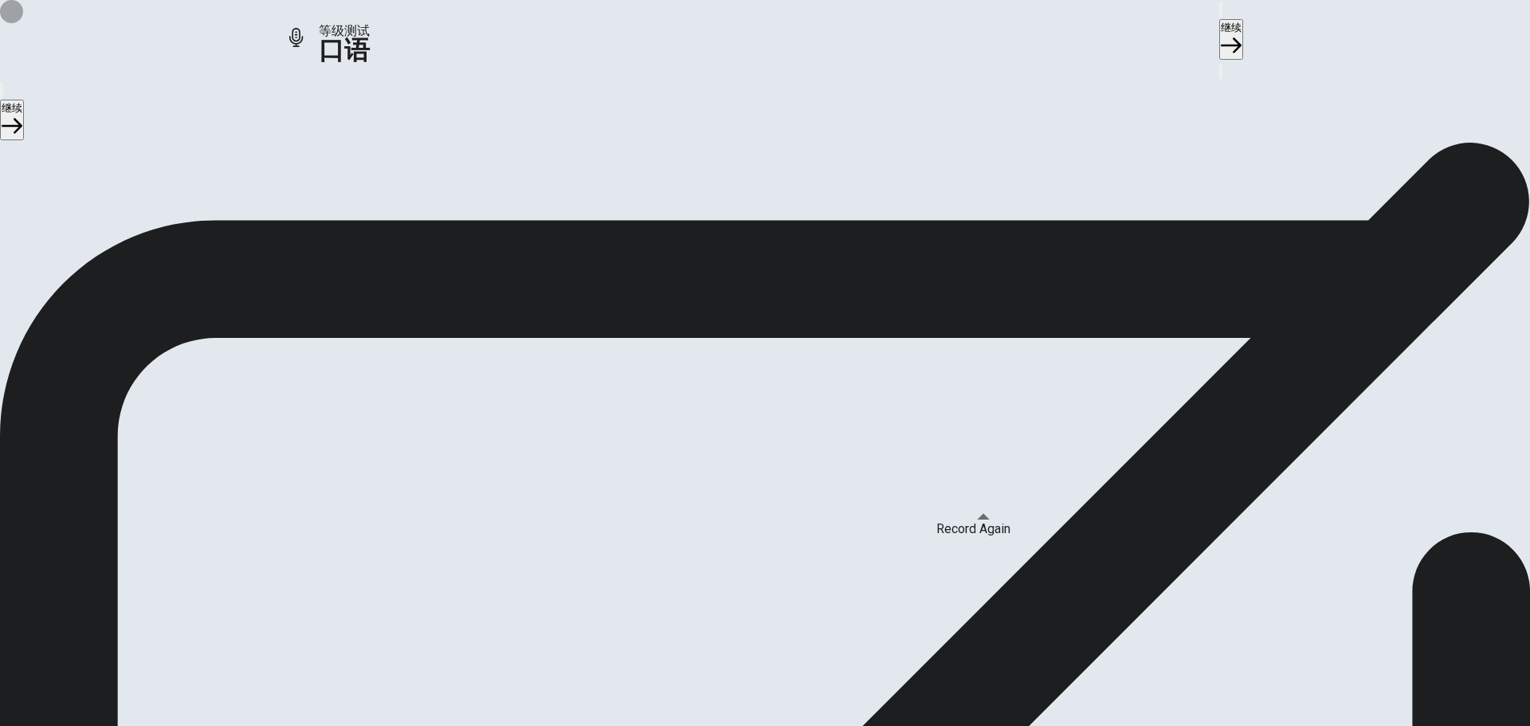
click at [744, 400] on button "Record Again" at bounding box center [742, 392] width 3 height 15
click at [743, 396] on icon "Record Again" at bounding box center [743, 396] width 0 height 0
click at [748, 400] on button "Play Audio" at bounding box center [745, 392] width 3 height 15
click at [744, 400] on button "Record Again" at bounding box center [742, 392] width 3 height 15
click at [763, 415] on icon "Play Audio" at bounding box center [755, 405] width 15 height 19
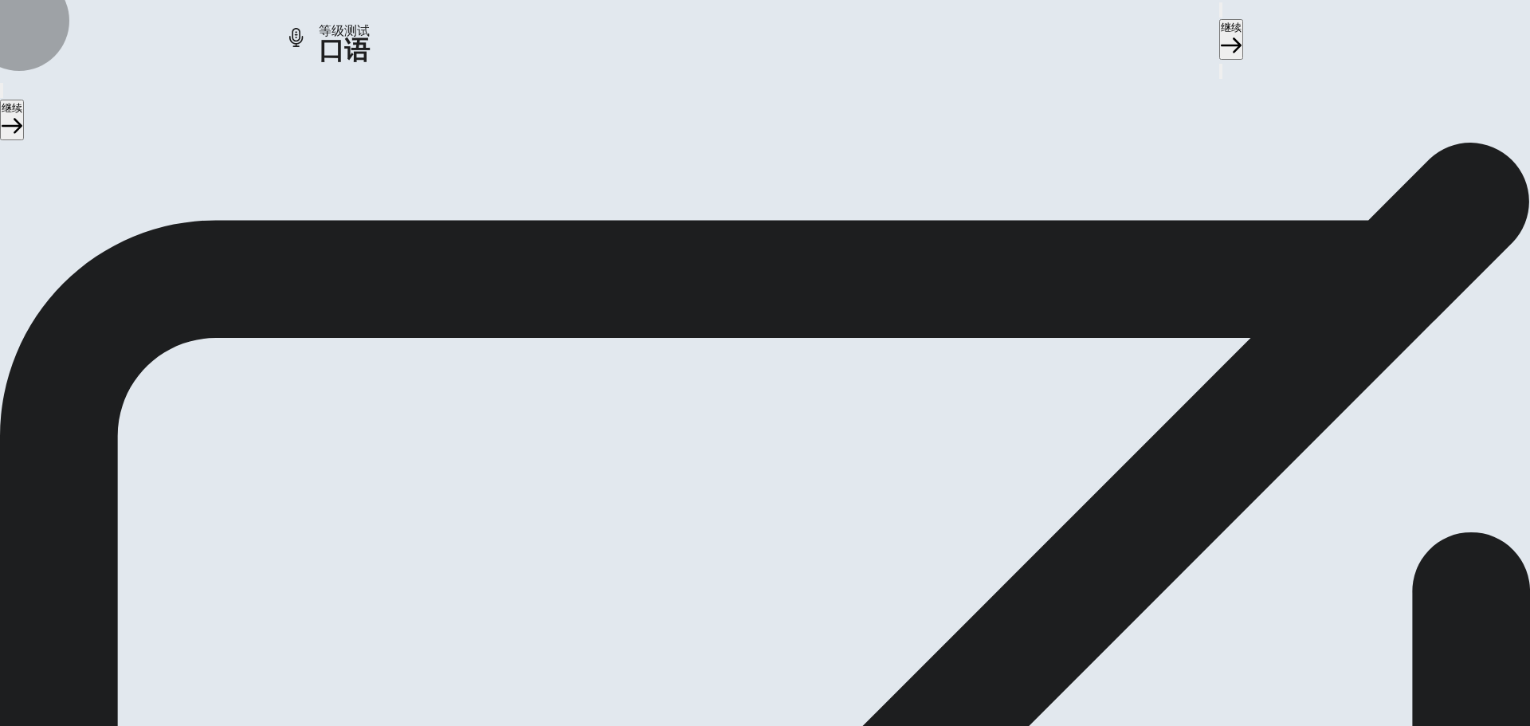
click at [1219, 32] on button "继续" at bounding box center [1231, 39] width 24 height 41
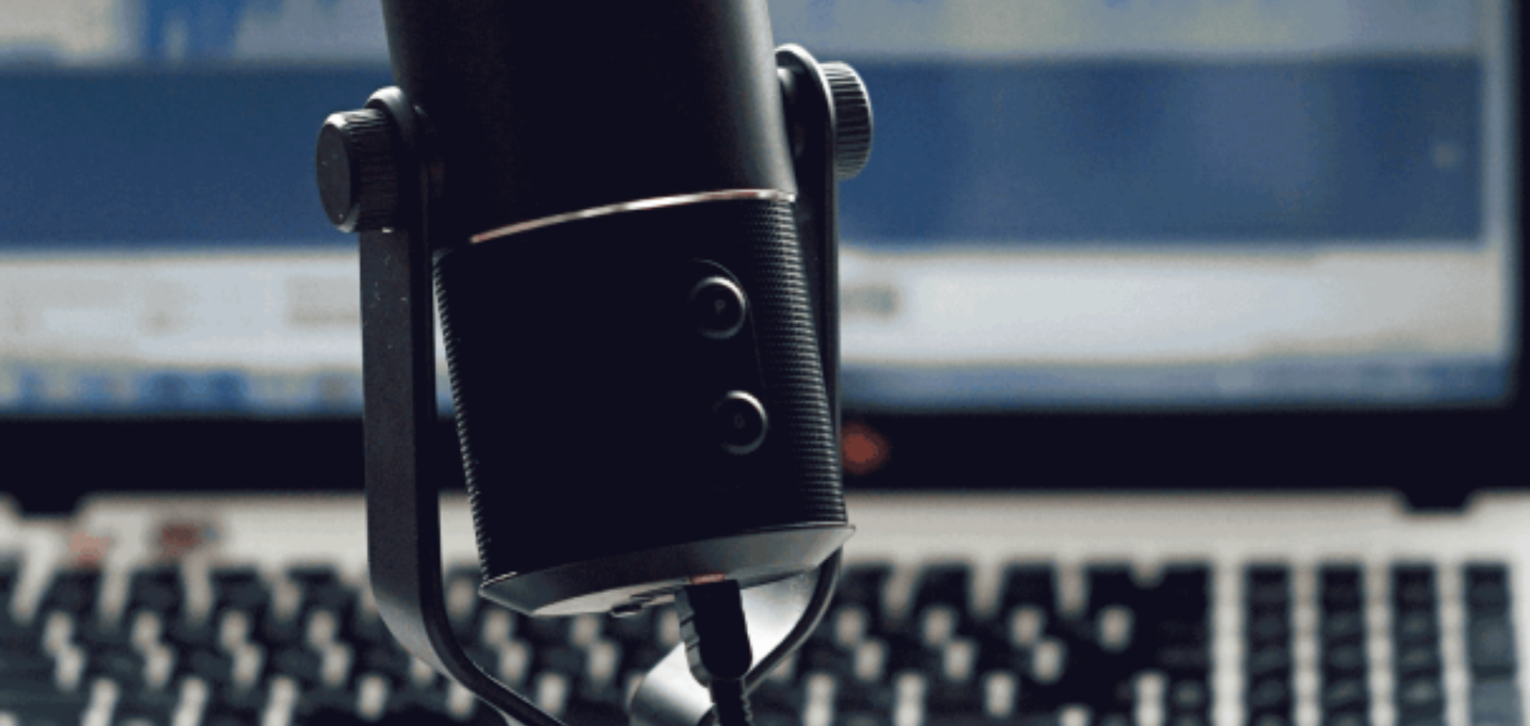
scroll to position [14, 0]
click at [1221, 14] on icon "button" at bounding box center [1221, 14] width 0 height 0
click at [1219, 30] on button "继续" at bounding box center [1231, 39] width 24 height 41
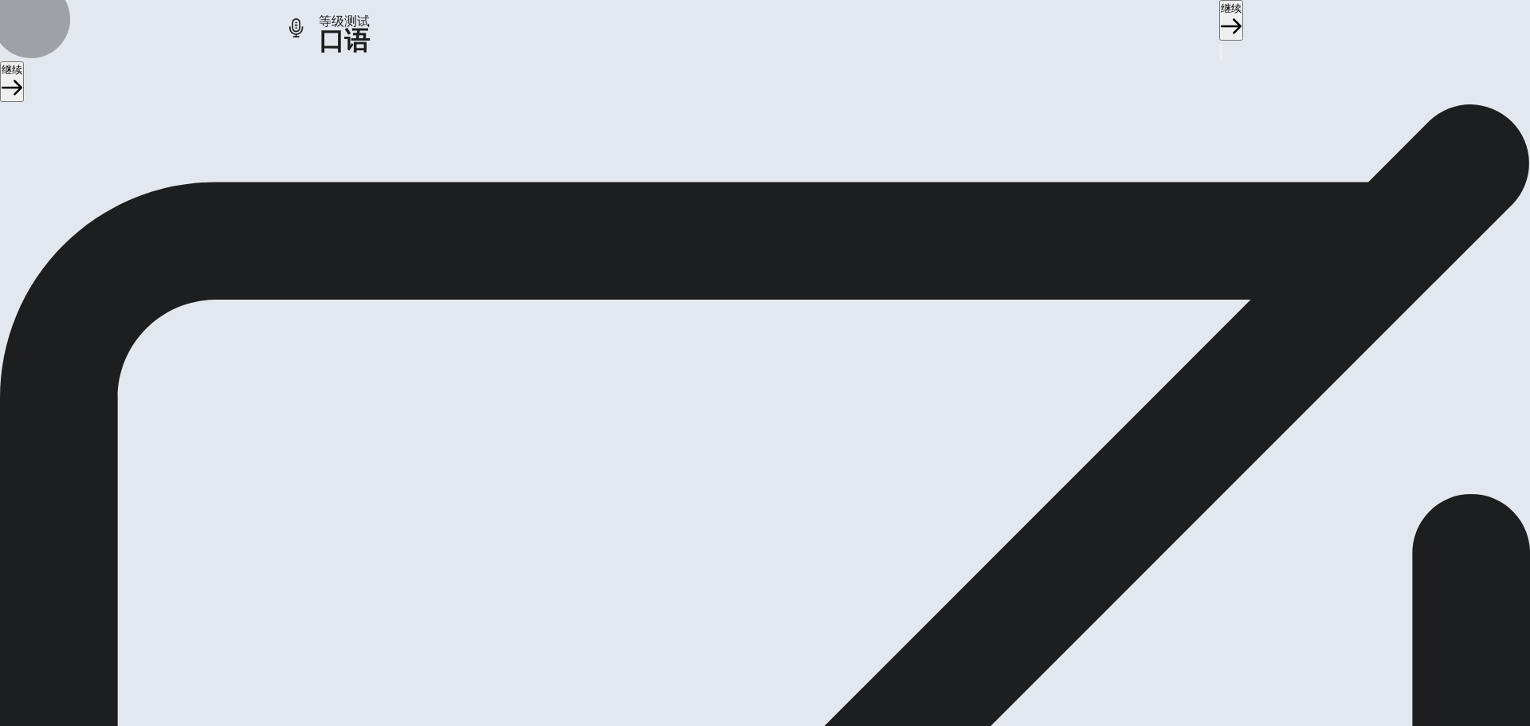
click at [1219, 30] on button "继续" at bounding box center [1231, 20] width 24 height 41
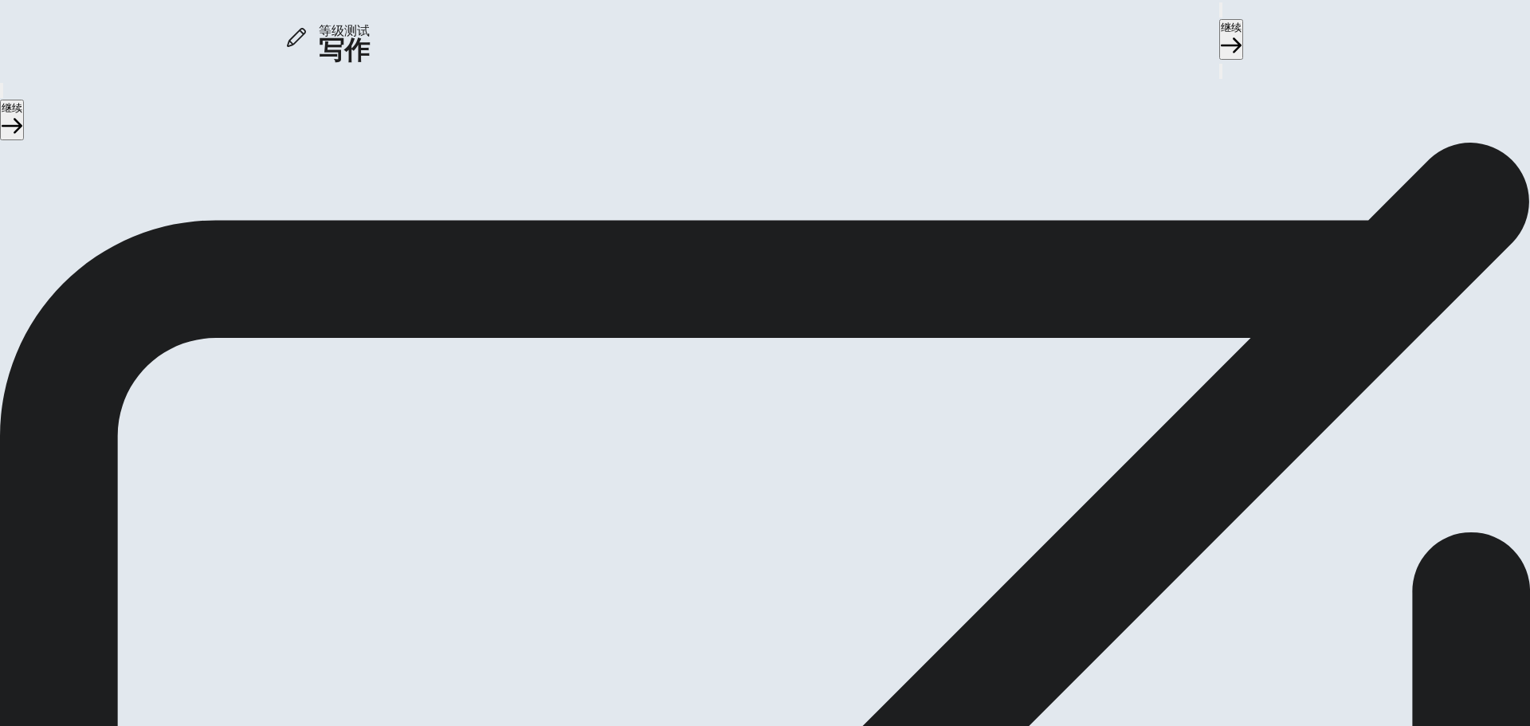
click at [1219, 30] on button "继续" at bounding box center [1231, 39] width 24 height 41
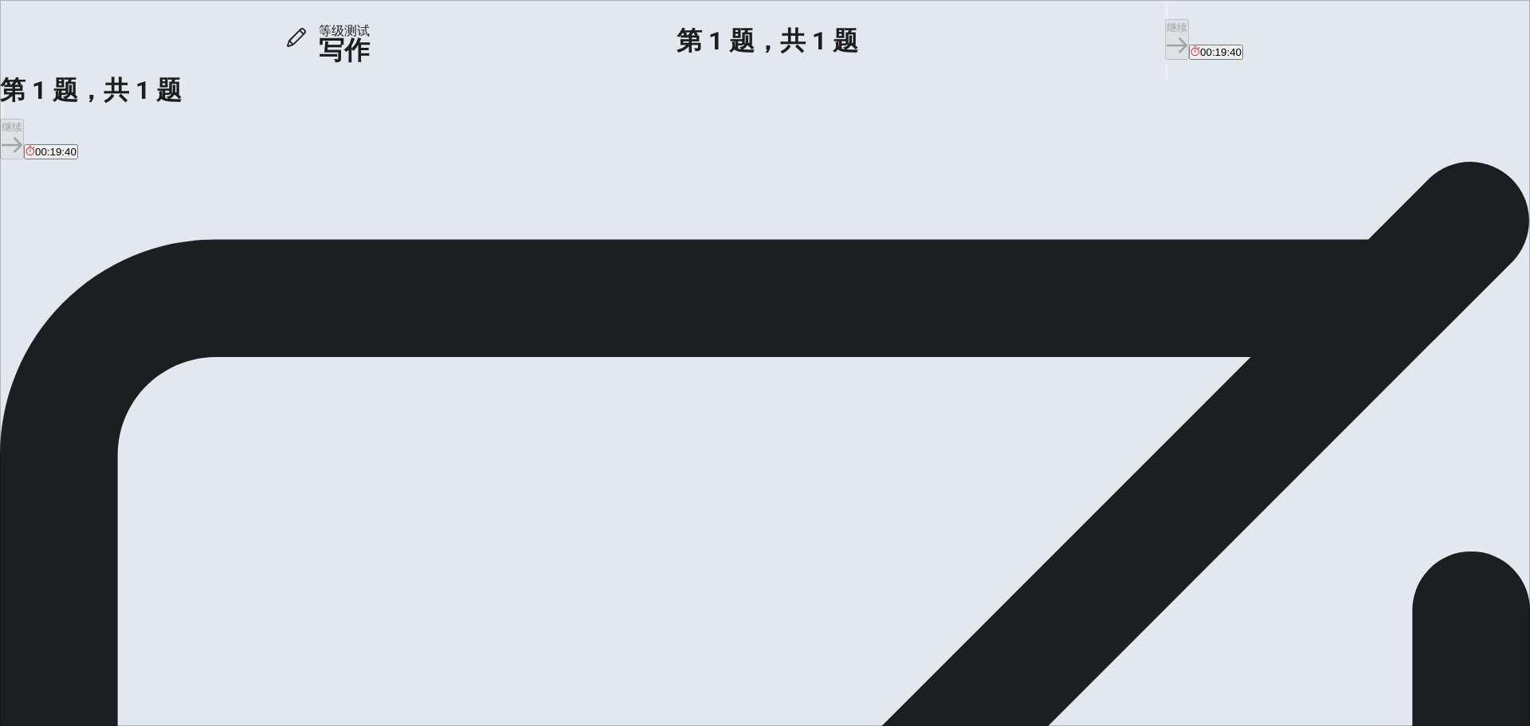
click at [130, 295] on textarea at bounding box center [65, 518] width 130 height 447
type textarea "I"
type textarea "y"
click at [130, 295] on textarea "Yes, students should have a say in what they learn." at bounding box center [65, 518] width 130 height 447
click at [130, 295] on textarea "Yes, students should have some say in what they learn." at bounding box center [65, 518] width 130 height 447
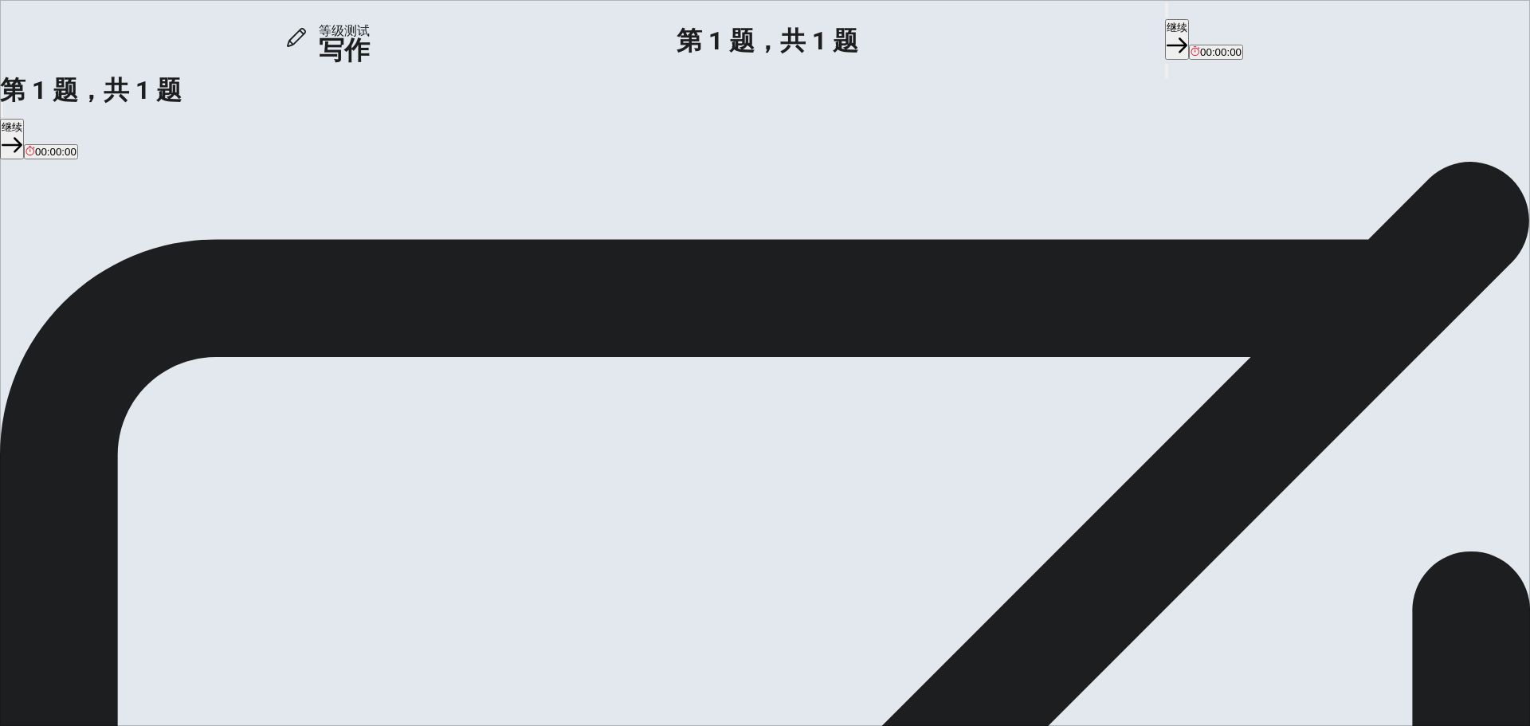
type textarea "Yes, students should have some say in what they learn, but not all of them.That…"
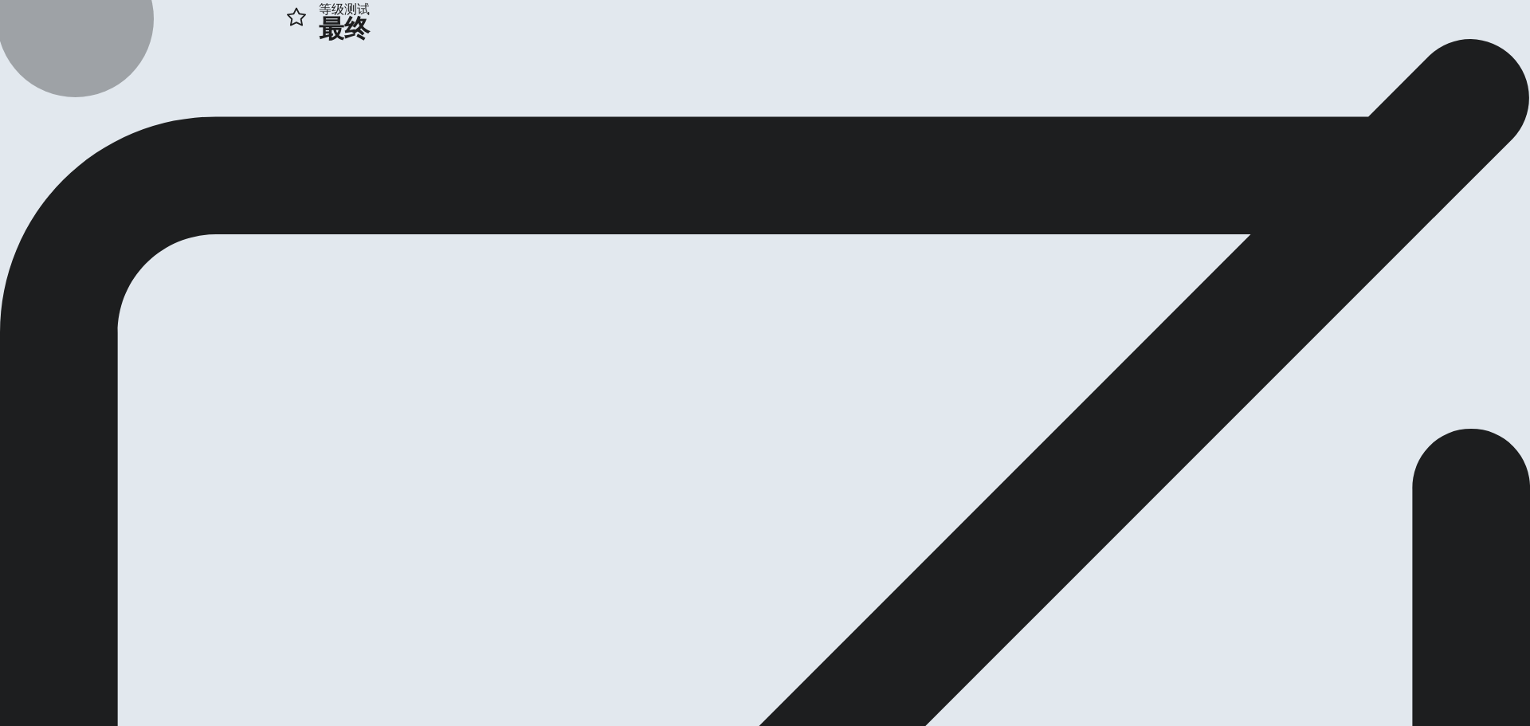
click at [45, 129] on icon "button" at bounding box center [37, 125] width 16 height 10
